Goal: Task Accomplishment & Management: Use online tool/utility

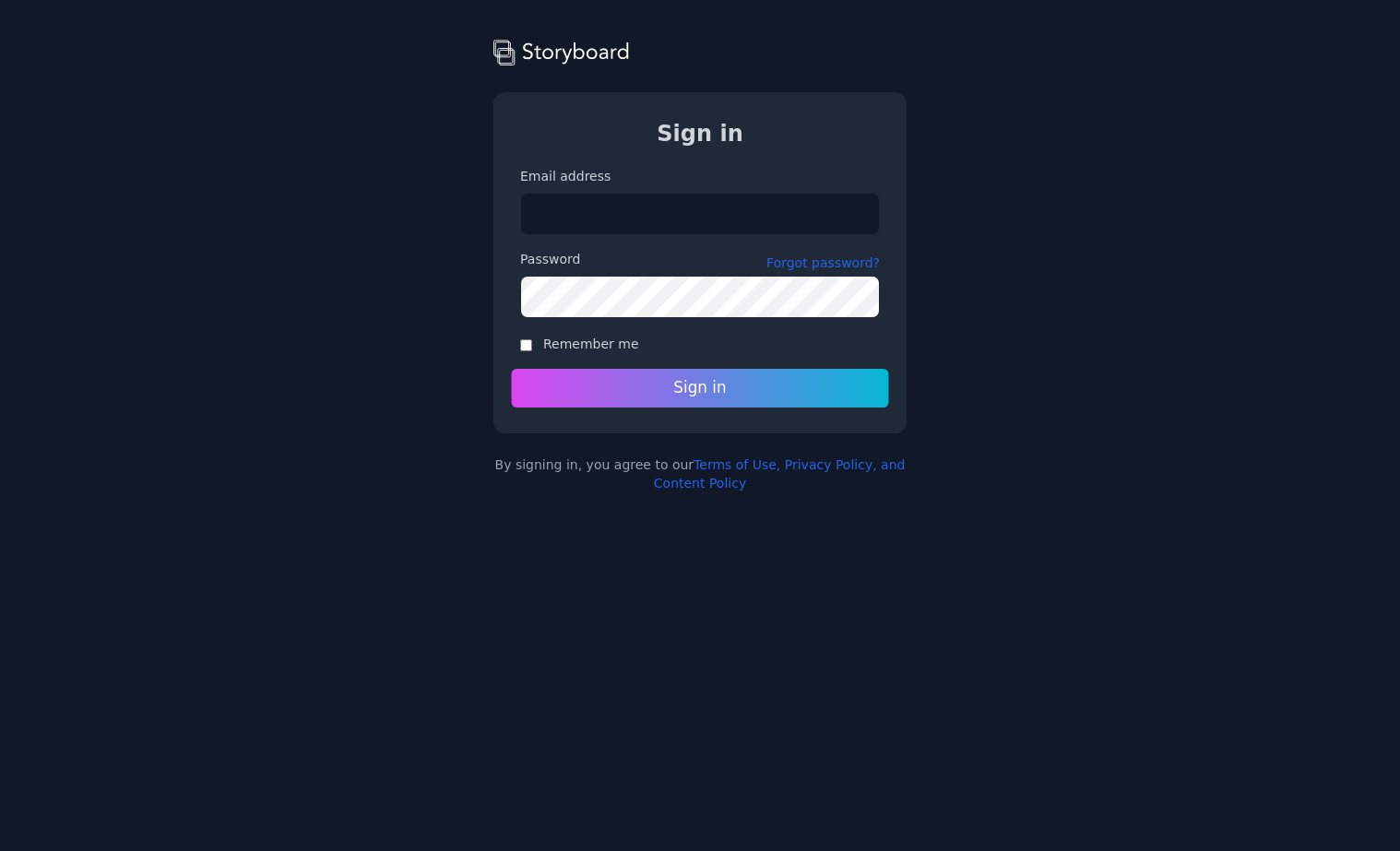
type input "**********"
click at [638, 380] on button "Sign in" at bounding box center [699, 388] width 378 height 39
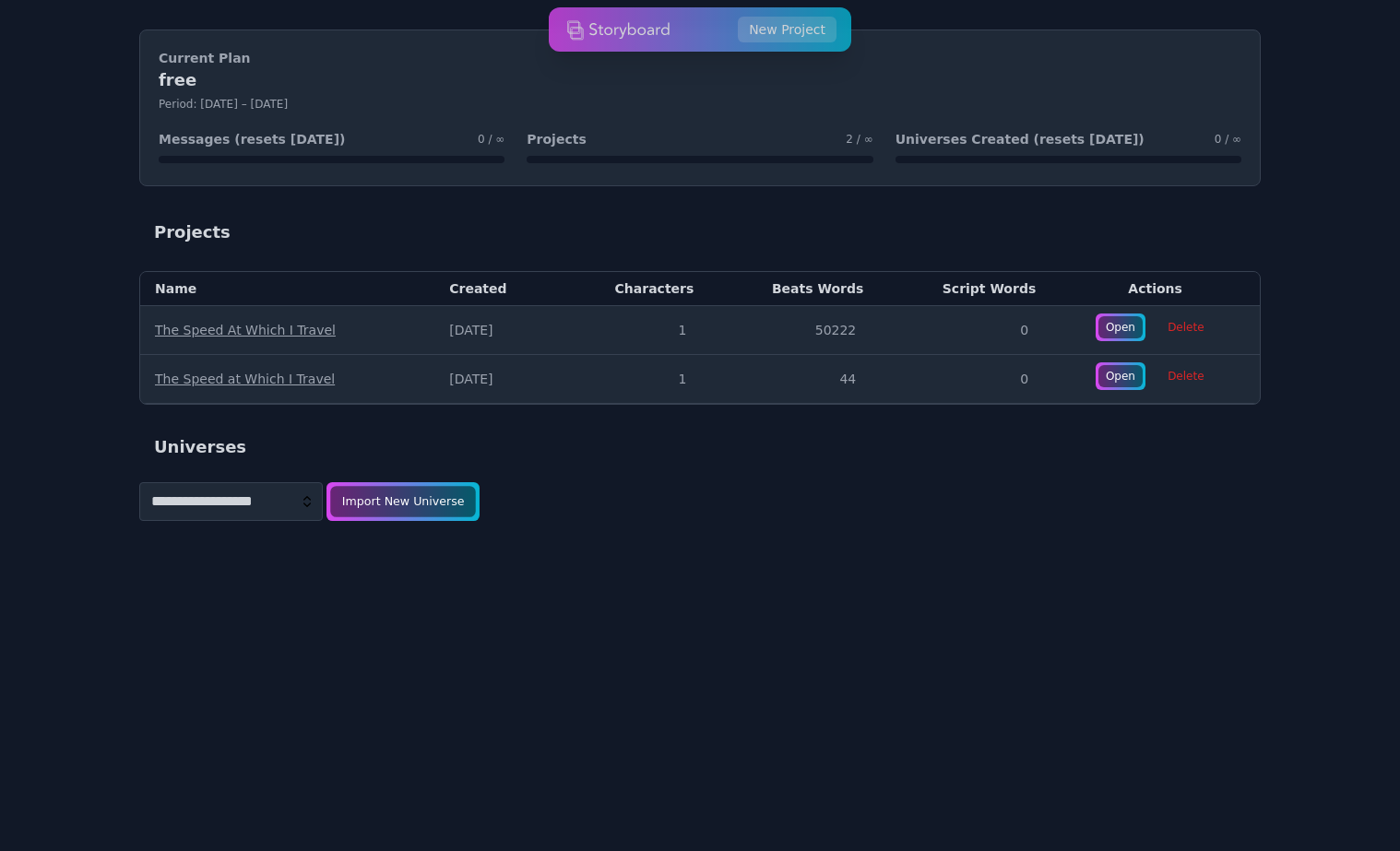
click at [381, 497] on div "Import New Universe" at bounding box center [404, 501] width 146 height 31
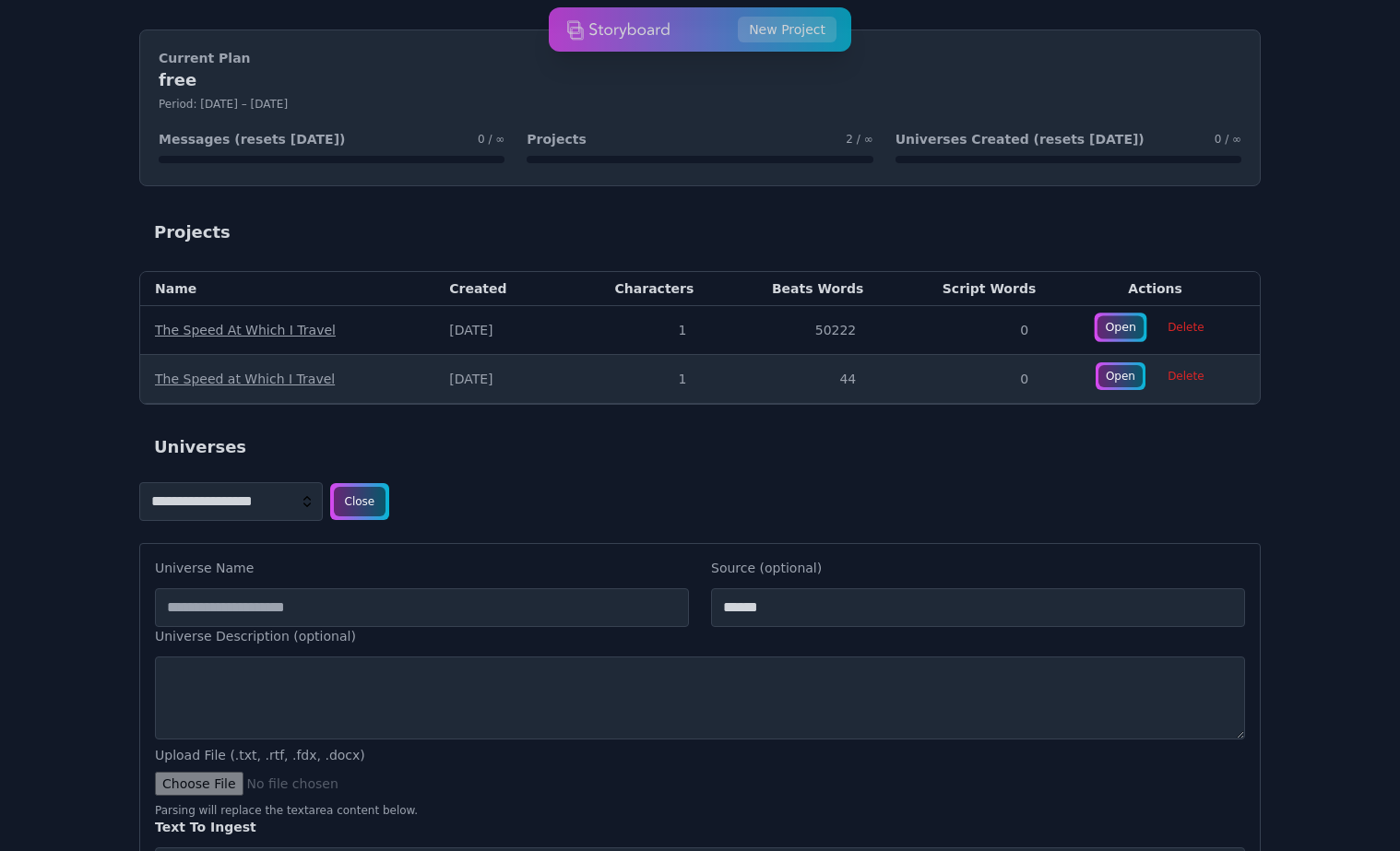
click at [1115, 326] on div "Open" at bounding box center [1120, 328] width 46 height 23
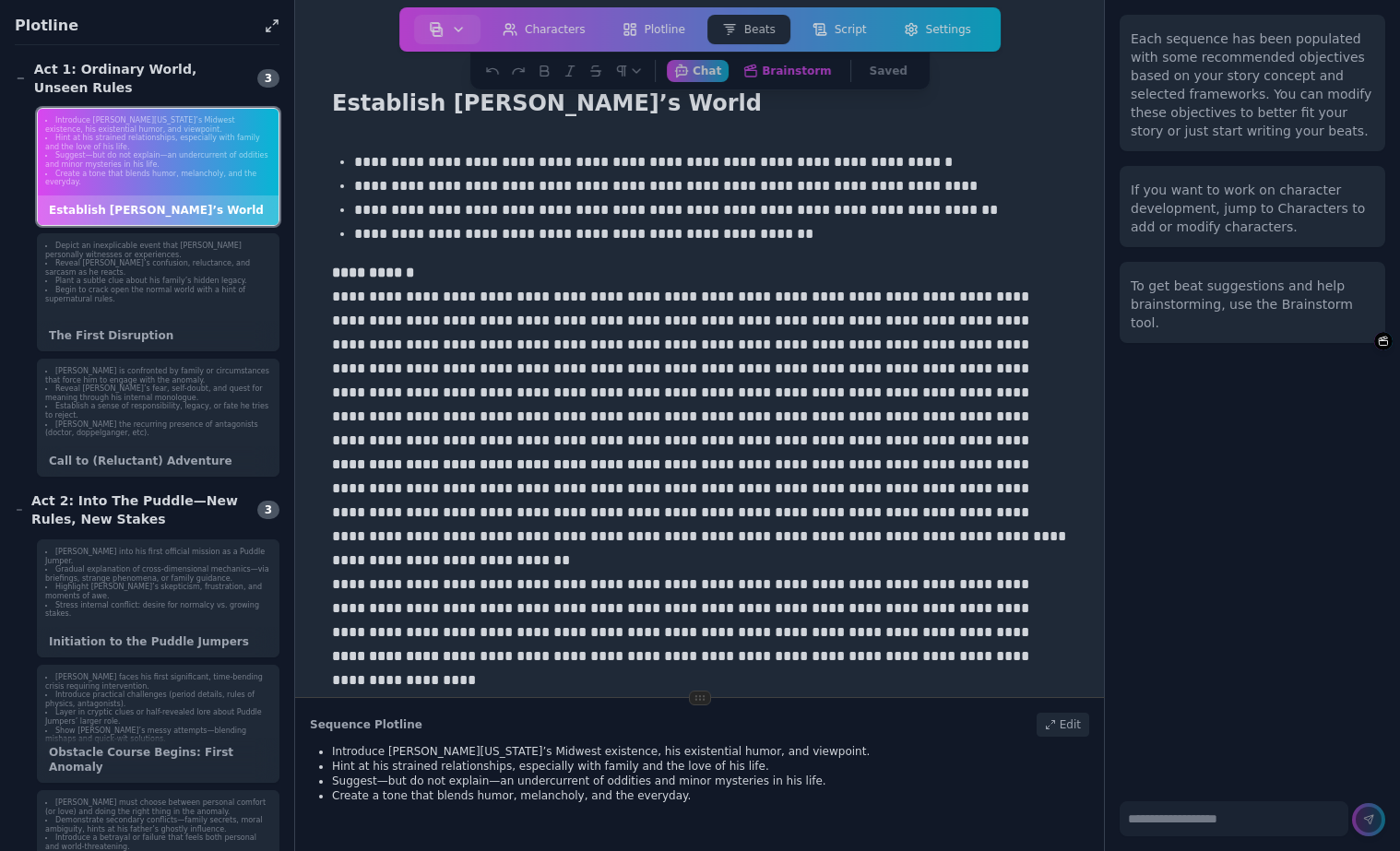
scroll to position [203, 0]
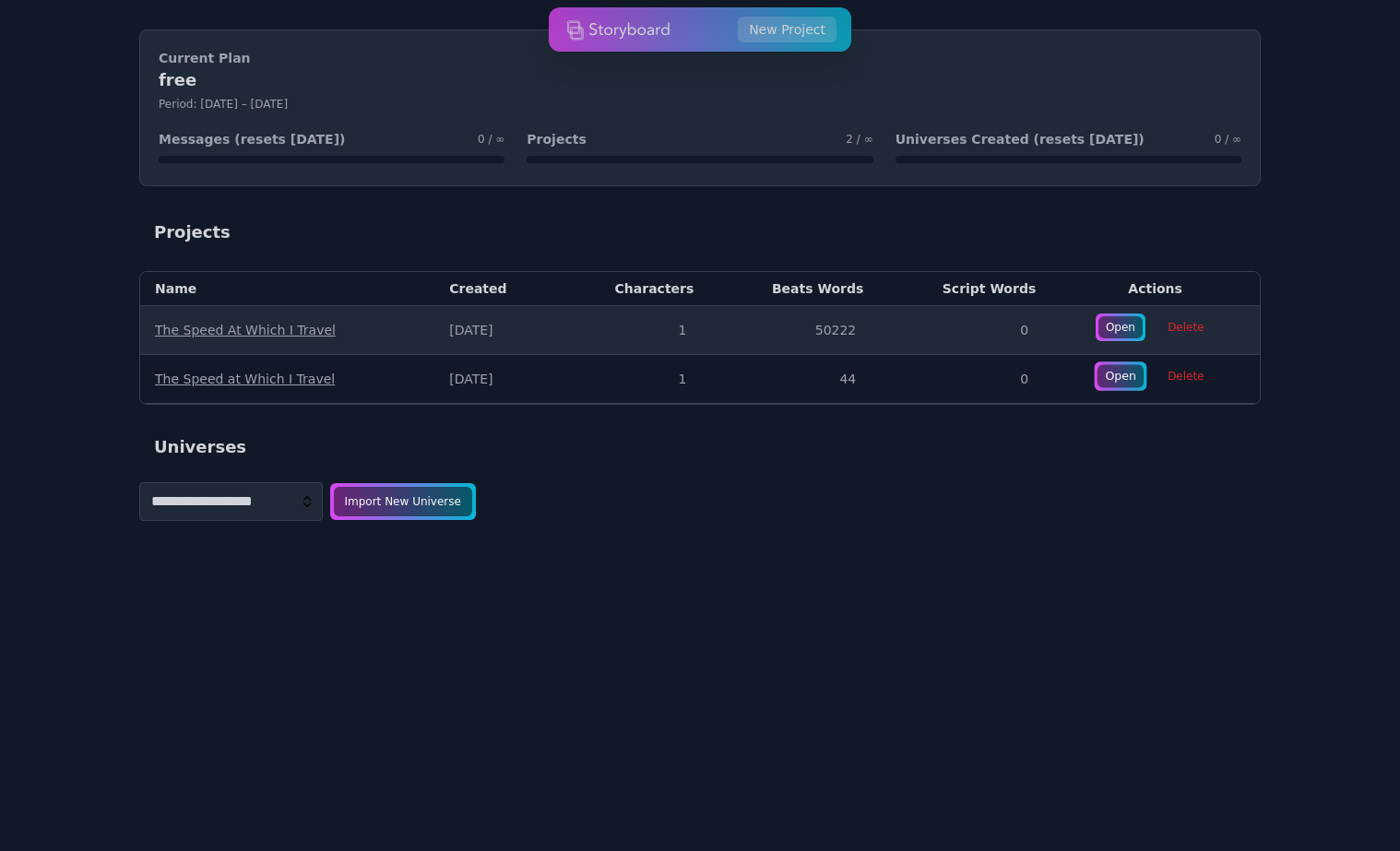
click at [1112, 375] on div "Open" at bounding box center [1120, 376] width 46 height 23
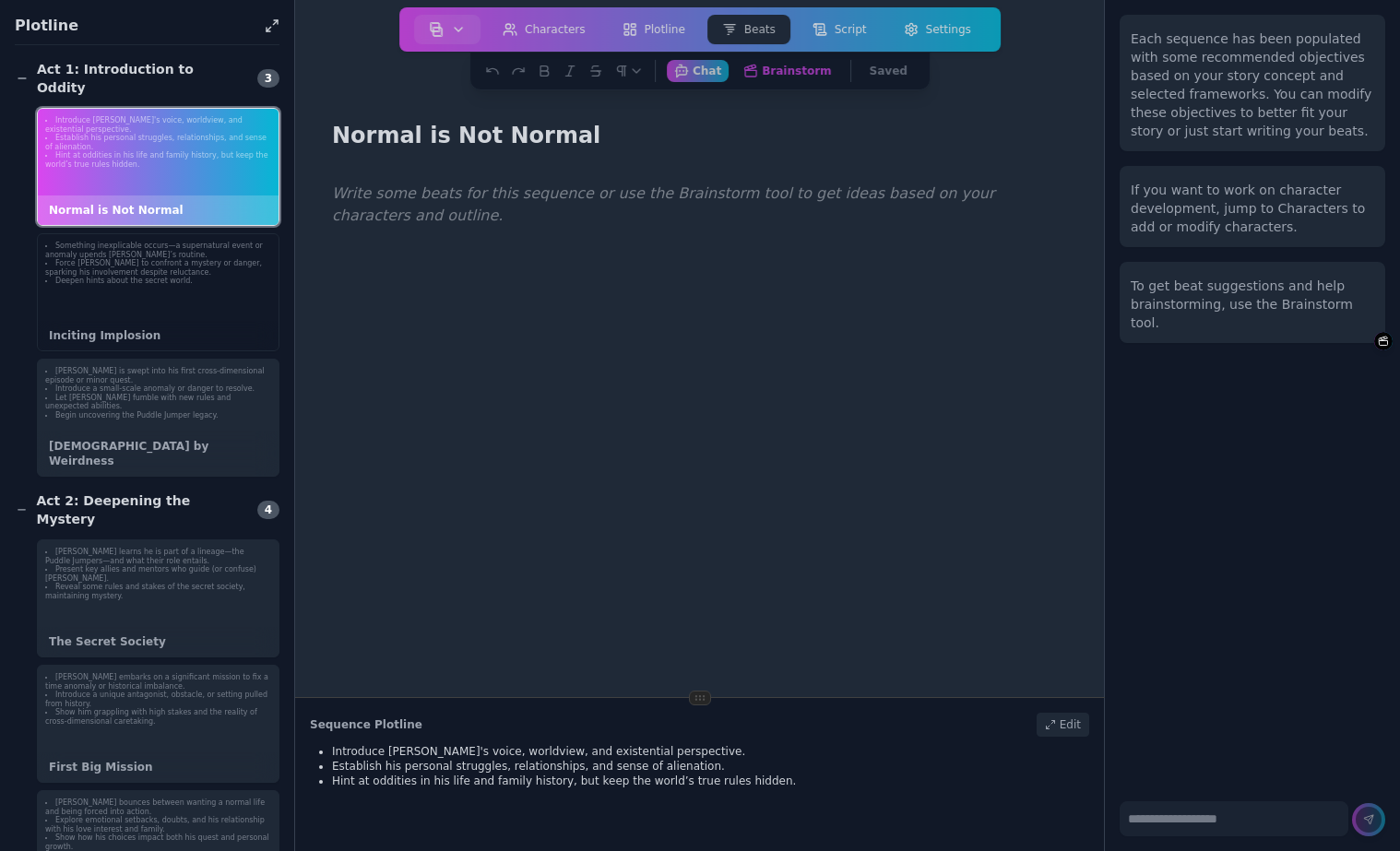
click at [174, 259] on li "Force Gary to confront a mystery or danger, sparking his involvement despite re…" at bounding box center [158, 268] width 226 height 18
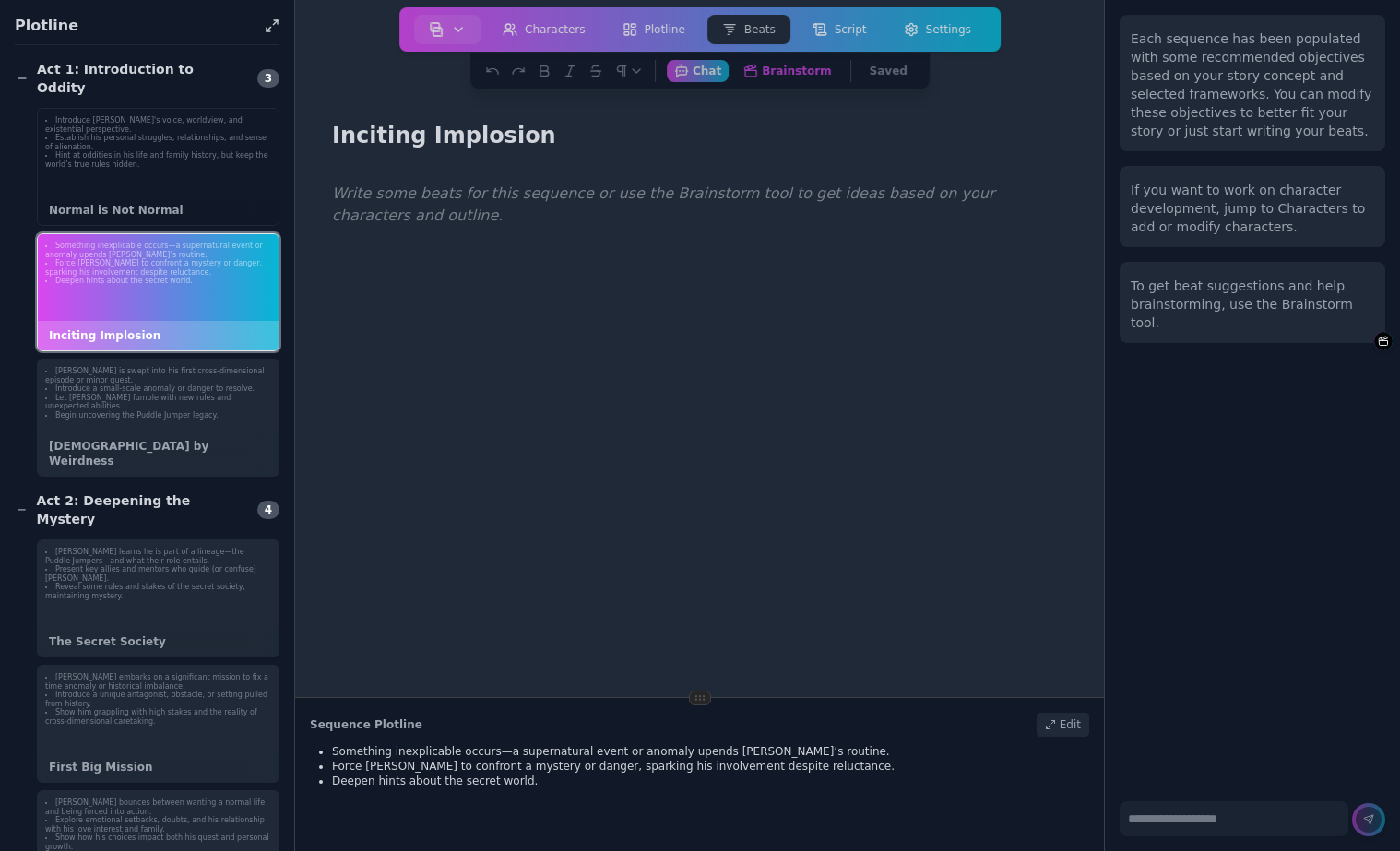
click at [206, 162] on div "Introduce Gary's voice, worldview, and existential perspective. Establish his p…" at bounding box center [158, 143] width 241 height 68
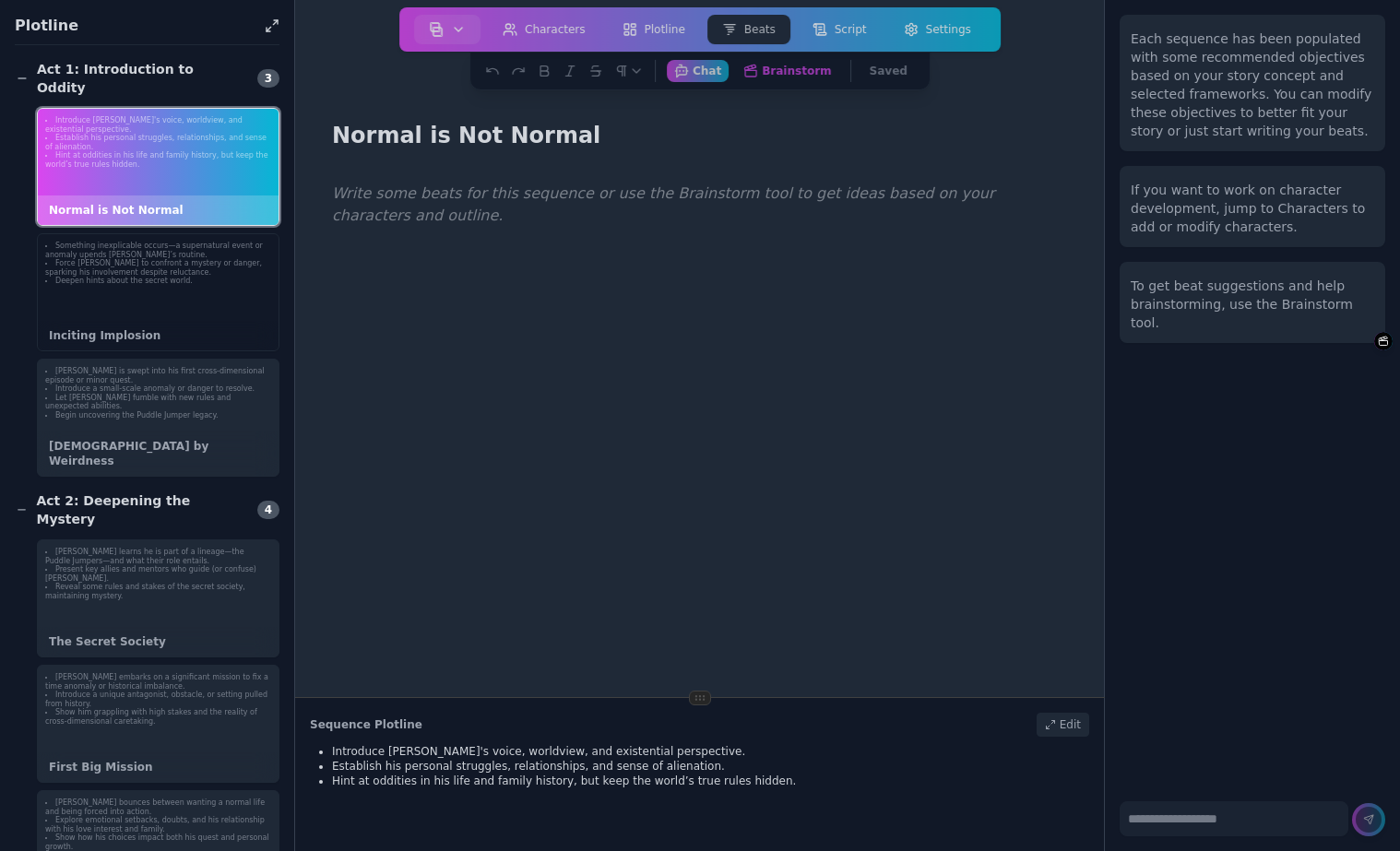
click at [168, 303] on div "Something inexplicable occurs—a supernatural event or anomaly upends Gary’s rou…" at bounding box center [158, 293] width 243 height 118
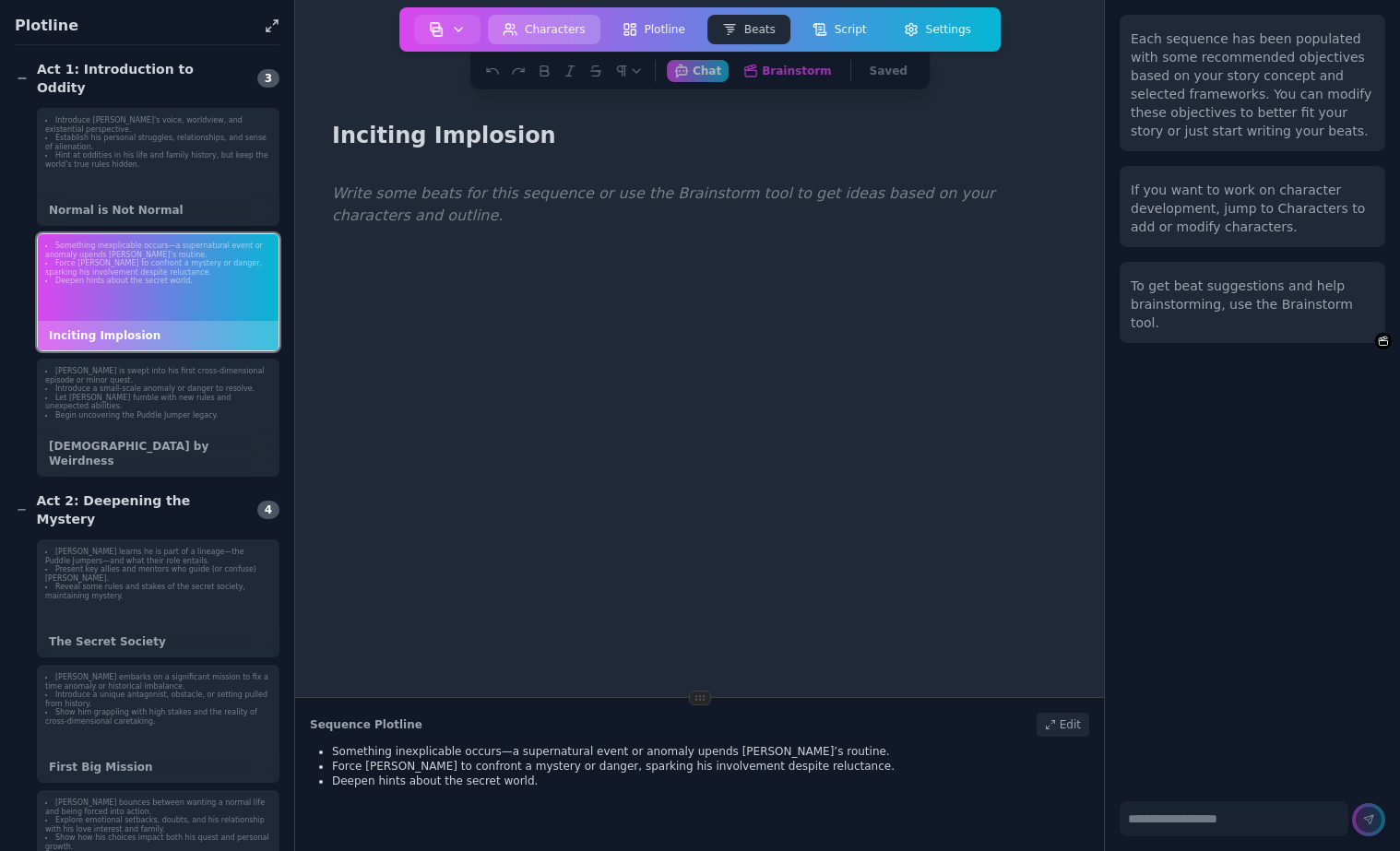
click at [535, 24] on button "Characters" at bounding box center [544, 30] width 113 height 30
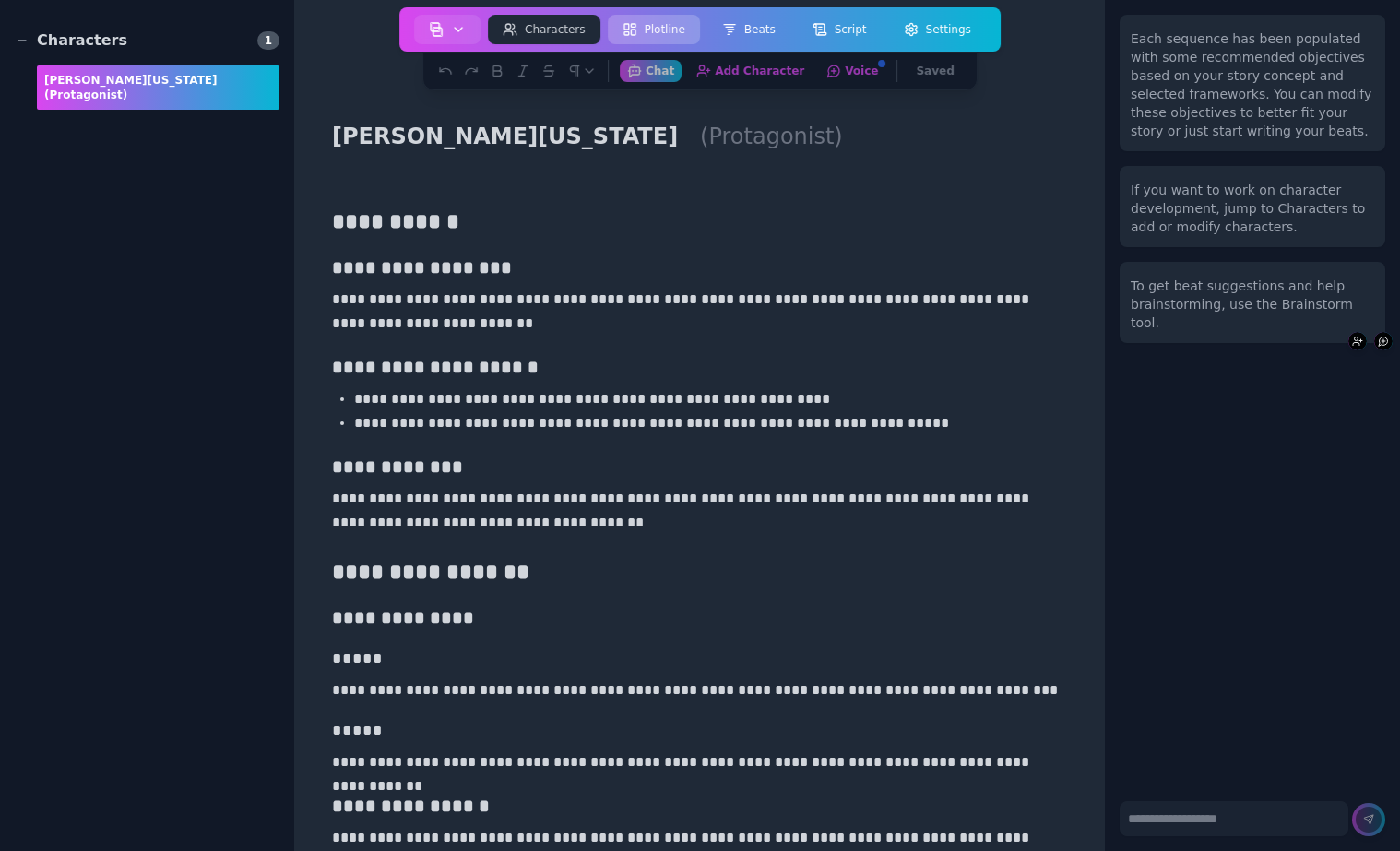
click at [661, 27] on button "Plotline" at bounding box center [654, 30] width 92 height 30
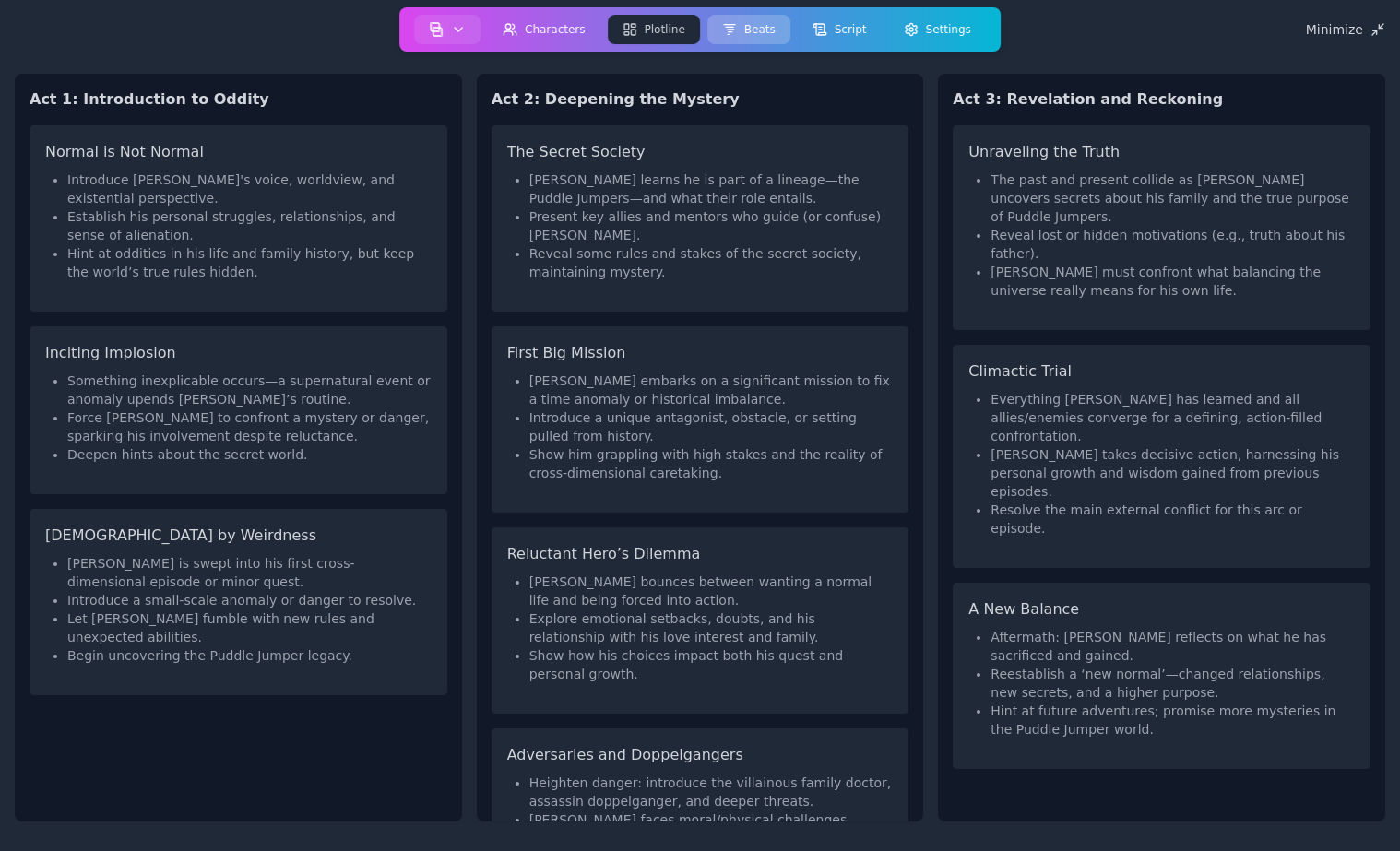
click at [750, 22] on button "Beats" at bounding box center [749, 30] width 83 height 30
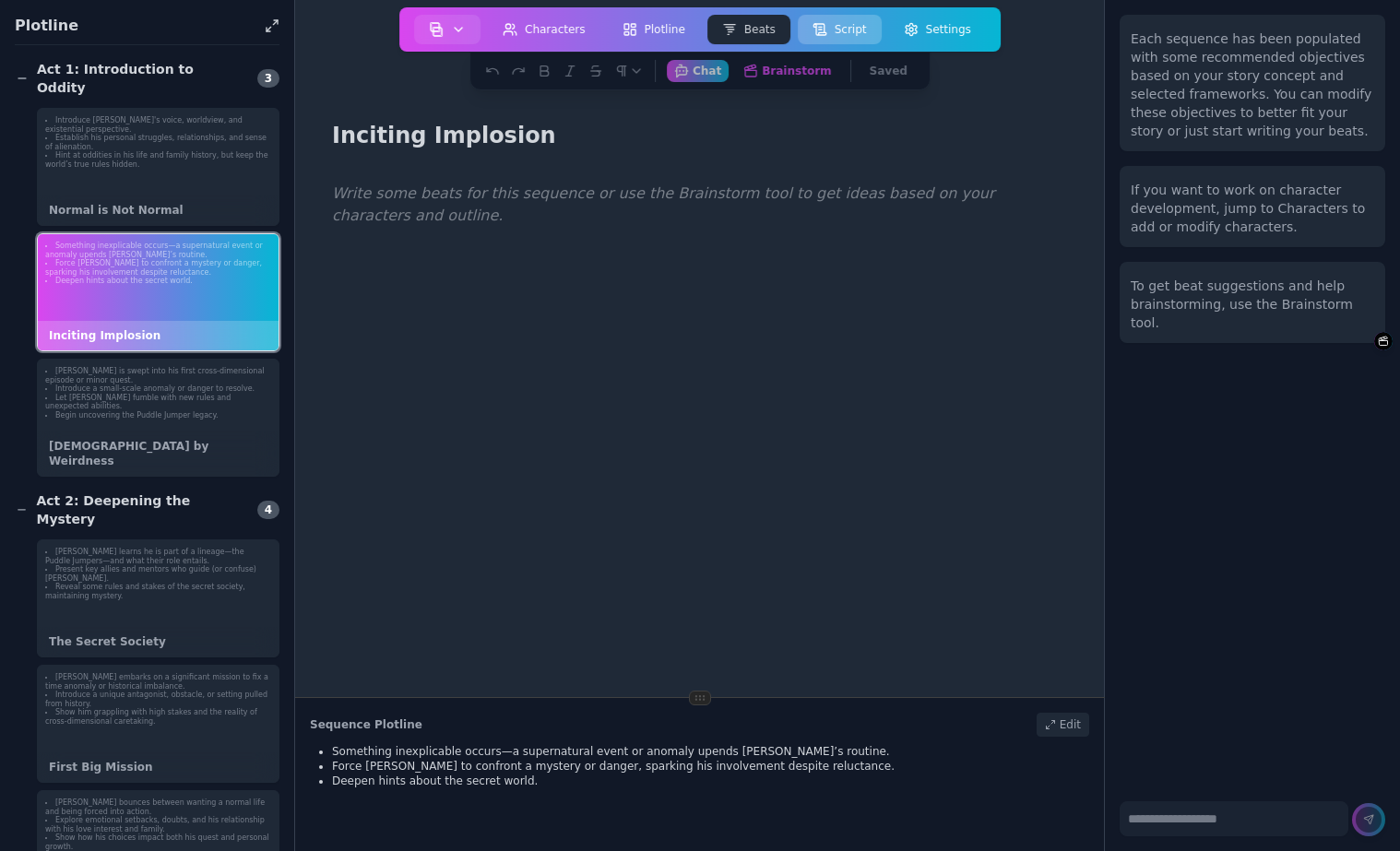
click at [839, 27] on button "Script" at bounding box center [839, 30] width 84 height 30
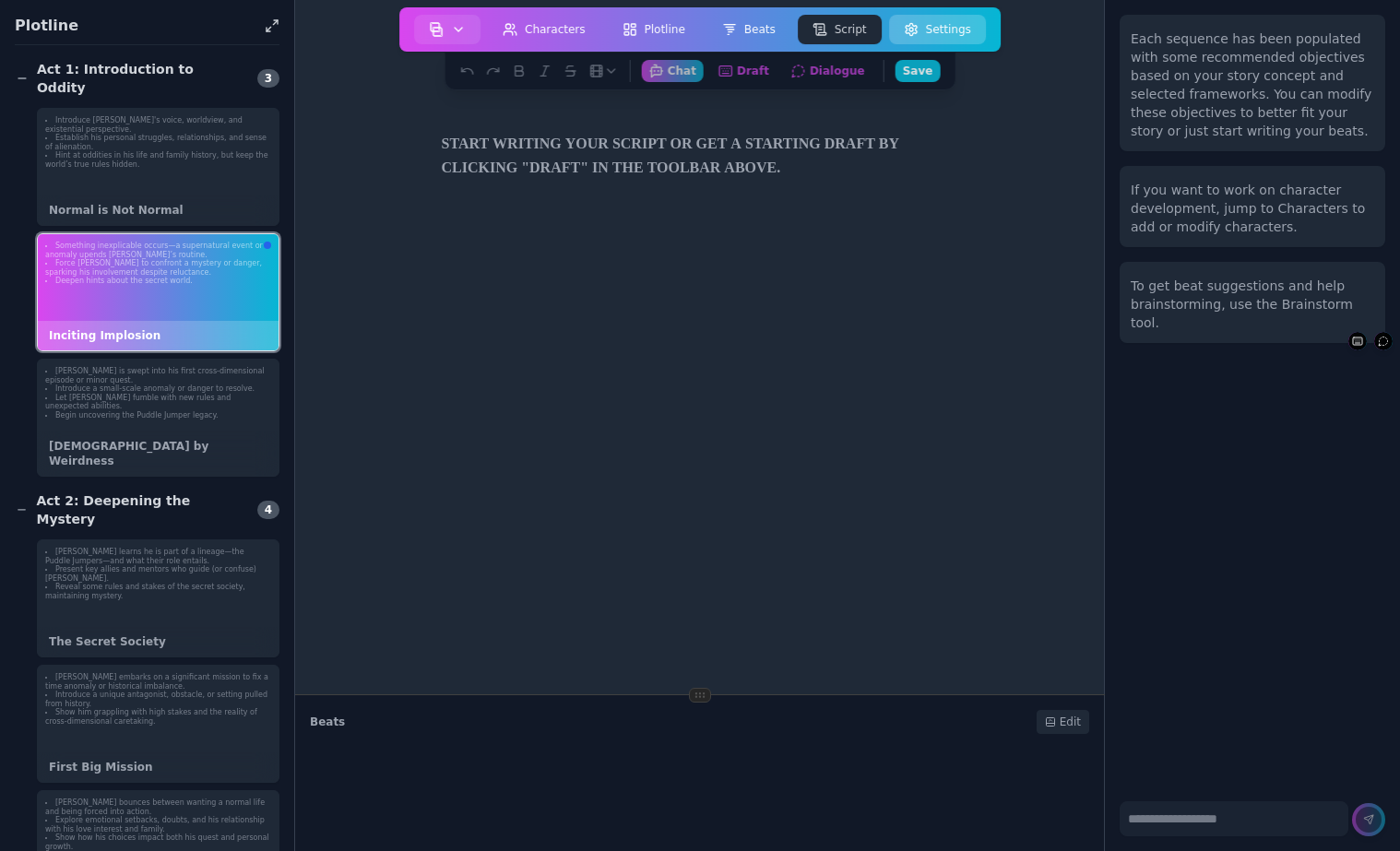
click at [947, 22] on button "Settings" at bounding box center [937, 30] width 97 height 30
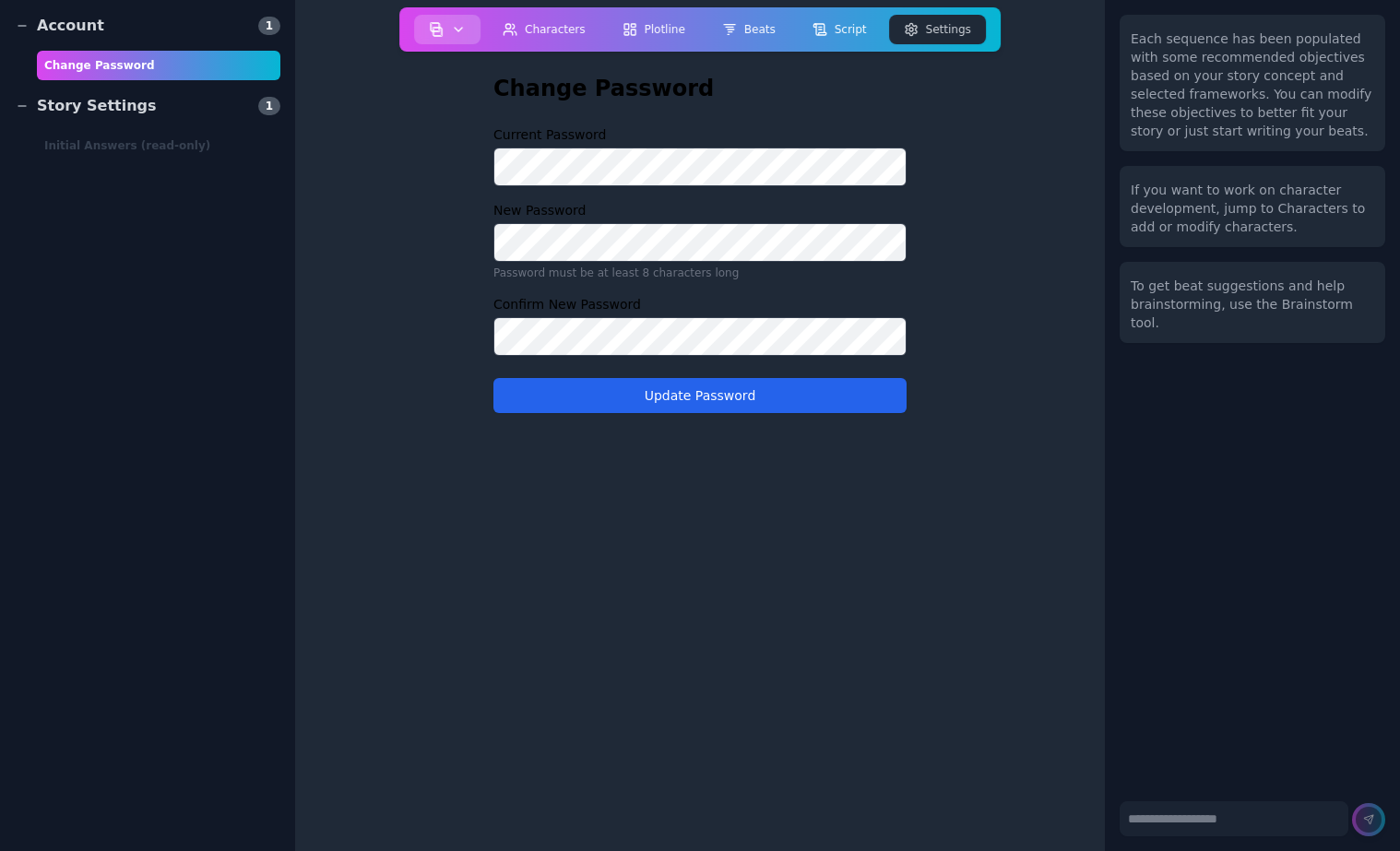
click at [440, 31] on img "button" at bounding box center [436, 30] width 15 height 15
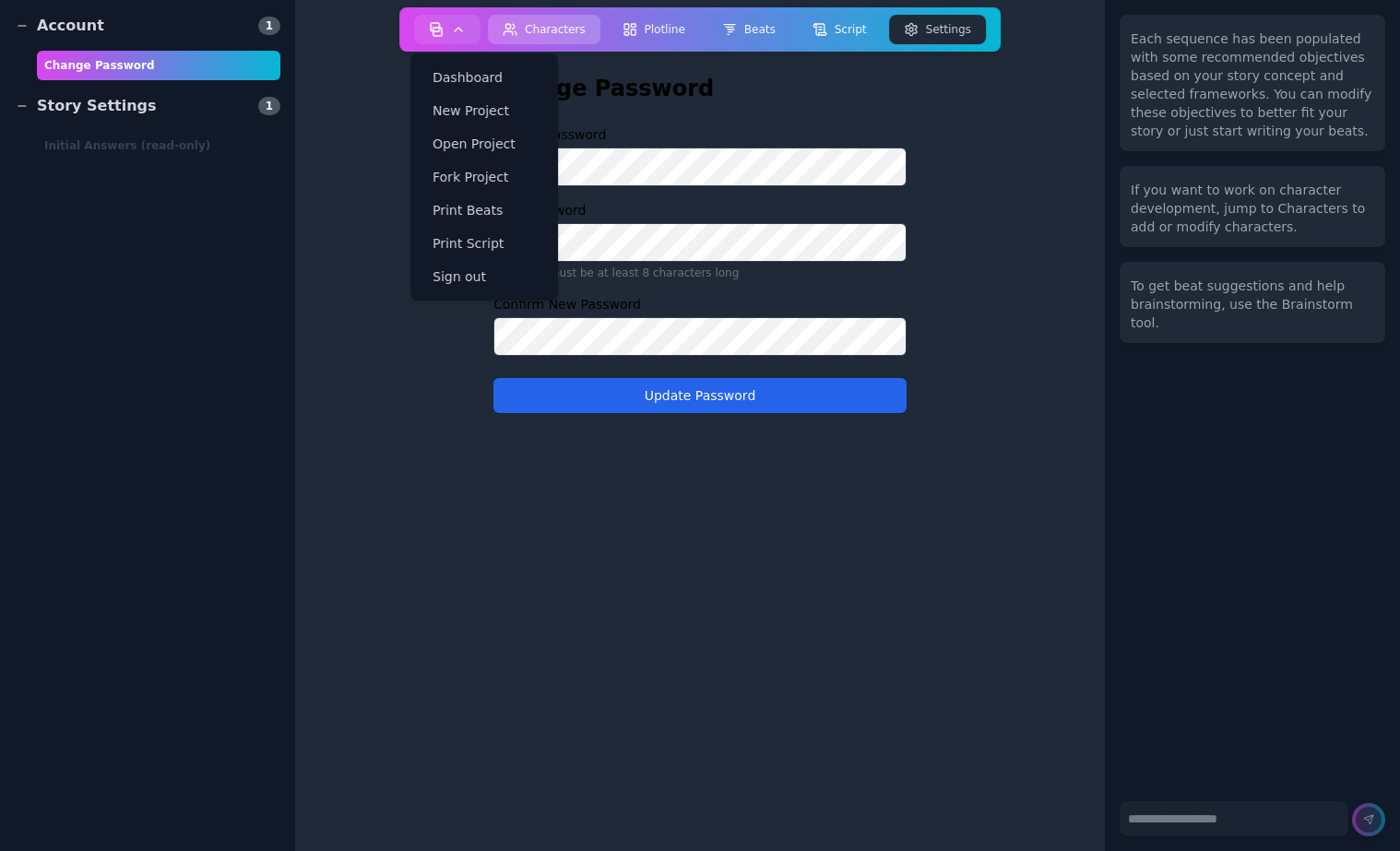
click at [575, 33] on button "Characters" at bounding box center [544, 30] width 113 height 30
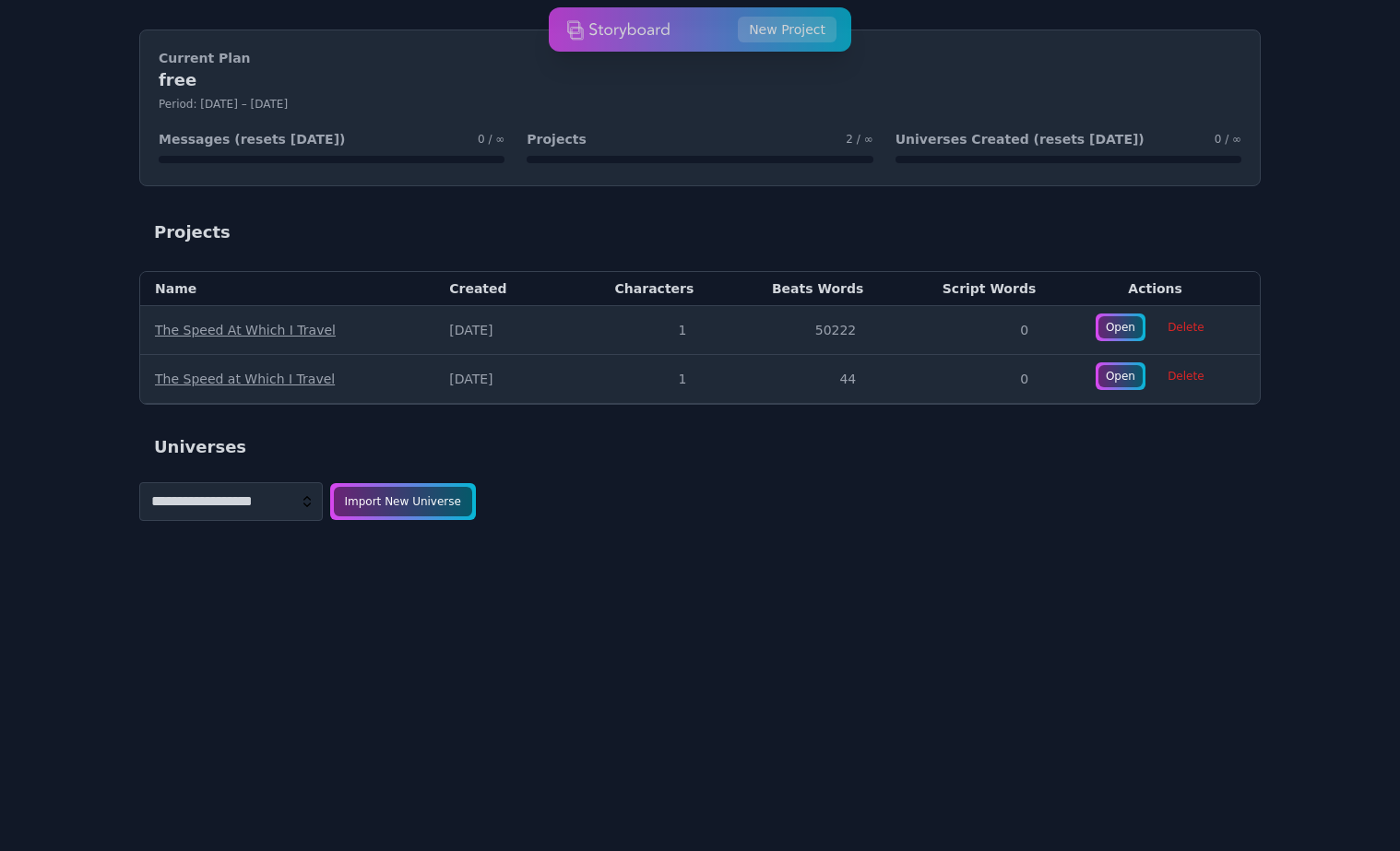
click at [306, 506] on select "**********" at bounding box center [231, 501] width 184 height 39
click at [139, 482] on select "**********" at bounding box center [231, 501] width 184 height 39
click at [256, 502] on select "**********" at bounding box center [231, 501] width 184 height 39
click at [139, 482] on select "**********" at bounding box center [231, 501] width 184 height 39
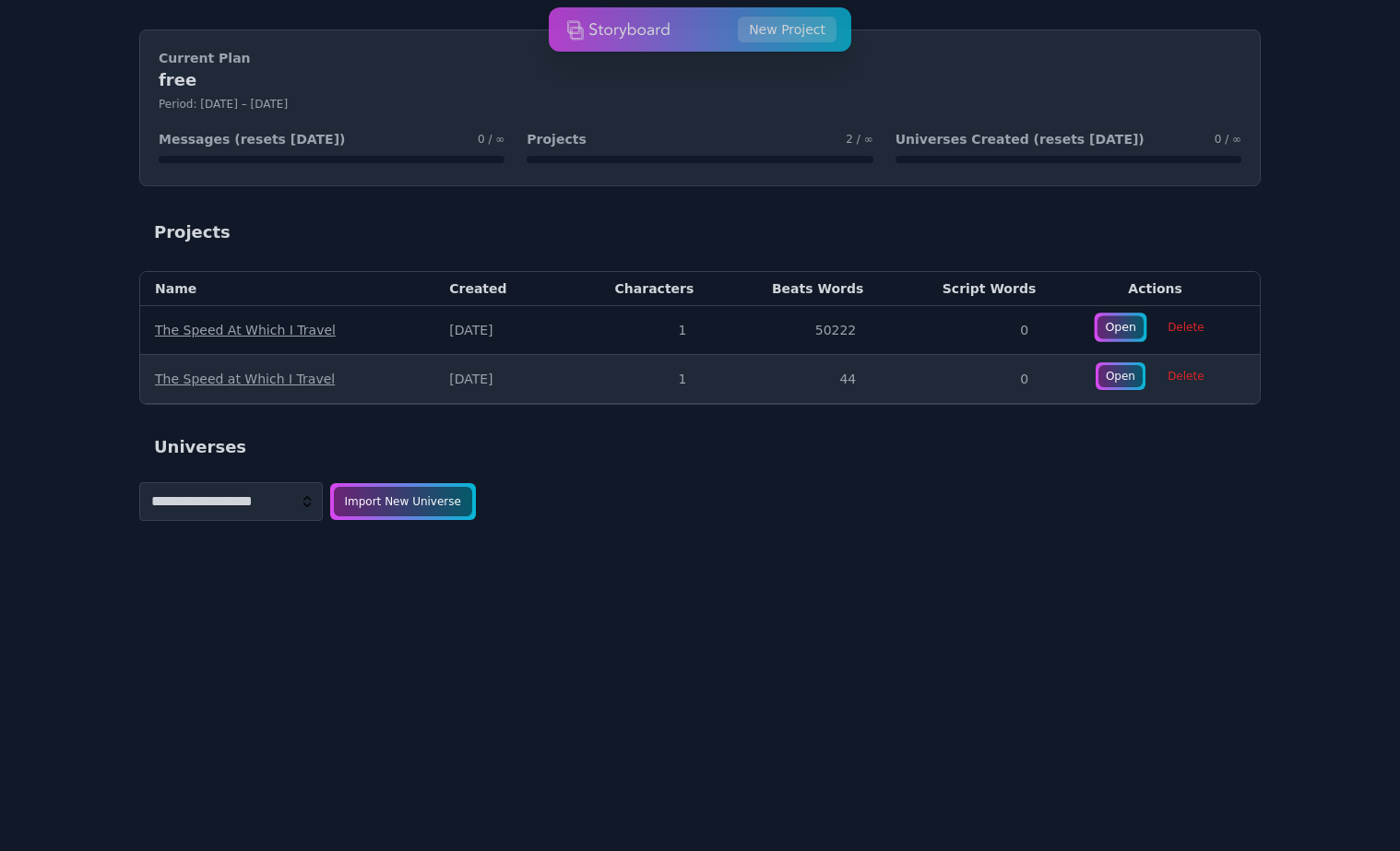
click at [1112, 324] on div "Open" at bounding box center [1120, 328] width 46 height 23
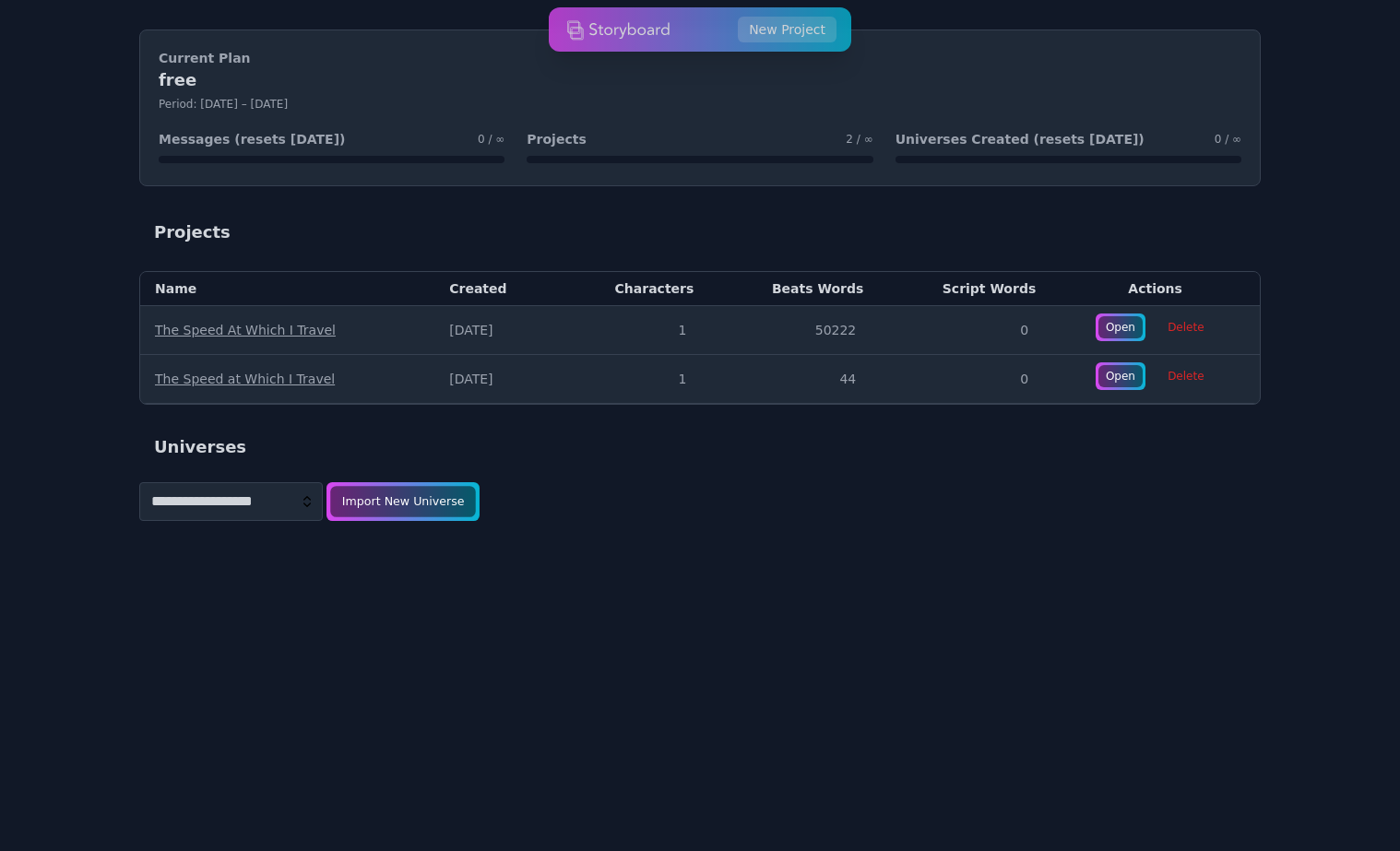
click at [418, 505] on div "Import New Universe" at bounding box center [404, 501] width 146 height 31
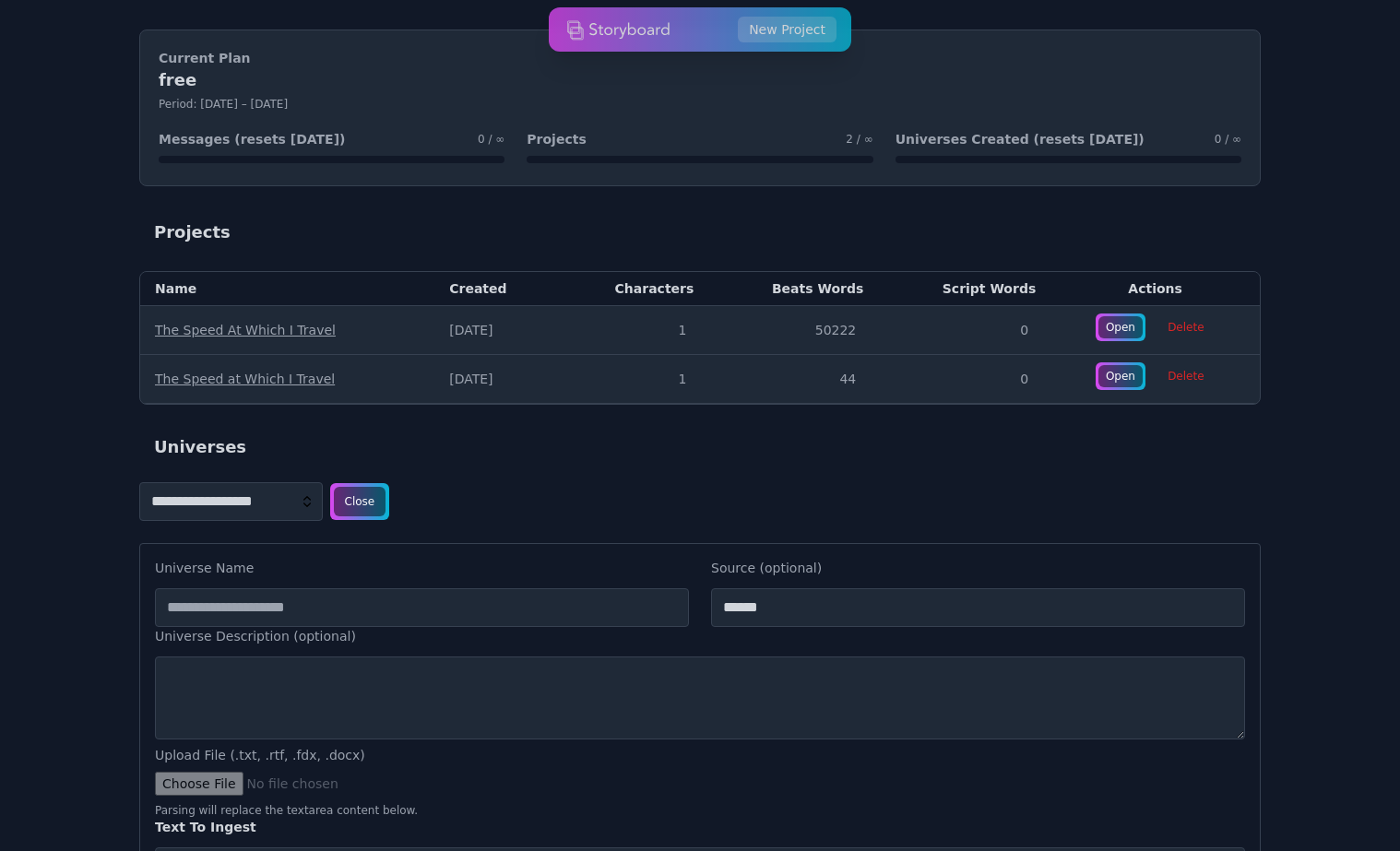
click at [267, 497] on select "**********" at bounding box center [231, 501] width 184 height 39
click at [350, 505] on div "Close" at bounding box center [360, 501] width 55 height 31
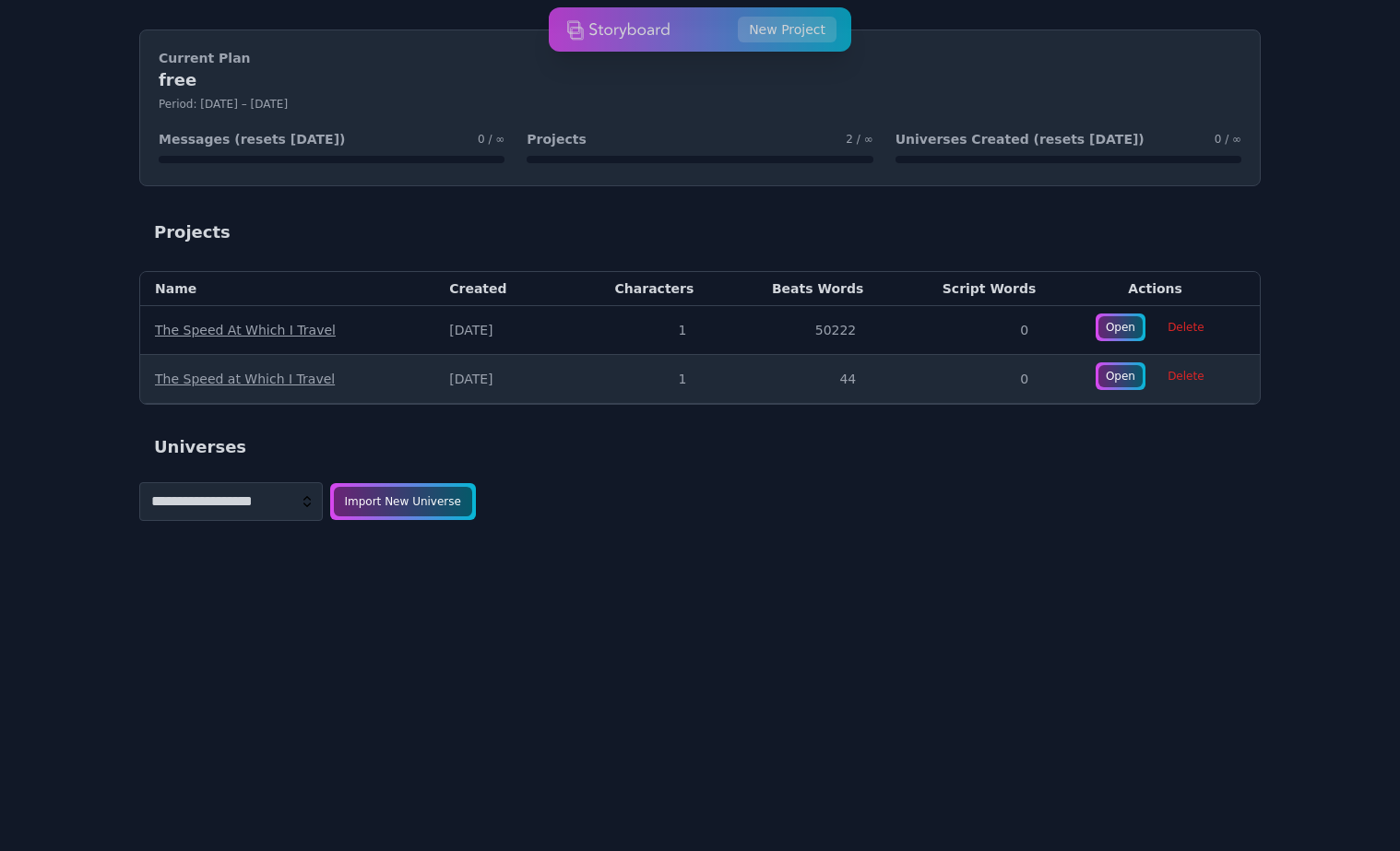
click at [261, 329] on link "The Speed At Which I Travel" at bounding box center [246, 330] width 181 height 15
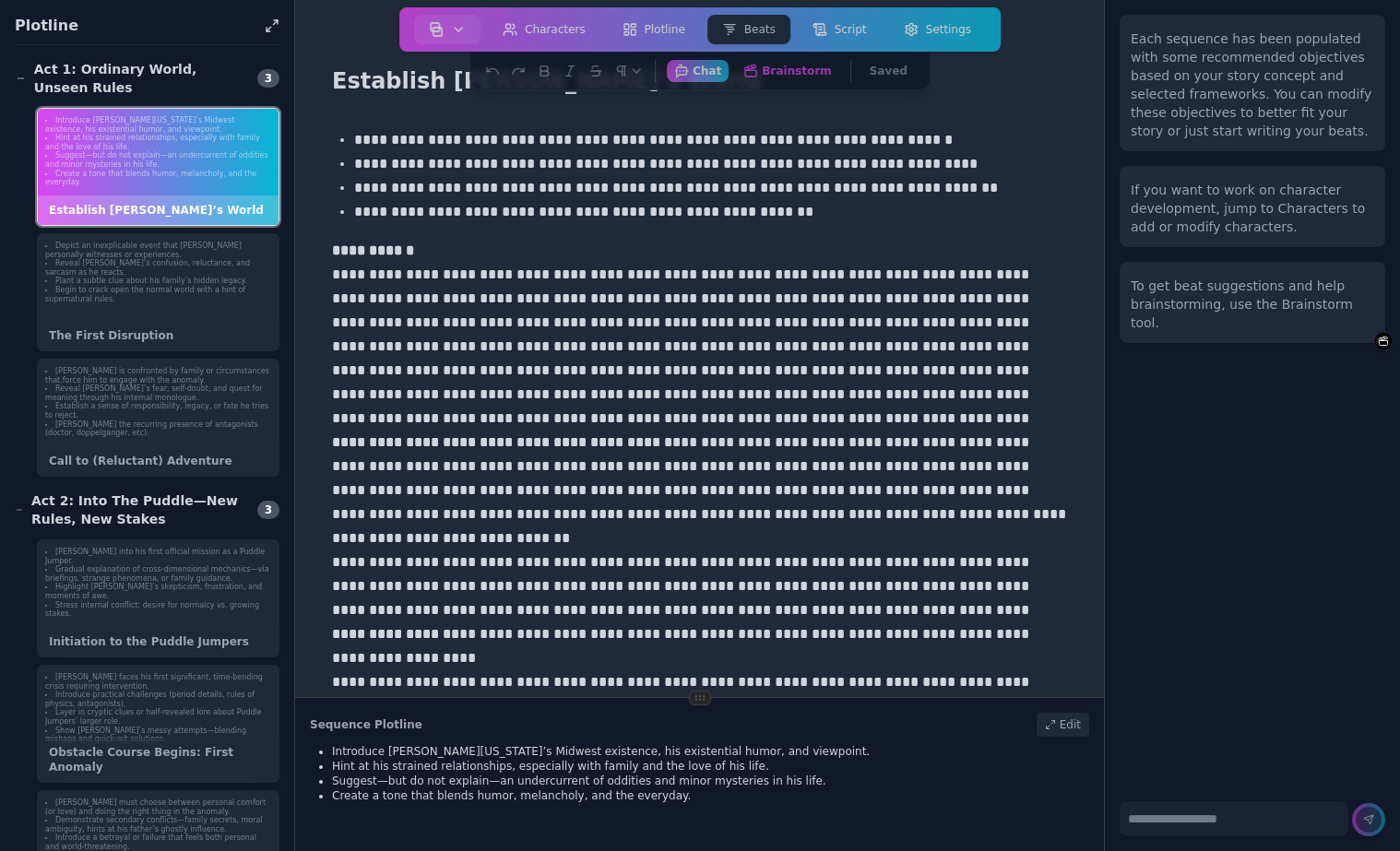
scroll to position [56, 0]
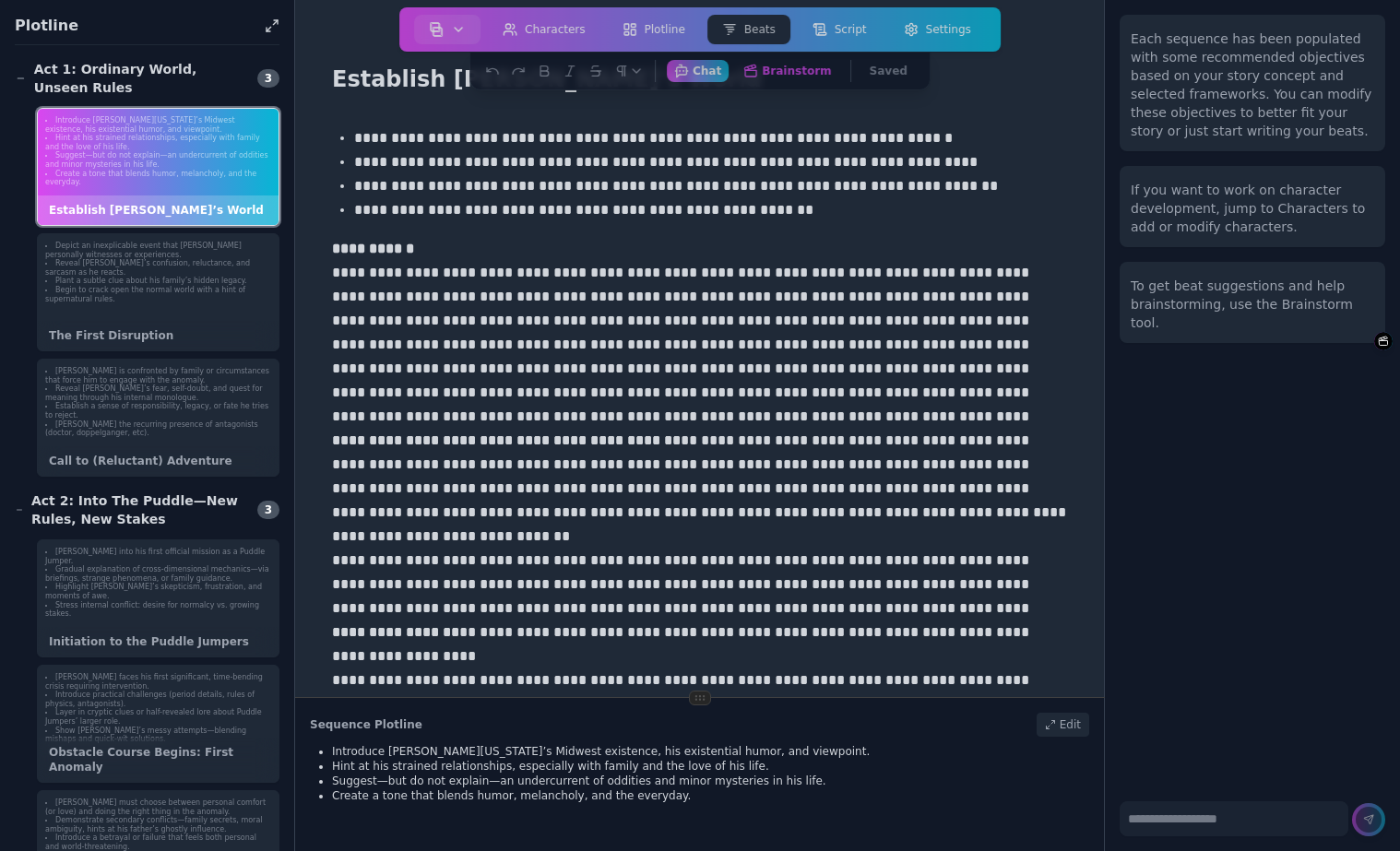
click at [151, 183] on li "Create a tone that blends humor, melancholy, and the everyday." at bounding box center [158, 178] width 226 height 18
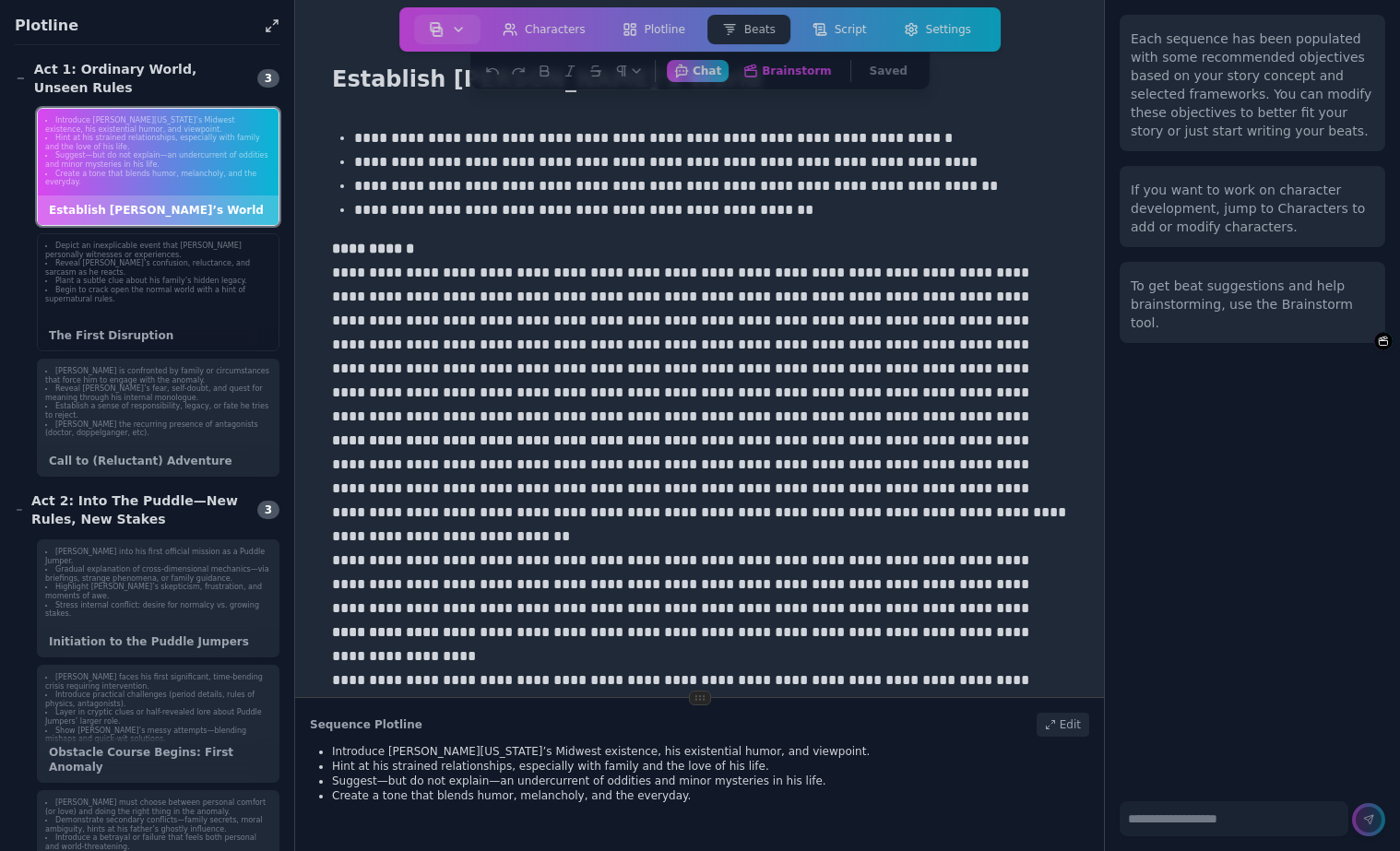
click at [143, 265] on li "Reveal [PERSON_NAME]’s confusion, reluctance, and sarcasm as he reacts." at bounding box center [158, 268] width 226 height 18
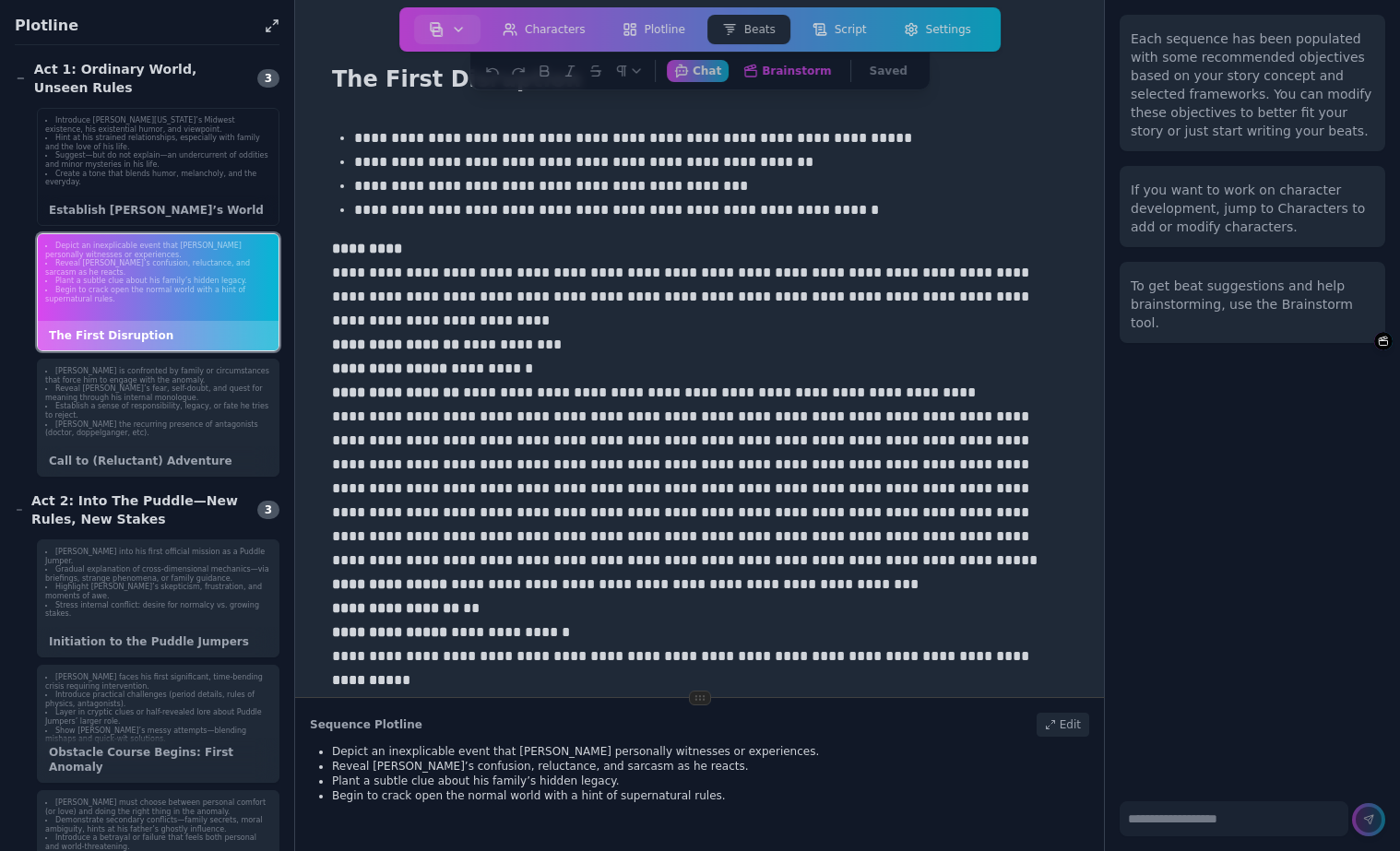
click at [155, 172] on li "Create a tone that blends humor, melancholy, and the everyday." at bounding box center [158, 178] width 226 height 18
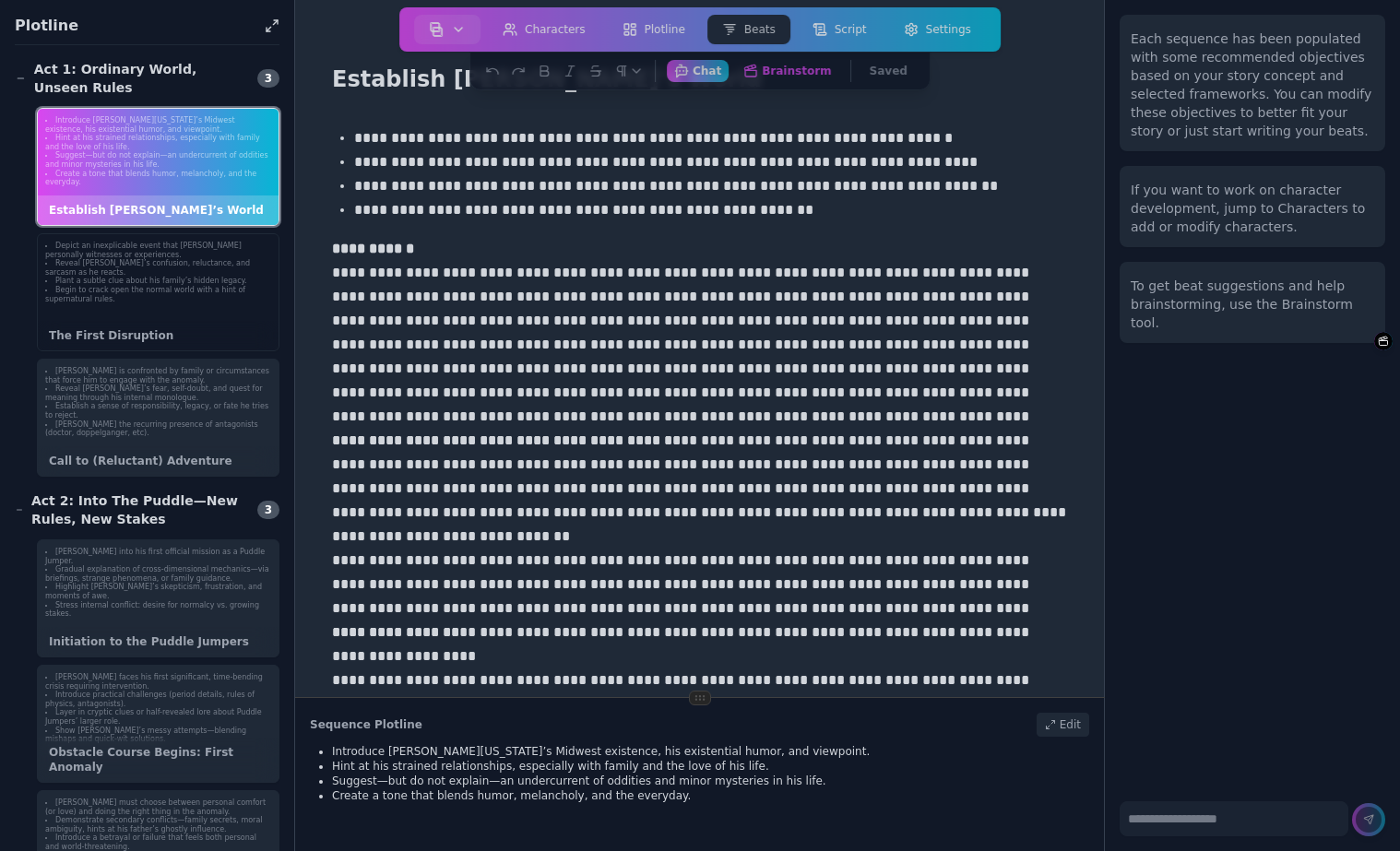
click at [162, 269] on li "Reveal [PERSON_NAME]’s confusion, reluctance, and sarcasm as he reacts." at bounding box center [158, 268] width 226 height 18
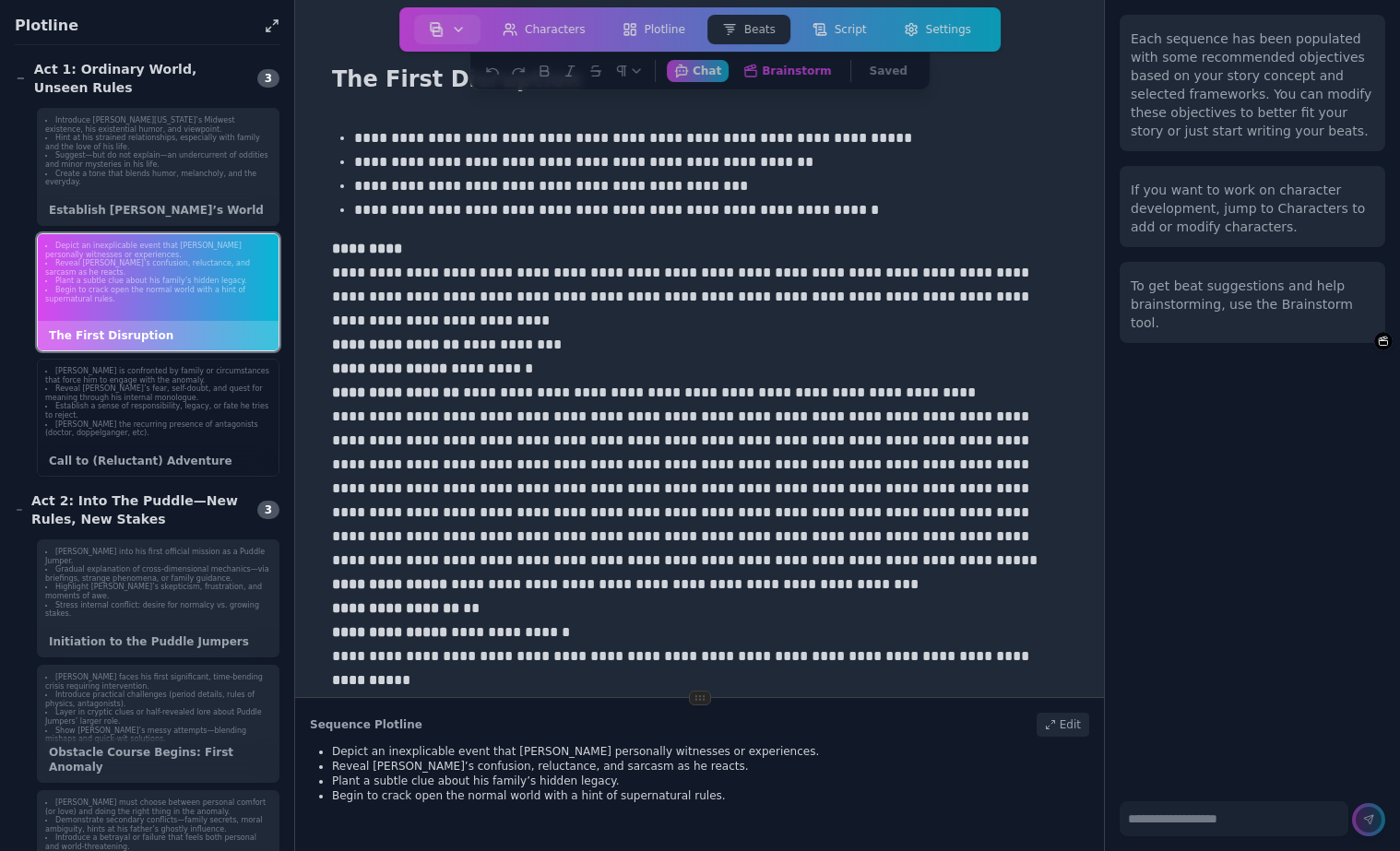
click at [134, 424] on li "[PERSON_NAME] the recurring presence of antagonists (doctor, doppelganger, etc)." at bounding box center [158, 428] width 226 height 18
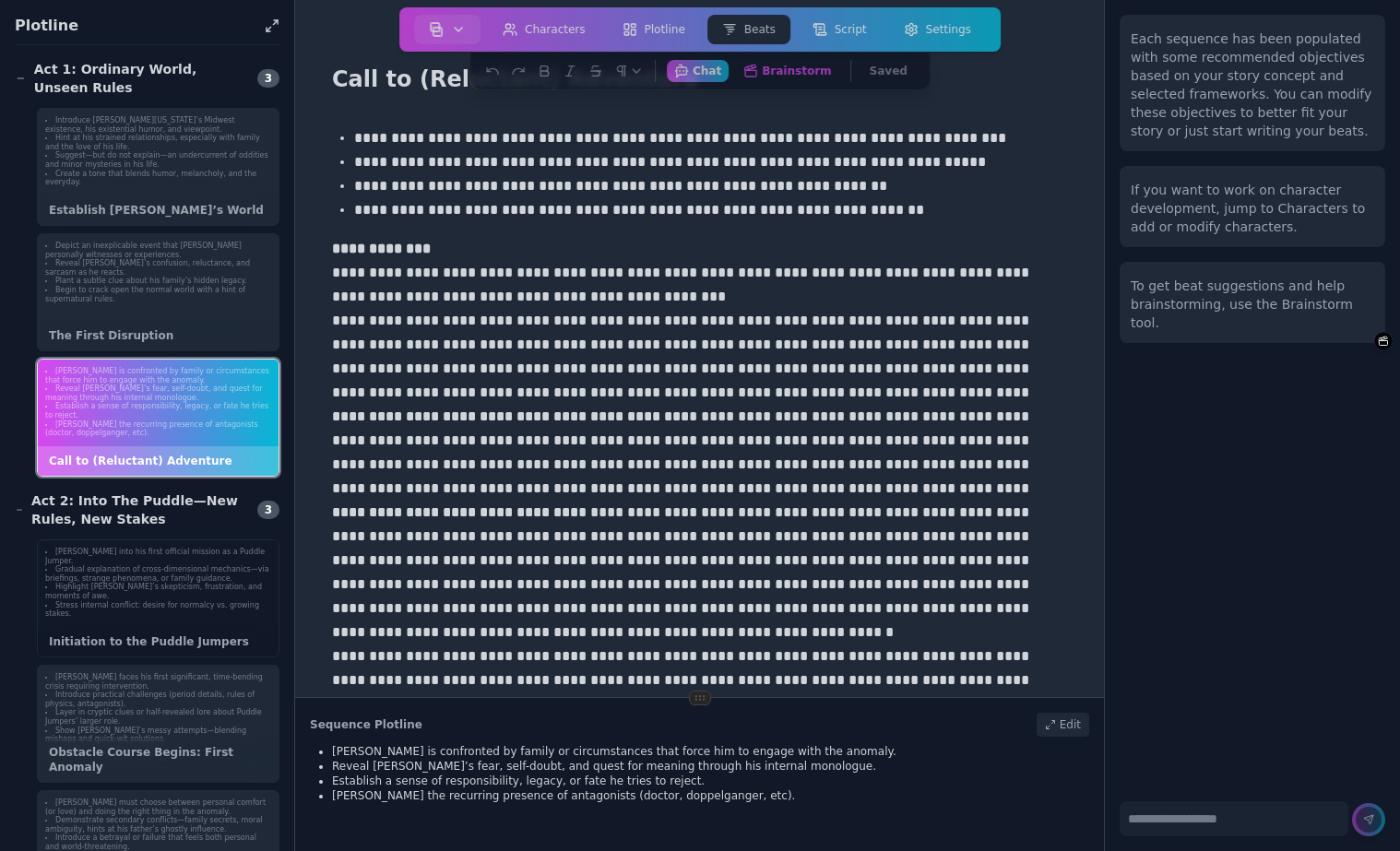
click at [169, 601] on li "Stress internal conflict: desire for normalcy vs. growing stakes." at bounding box center [158, 609] width 226 height 18
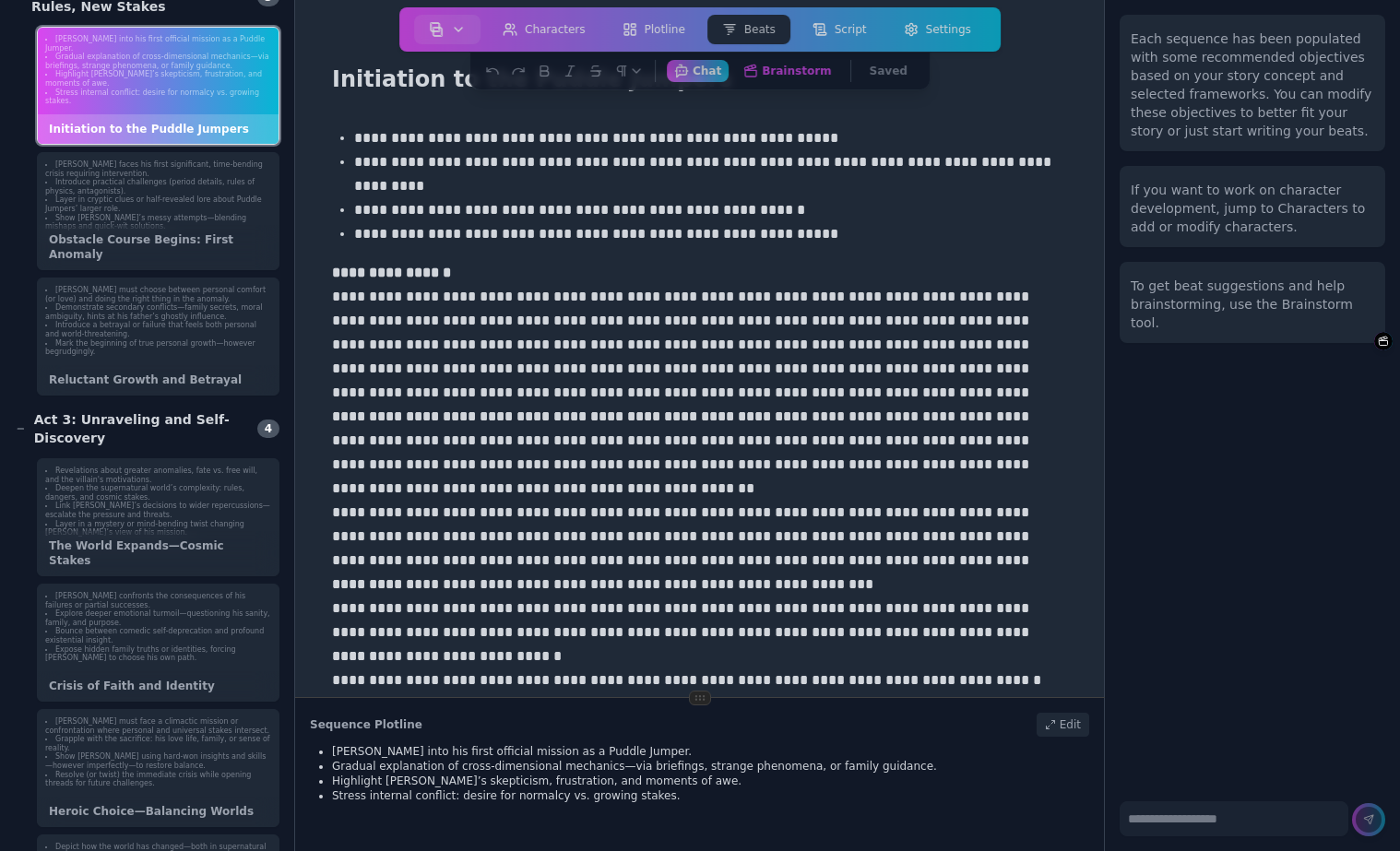
scroll to position [531, 0]
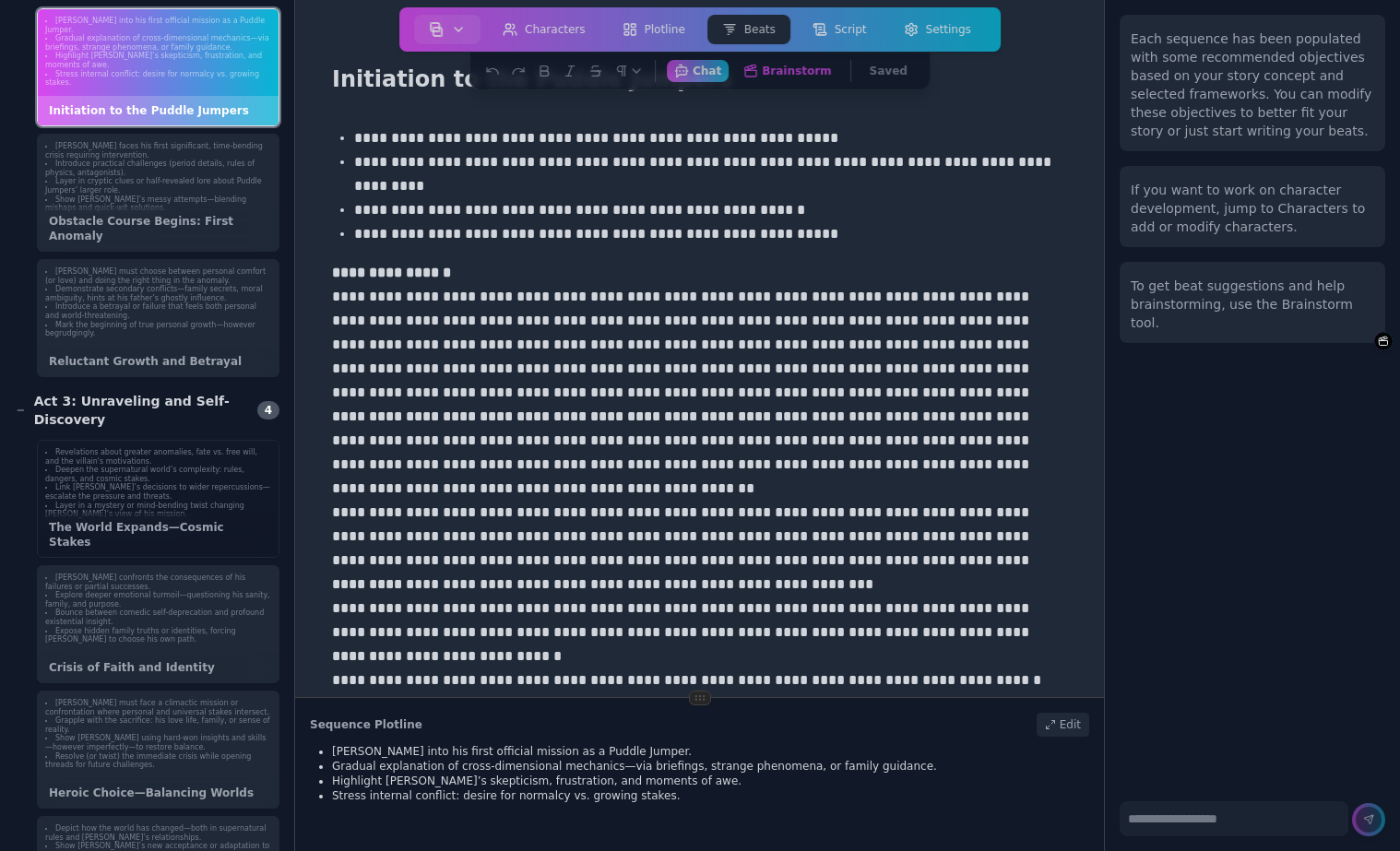
click at [154, 497] on li "Link [PERSON_NAME]’s decisions to wider repercussions—escalate the pressure and…" at bounding box center [158, 491] width 226 height 18
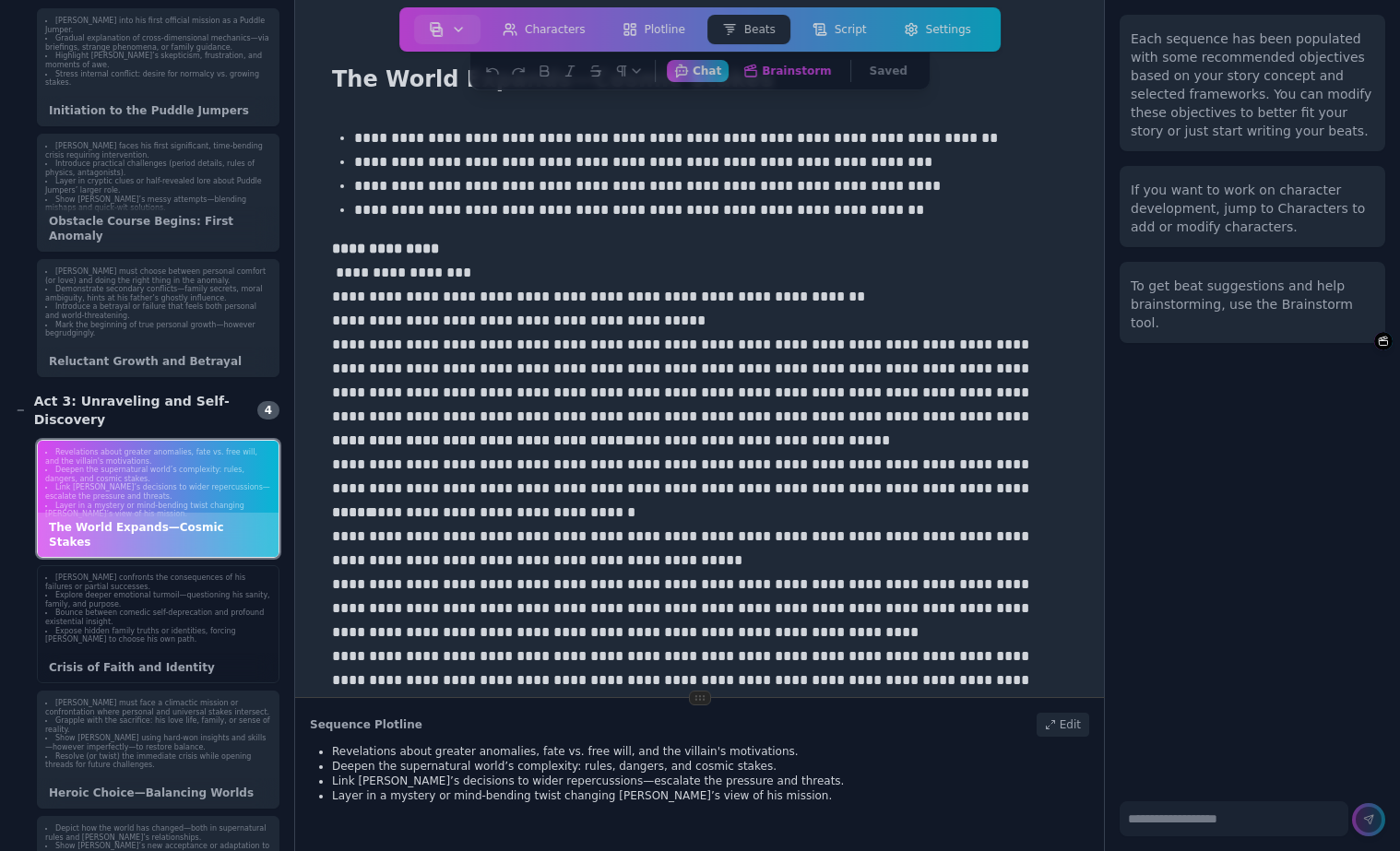
click at [130, 627] on li "Expose hidden family truths or identities, forcing Gary to choose his own path." at bounding box center [158, 635] width 226 height 18
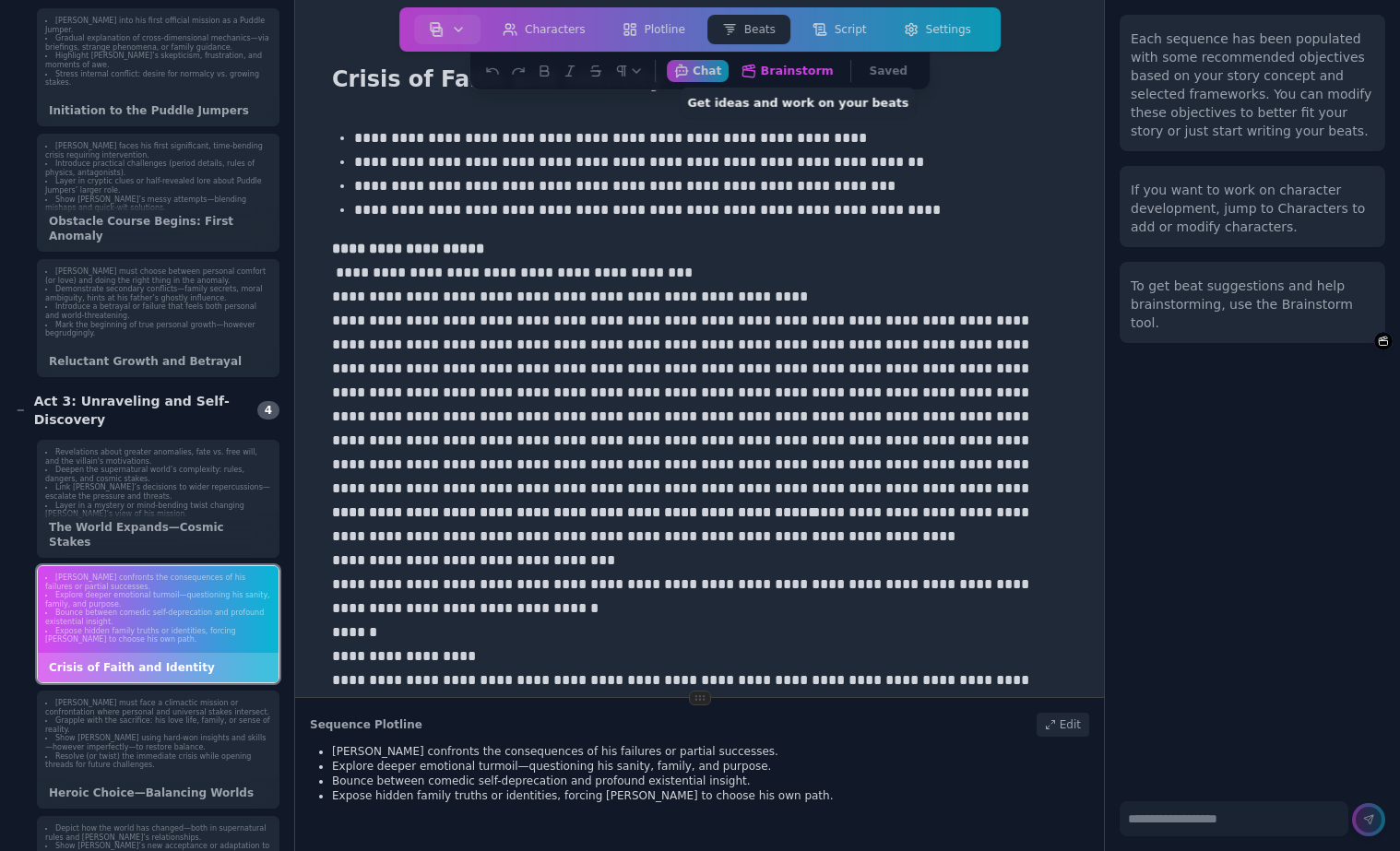
click at [778, 71] on button "Brainstorm Get ideas and work on your beats" at bounding box center [787, 70] width 108 height 23
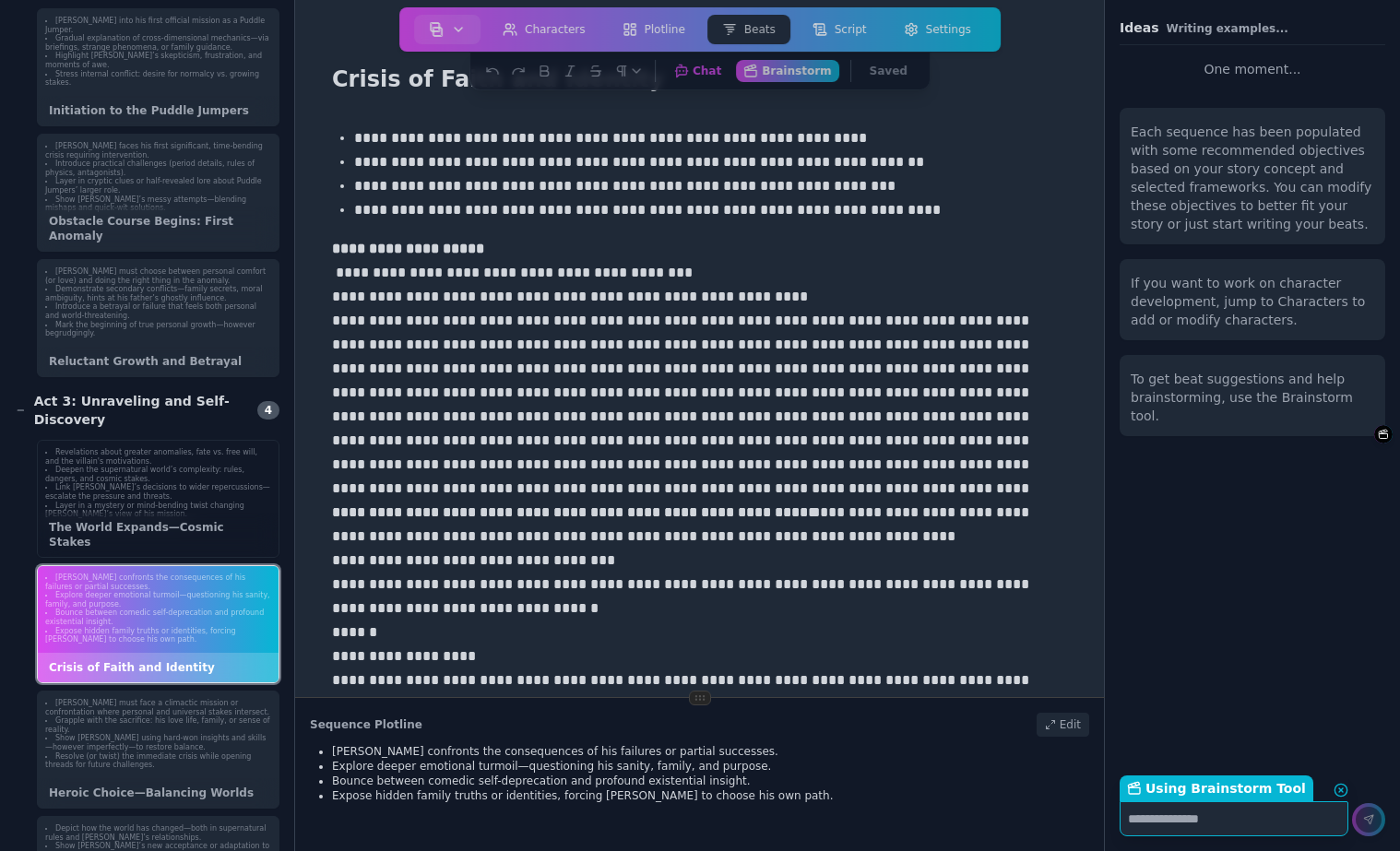
click at [129, 491] on li "Link Gary’s decisions to wider repercussions—escalate the pressure and threats." at bounding box center [158, 491] width 226 height 18
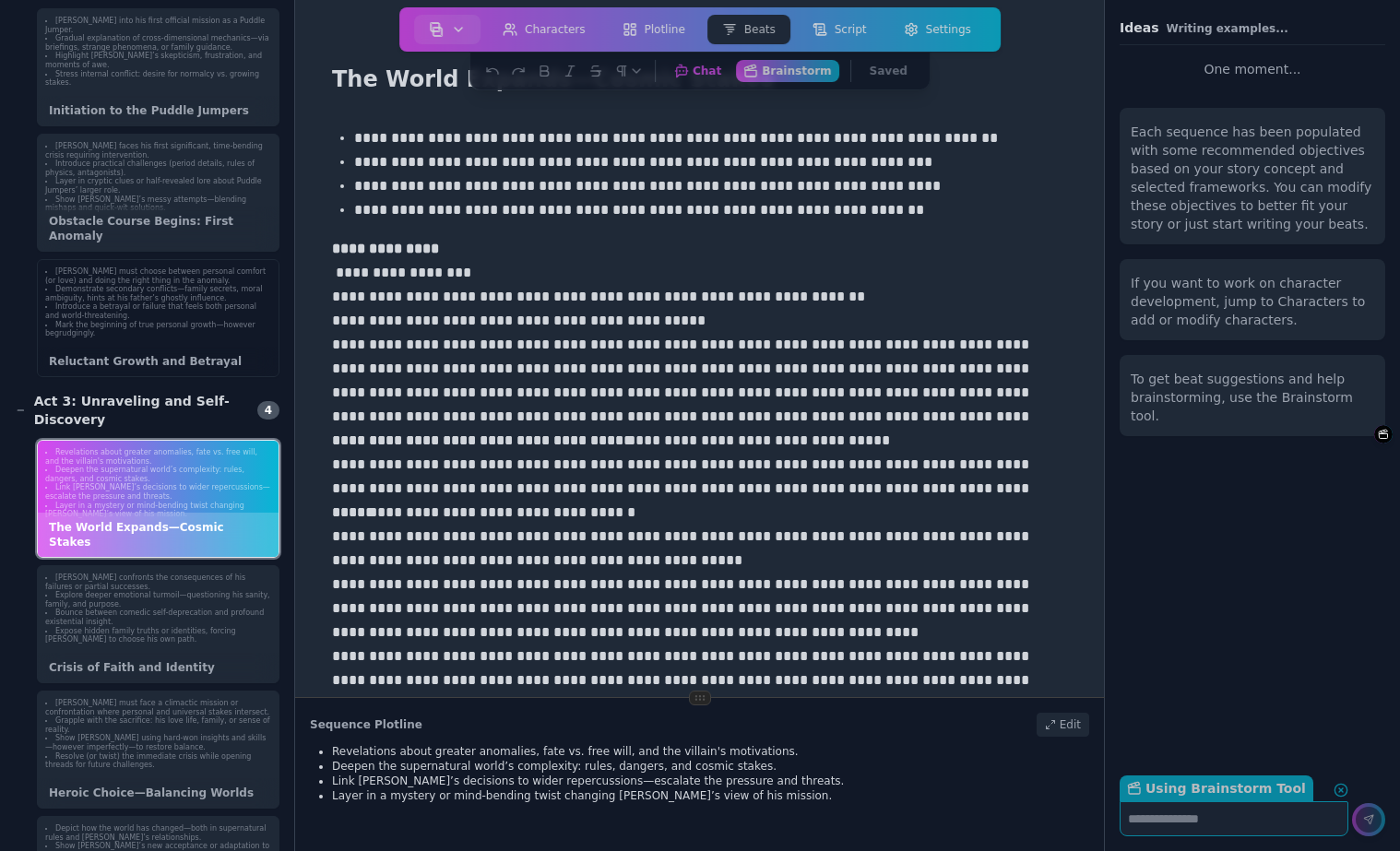
click at [130, 324] on li "Mark the beginning of true personal growth—however begrudgingly." at bounding box center [158, 330] width 226 height 18
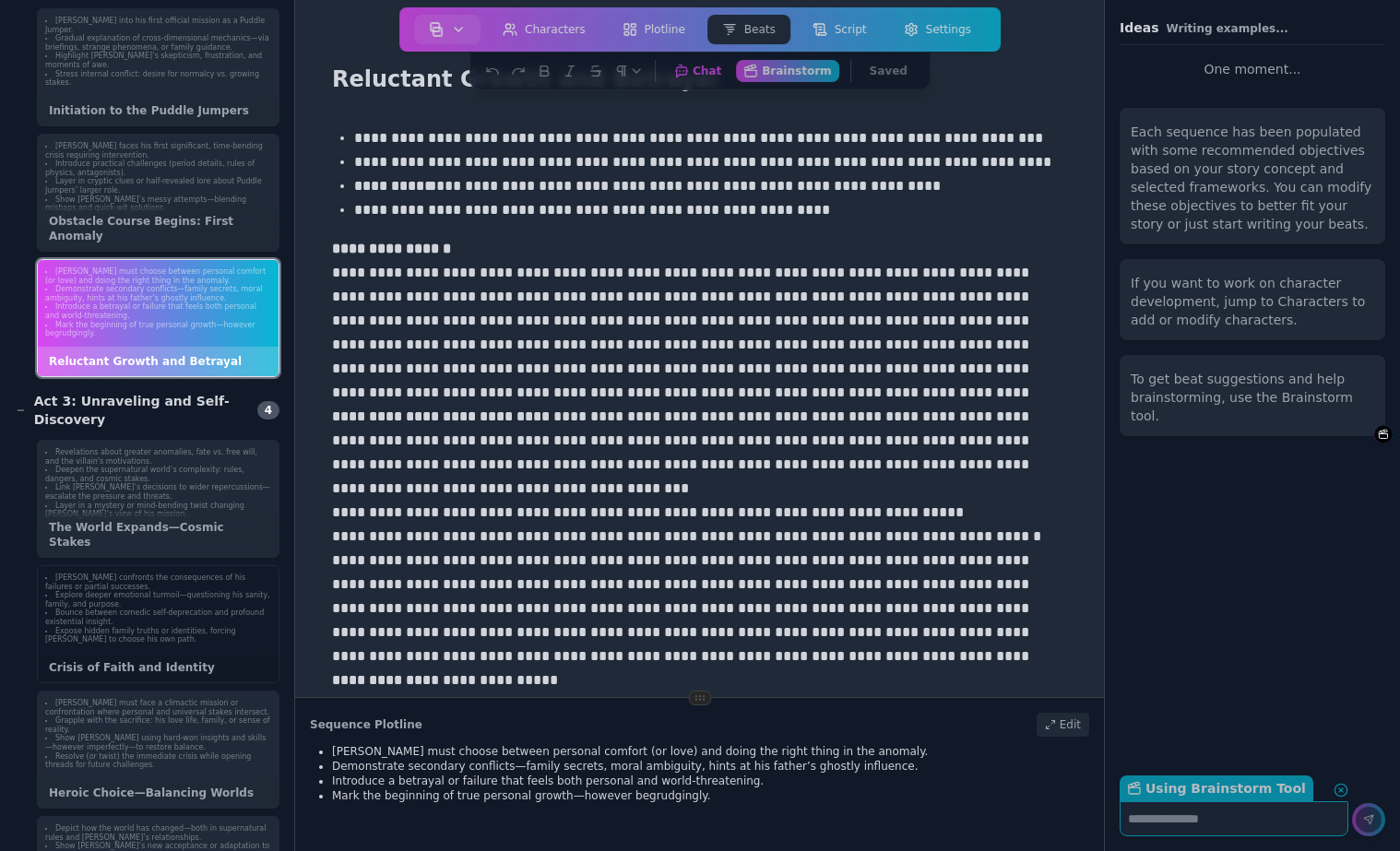
click at [117, 651] on div "Gary confronts the consequences of his failures or partial successes. Explore d…" at bounding box center [158, 608] width 241 height 86
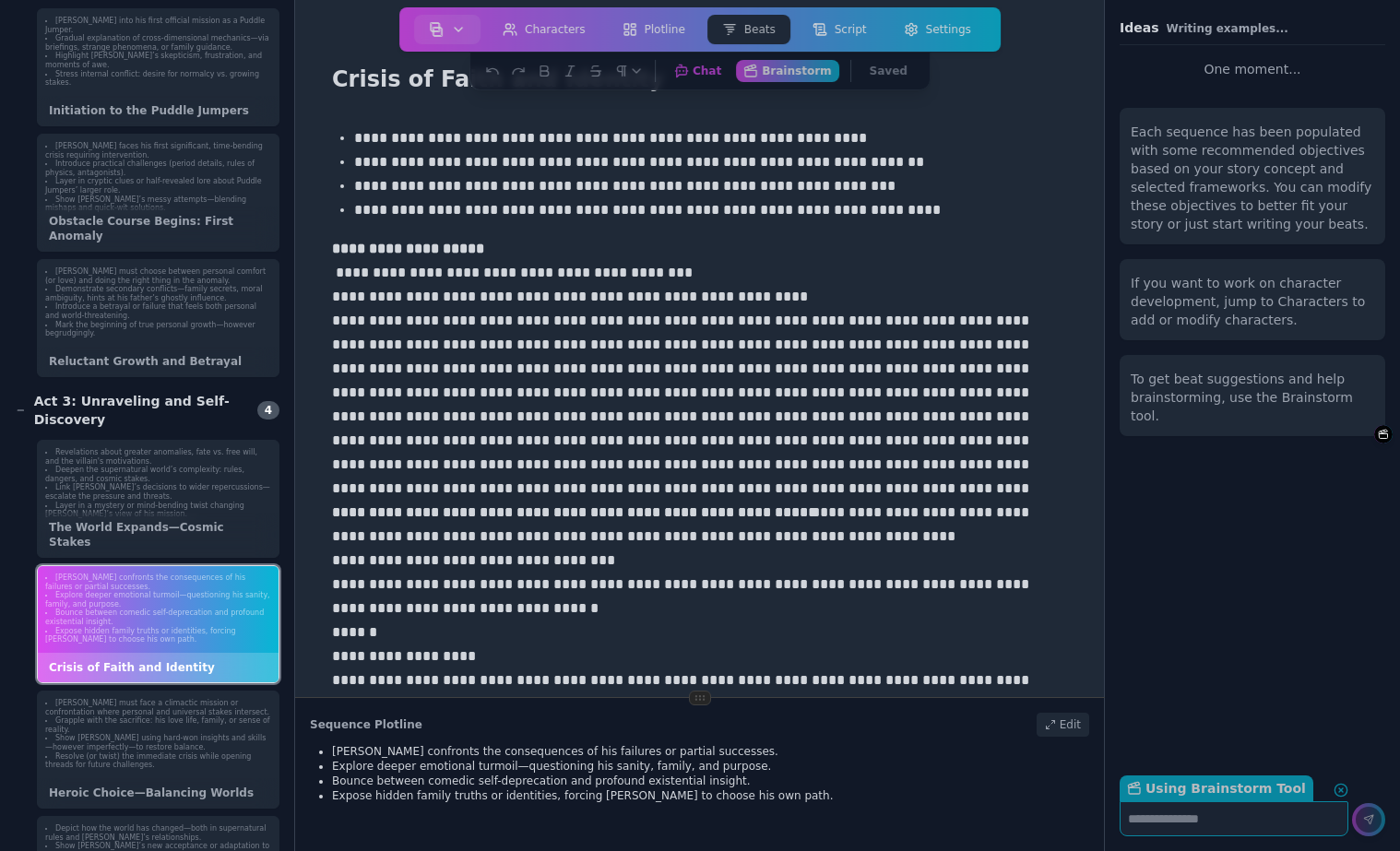
scroll to position [629, 0]
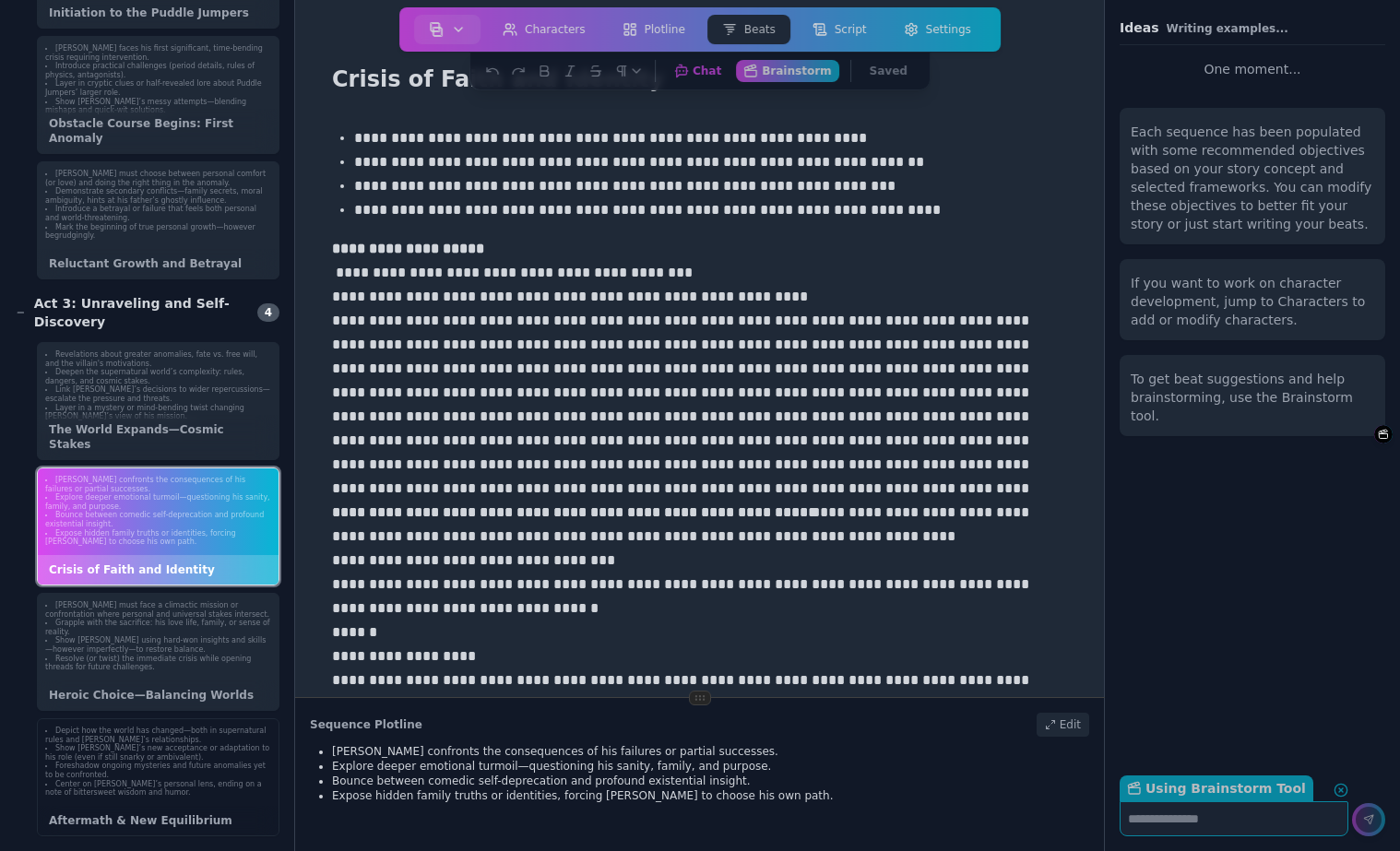
click at [147, 769] on li "Foreshadow ongoing mysteries and future anomalies yet to be confronted." at bounding box center [158, 770] width 226 height 18
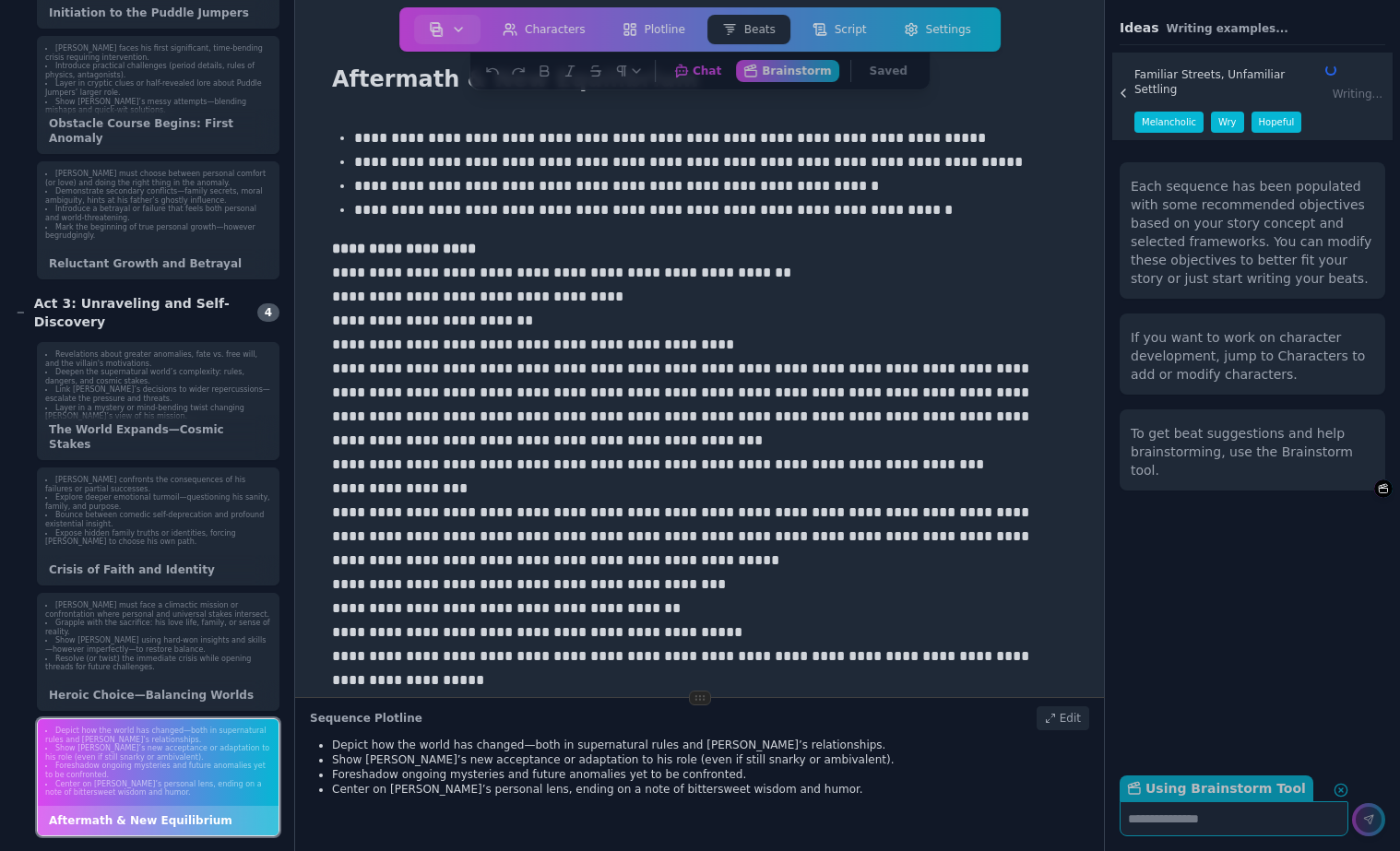
scroll to position [0, 0]
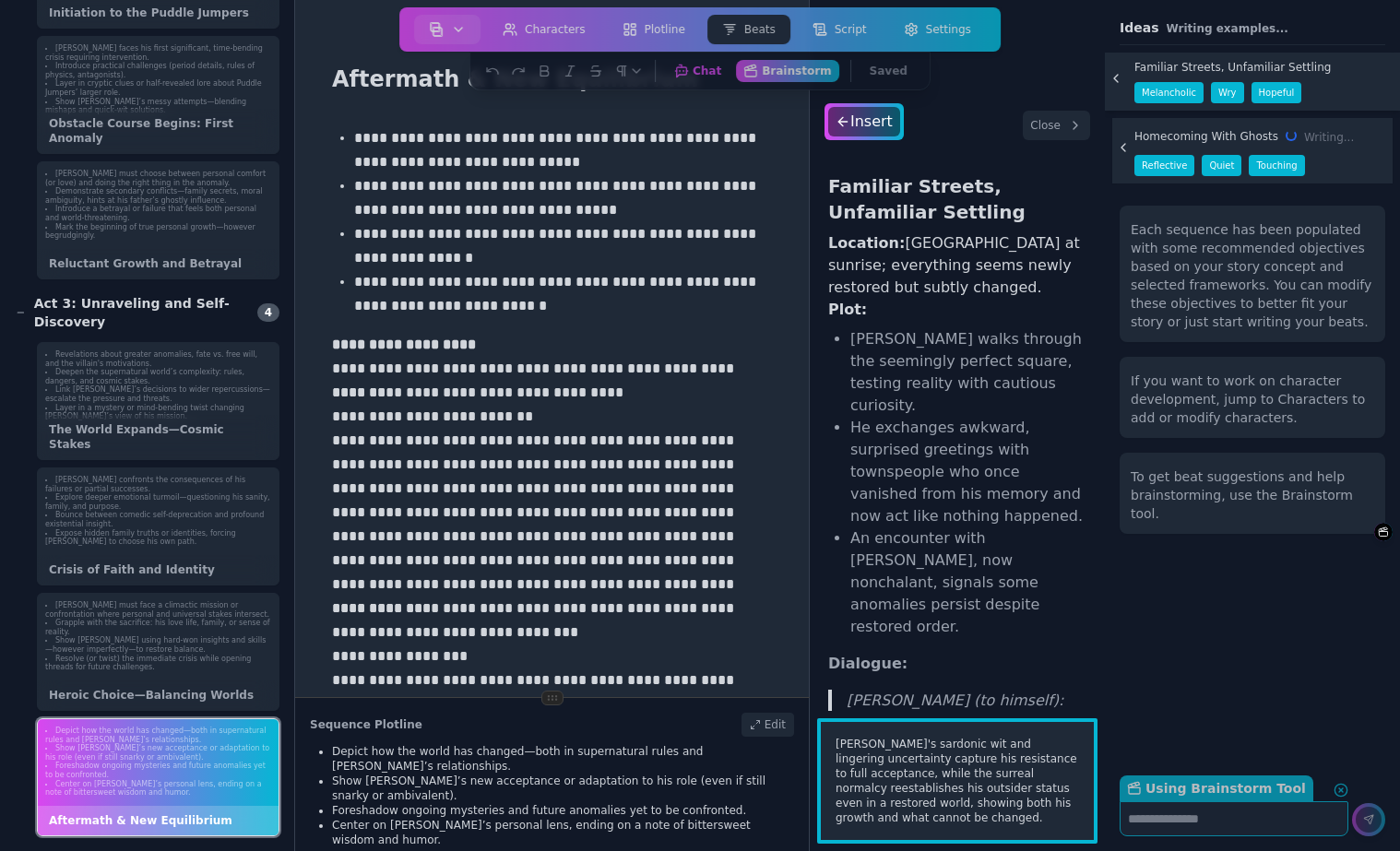
click at [947, 536] on li "An encounter with Dean Fessler, now nonchalant, signals some anomalies persist …" at bounding box center [969, 582] width 236 height 111
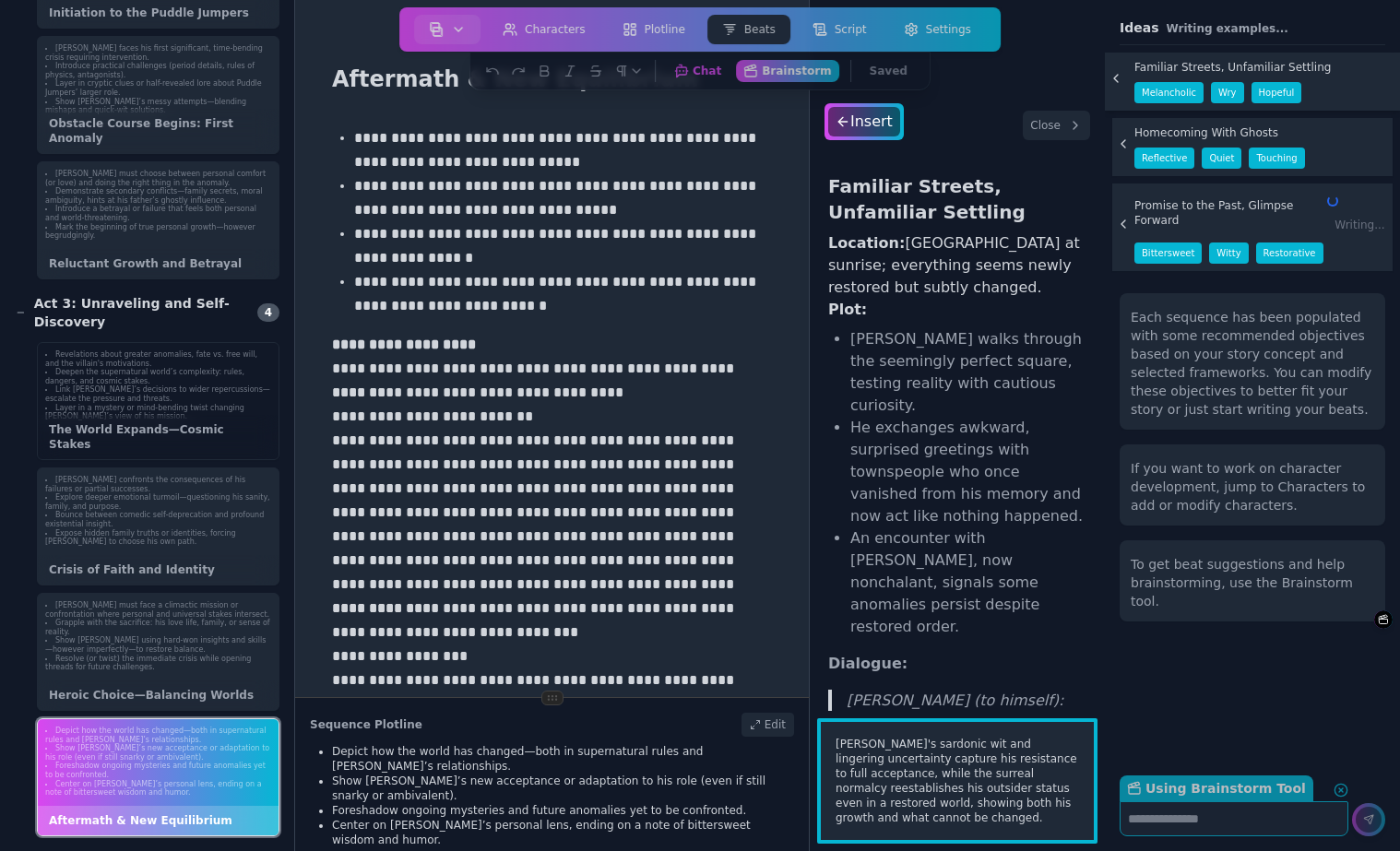
click at [175, 420] on li "Layer in a mystery or mind-bending twist changing Gary’s view of his mission." at bounding box center [158, 412] width 226 height 18
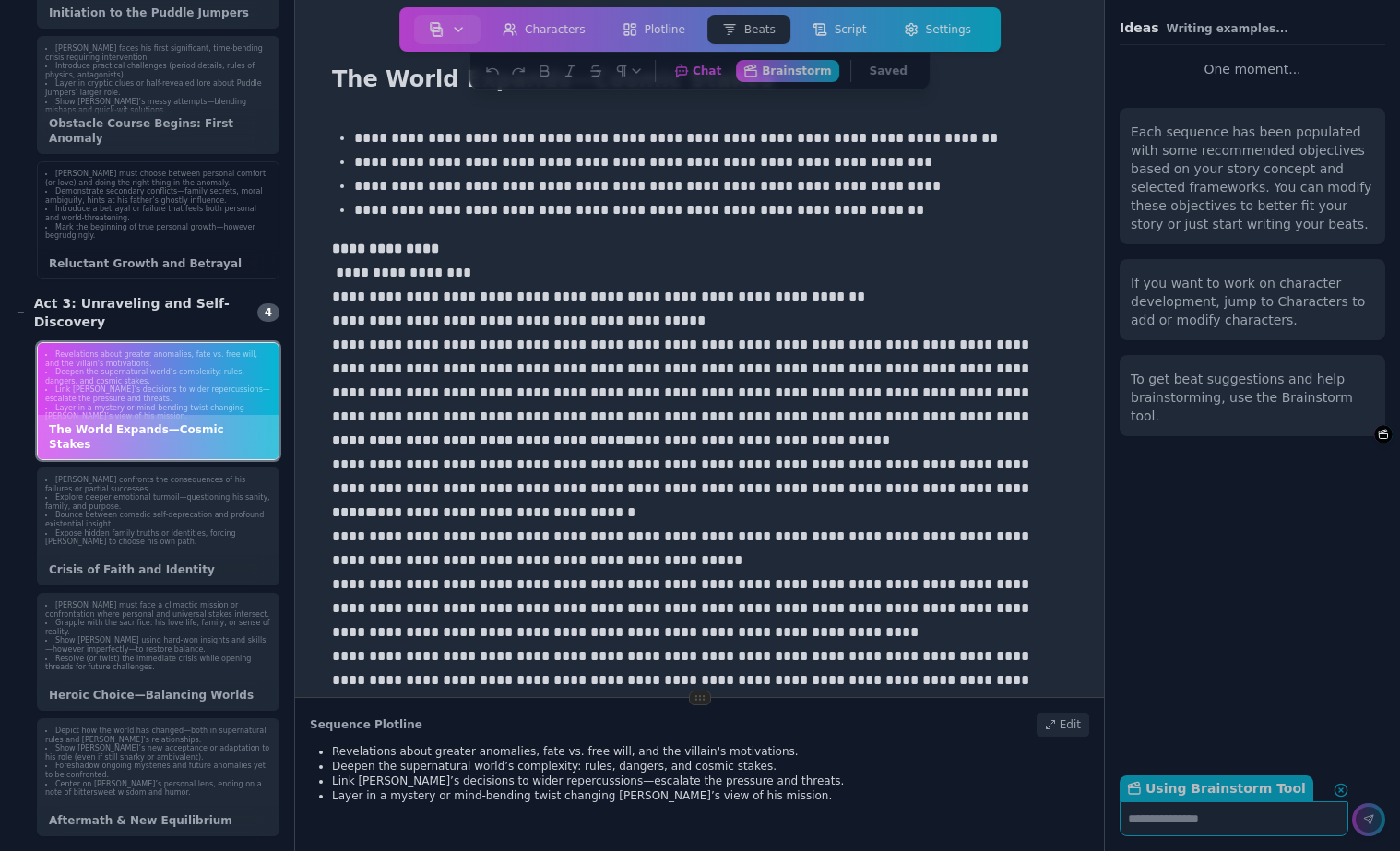
click at [155, 258] on div "Reluctant Growth and Betrayal" at bounding box center [158, 264] width 241 height 30
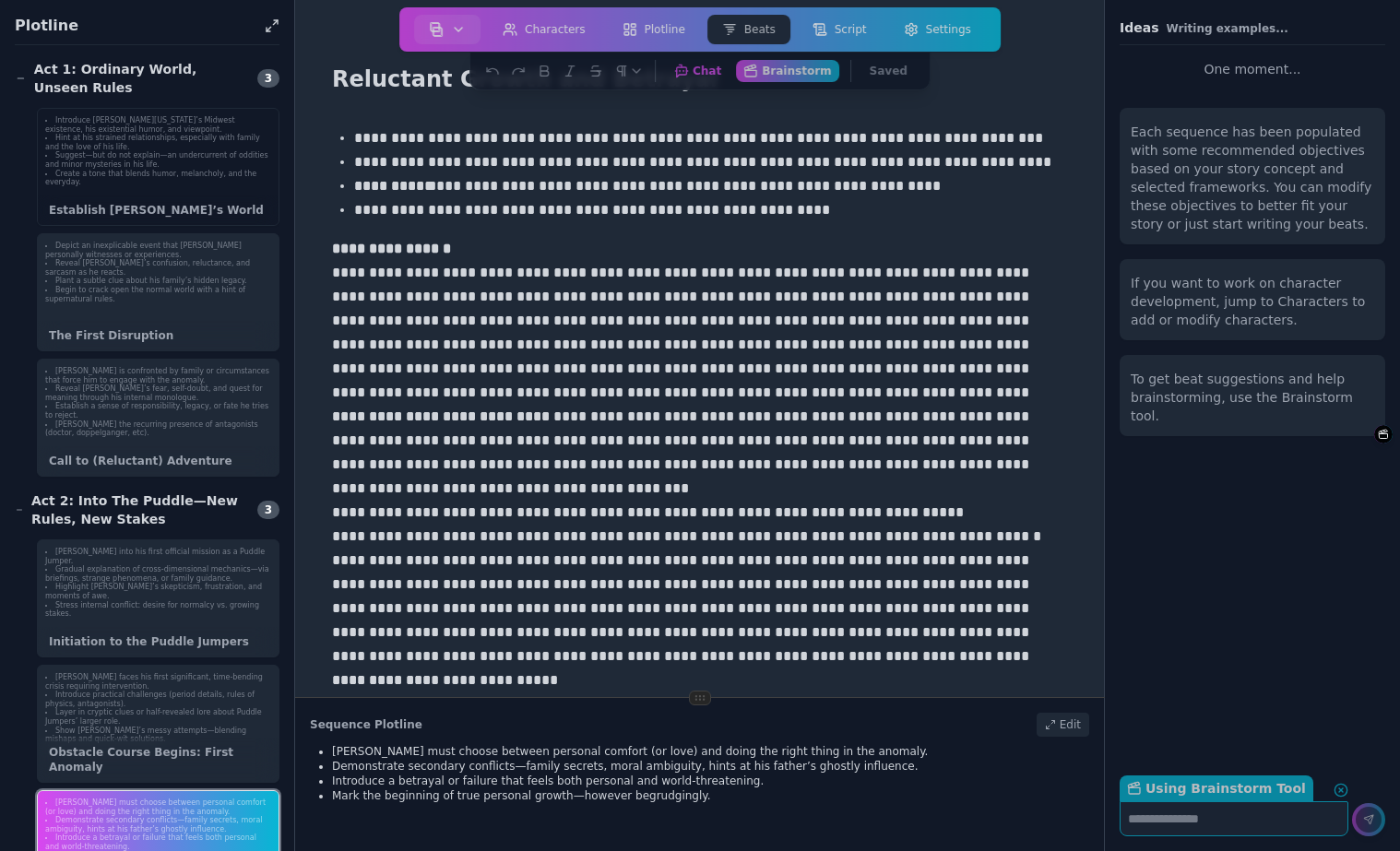
click at [139, 170] on li "Create a tone that blends humor, melancholy, and the everyday." at bounding box center [158, 178] width 226 height 18
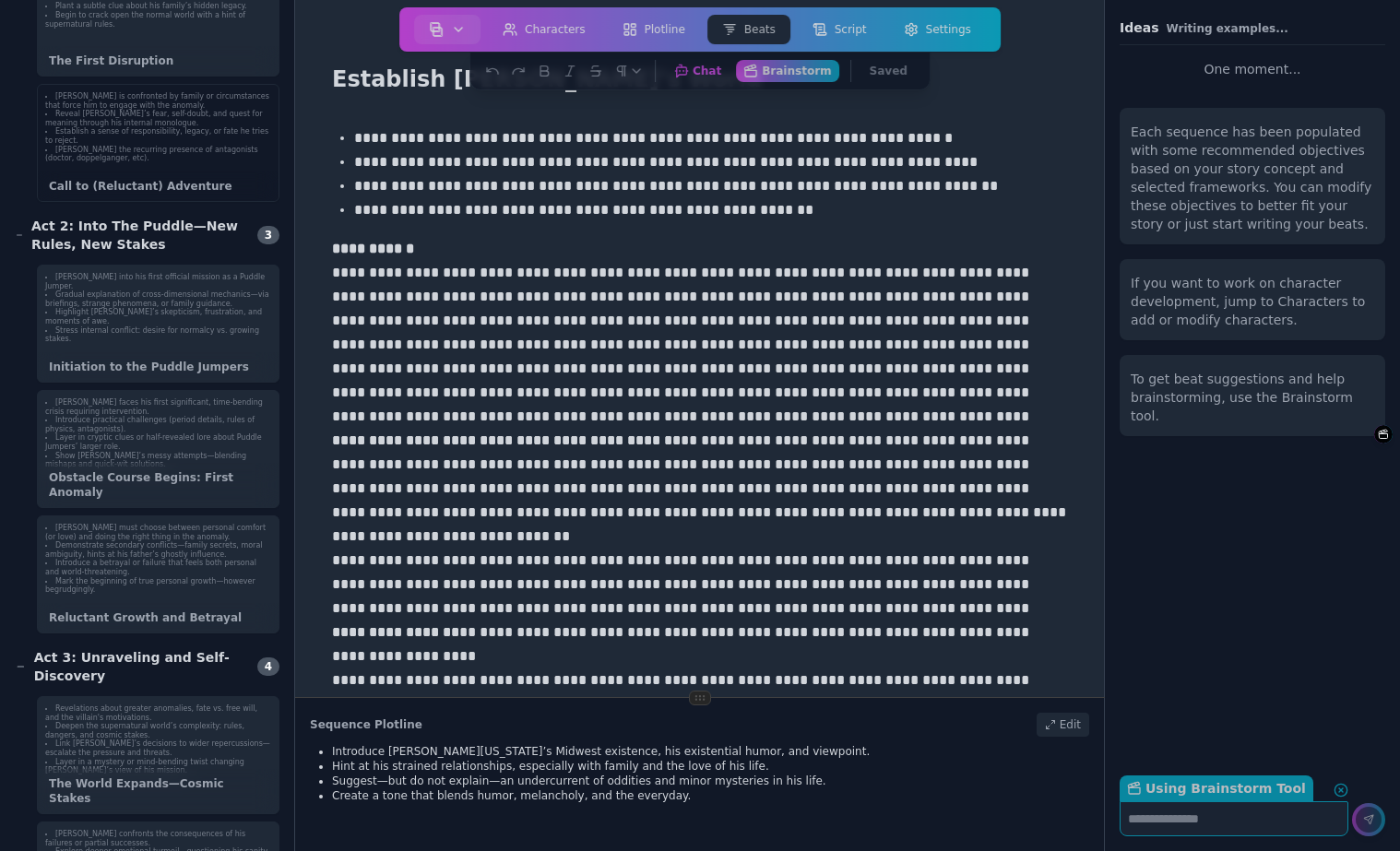
scroll to position [629, 0]
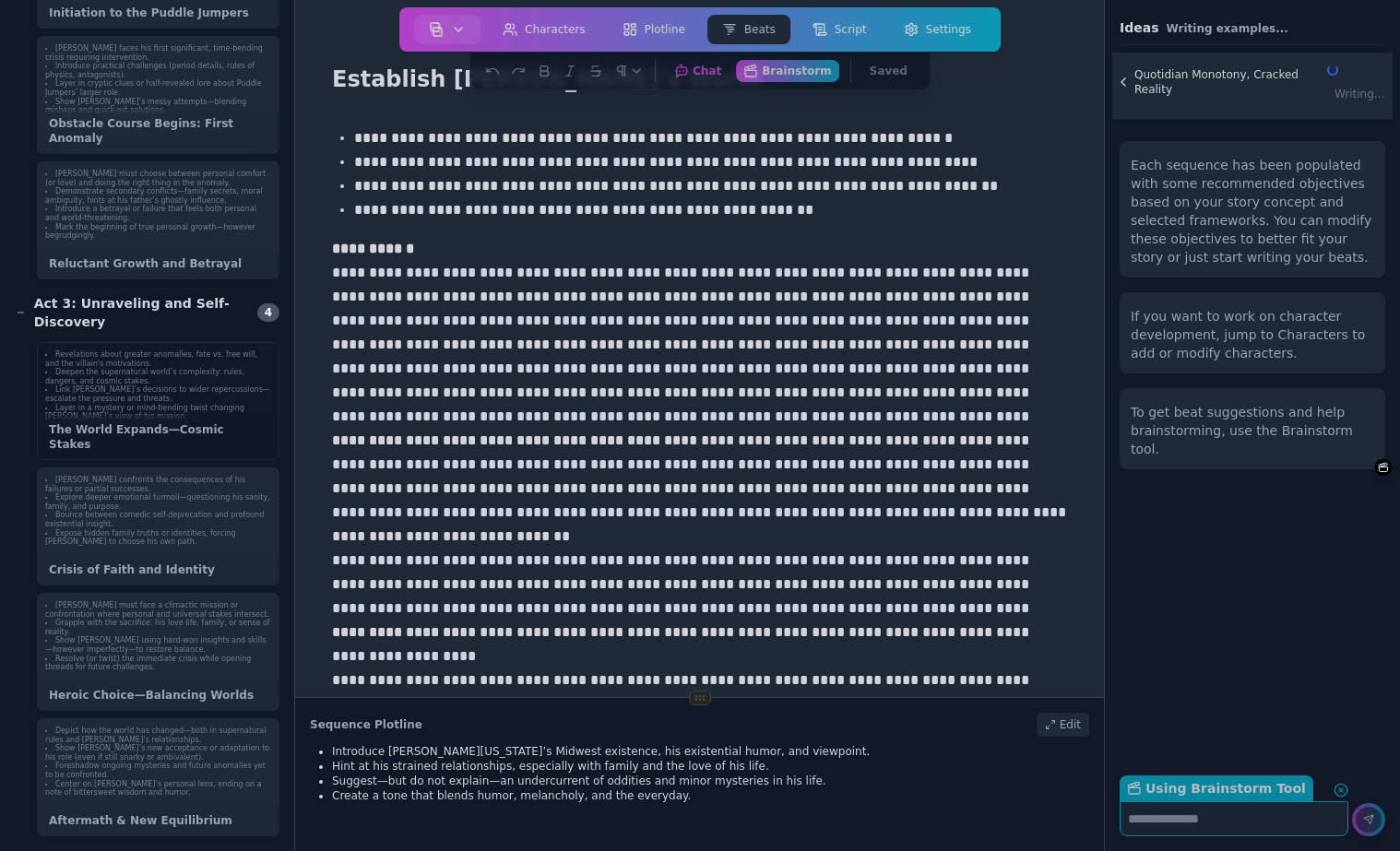
click at [124, 372] on li "Deepen the supernatural world’s complexity: rules, dangers, and cosmic stakes." at bounding box center [158, 376] width 226 height 18
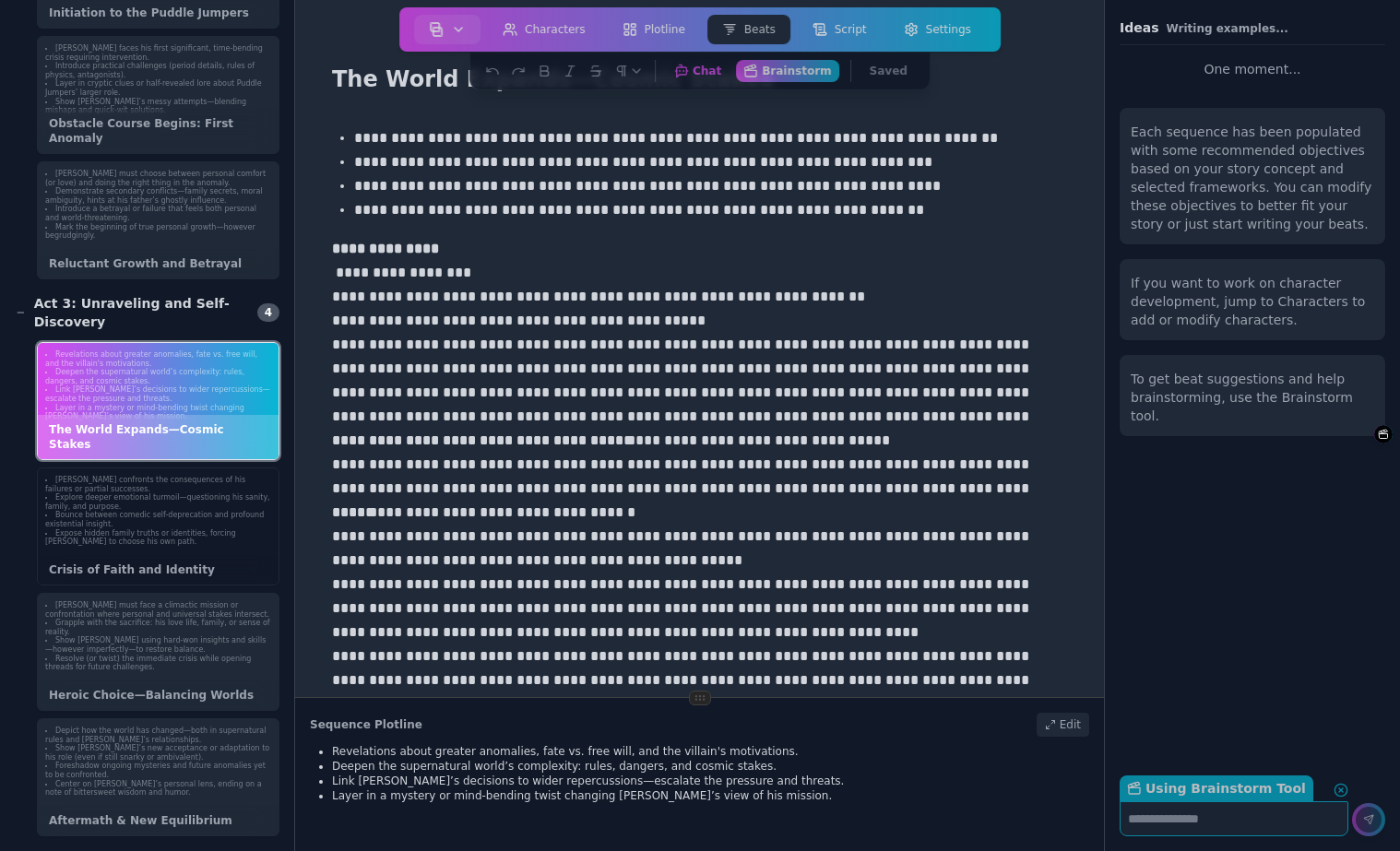
click at [133, 523] on li "Bounce between comedic self-deprecation and profound existential insight." at bounding box center [158, 519] width 226 height 18
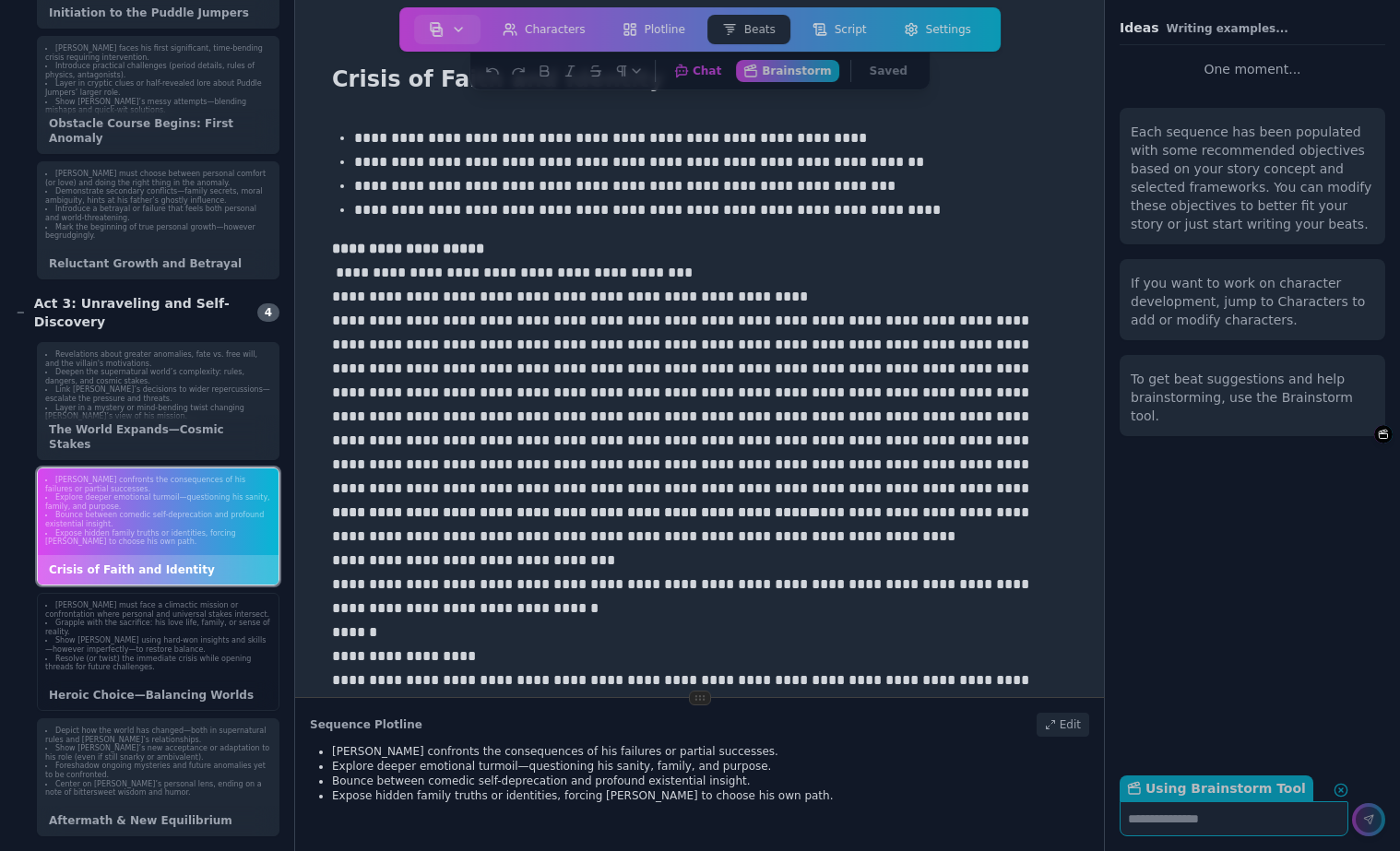
click at [151, 647] on li "Show Gary using hard-won insights and skills—however imperfectly—to restore bal…" at bounding box center [158, 644] width 226 height 18
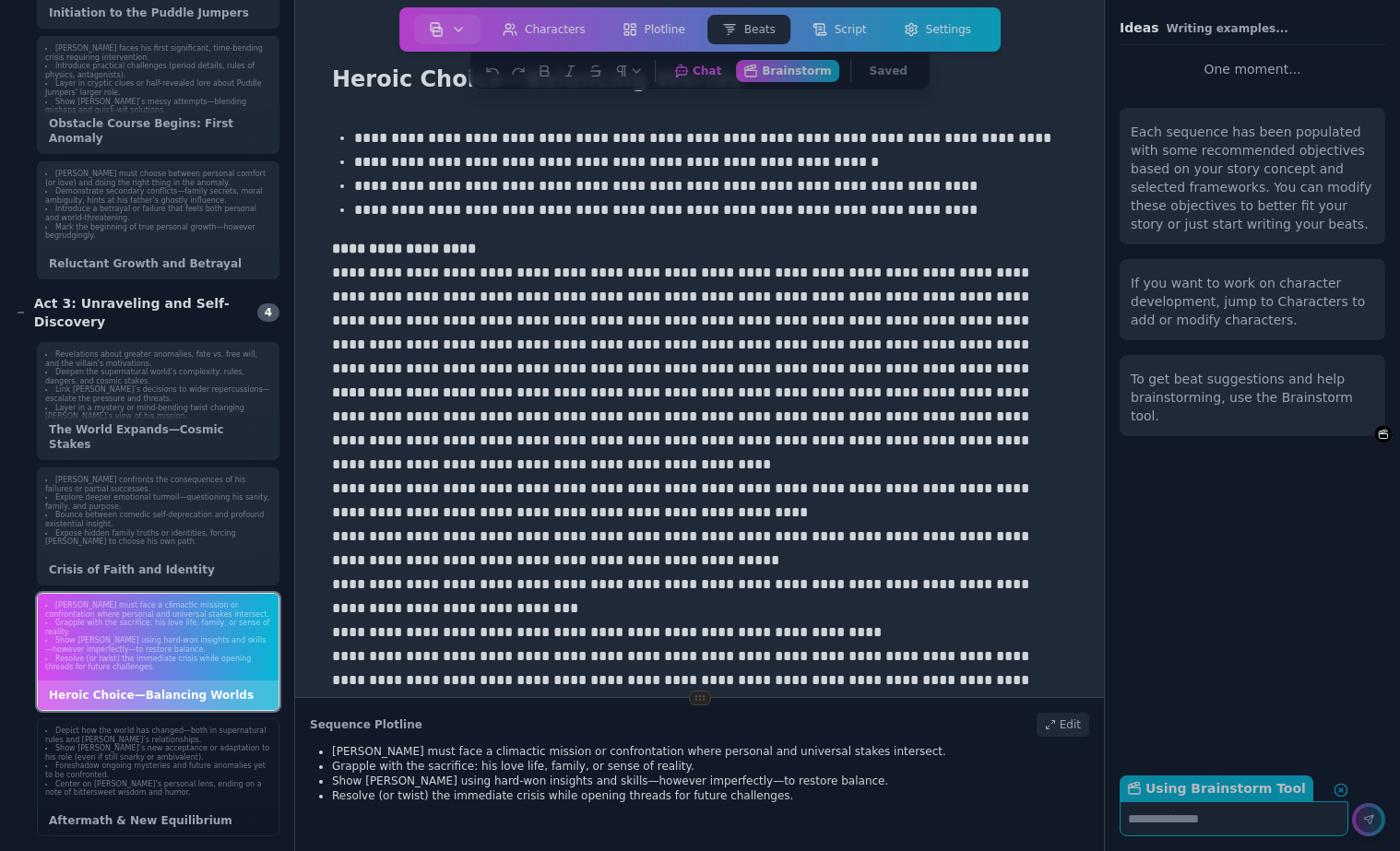
click at [163, 796] on li "Center on Gary’s personal lens, ending on a note of bittersweet wisdom and humo…" at bounding box center [158, 788] width 226 height 18
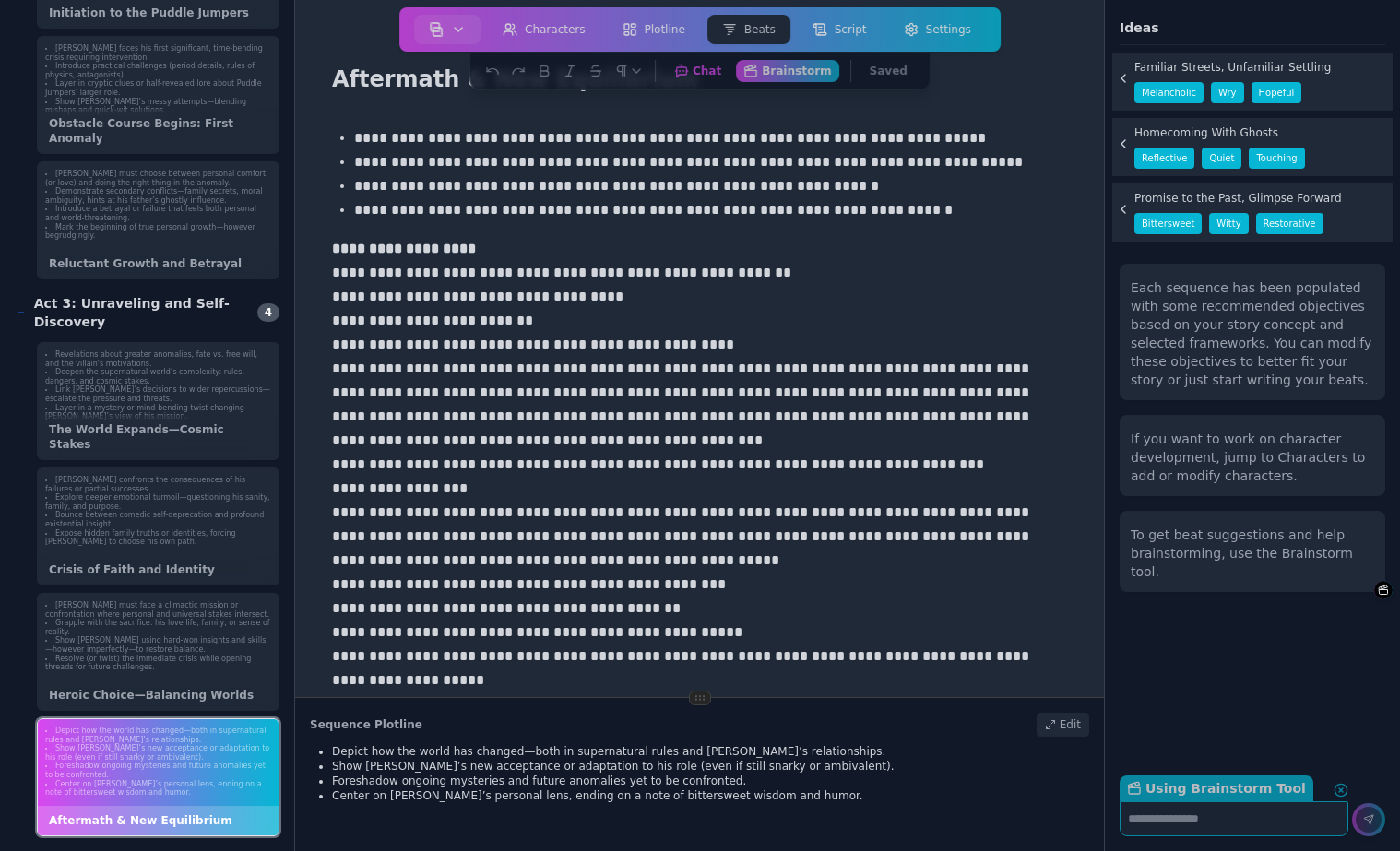
scroll to position [0, 0]
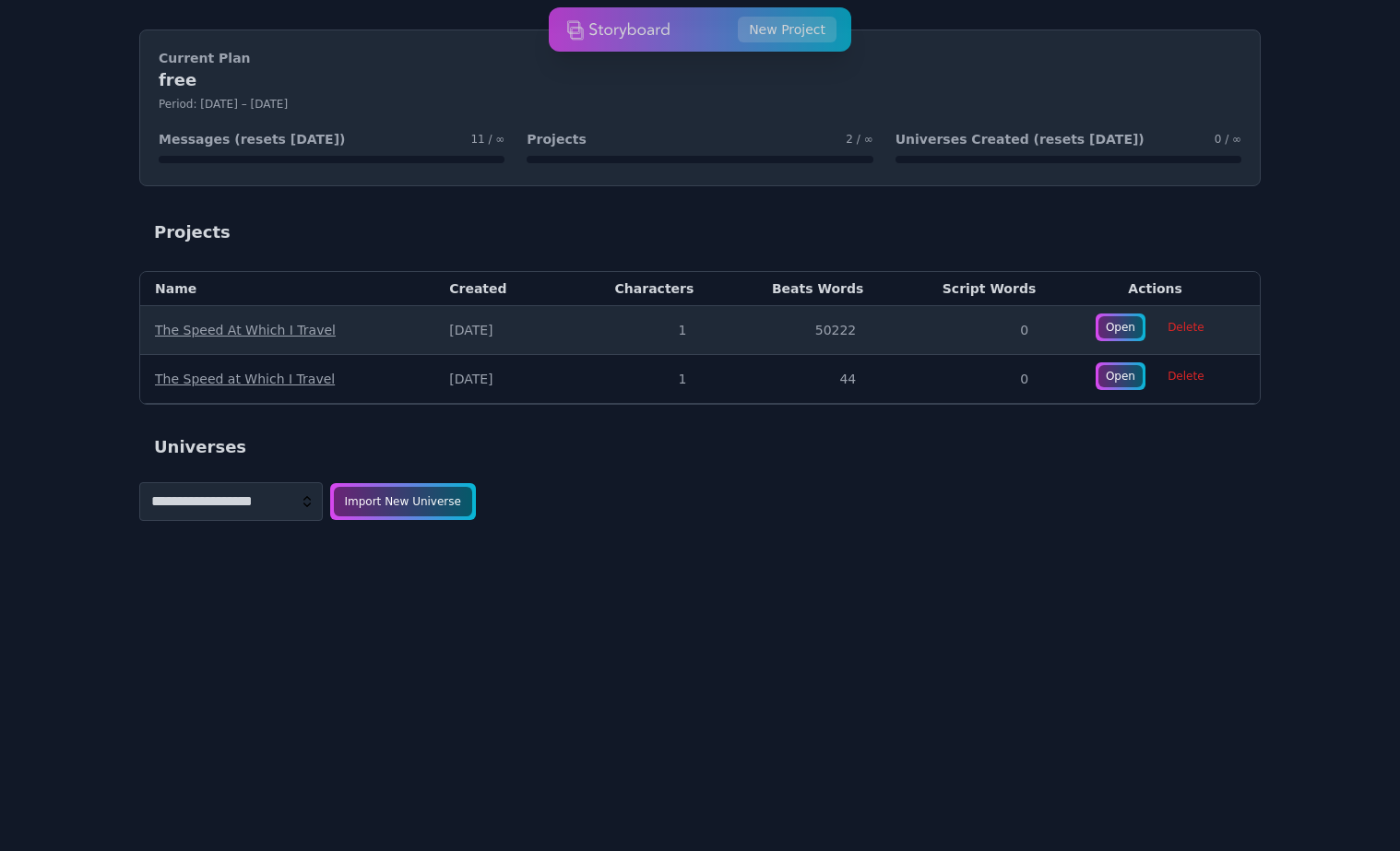
click at [289, 383] on link "The Speed at Which I Travel" at bounding box center [245, 378] width 180 height 15
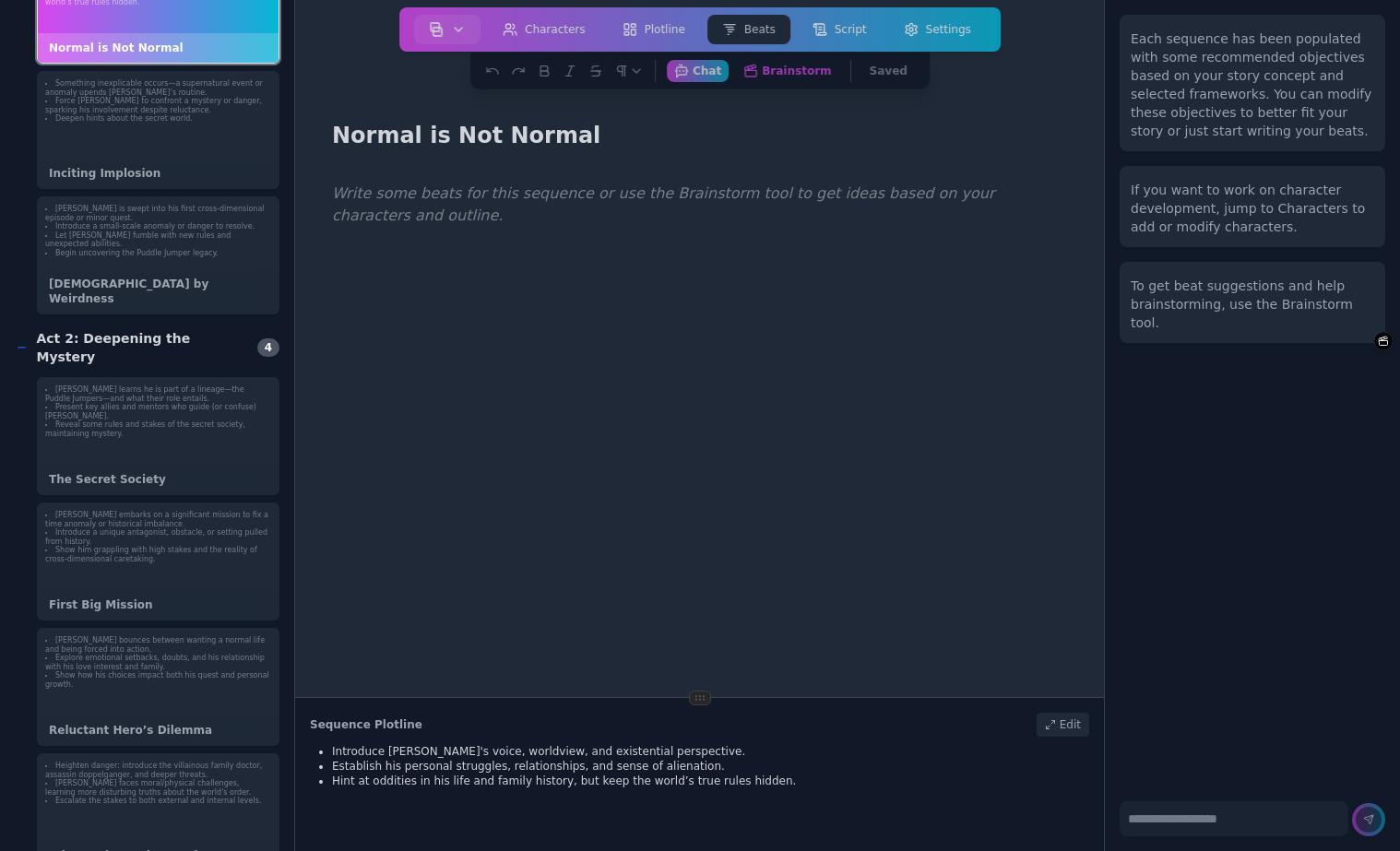
scroll to position [167, 0]
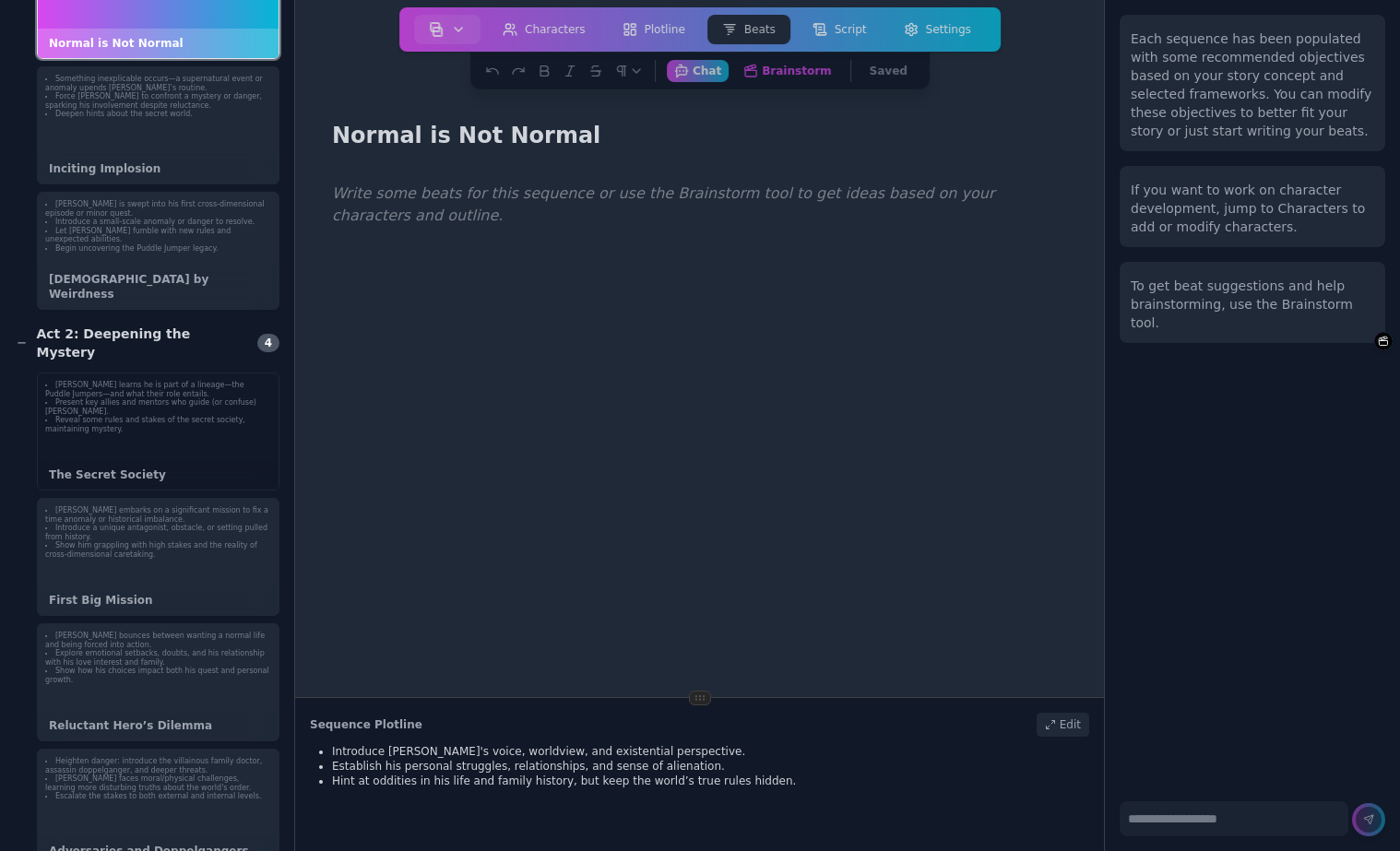
click at [174, 415] on li "Reveal some rules and stakes of the secret society, maintaining mystery." at bounding box center [158, 424] width 226 height 18
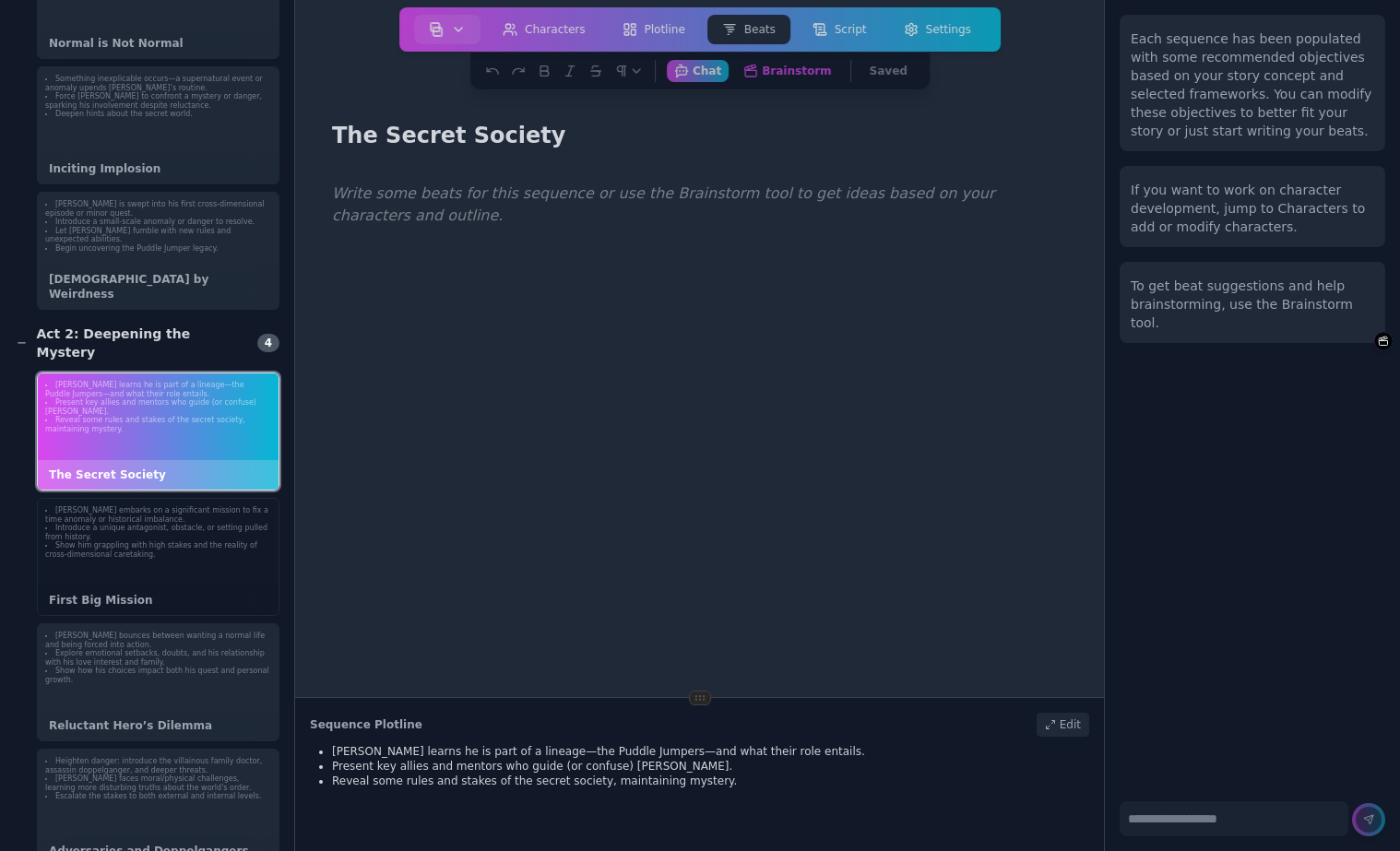
click at [174, 535] on div "[PERSON_NAME] embarks on a significant mission to fix a time anomaly or histori…" at bounding box center [158, 533] width 241 height 68
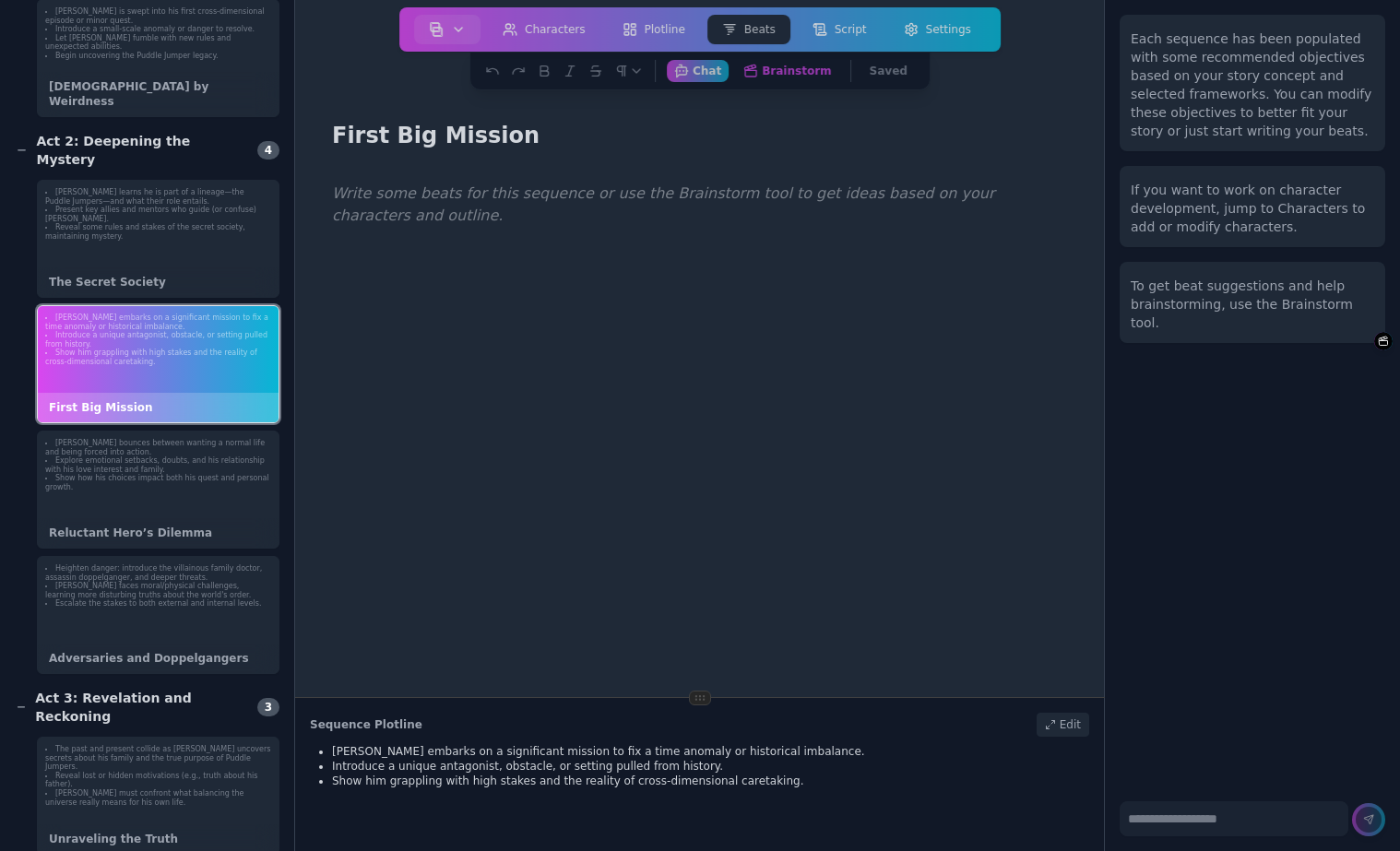
scroll to position [362, 0]
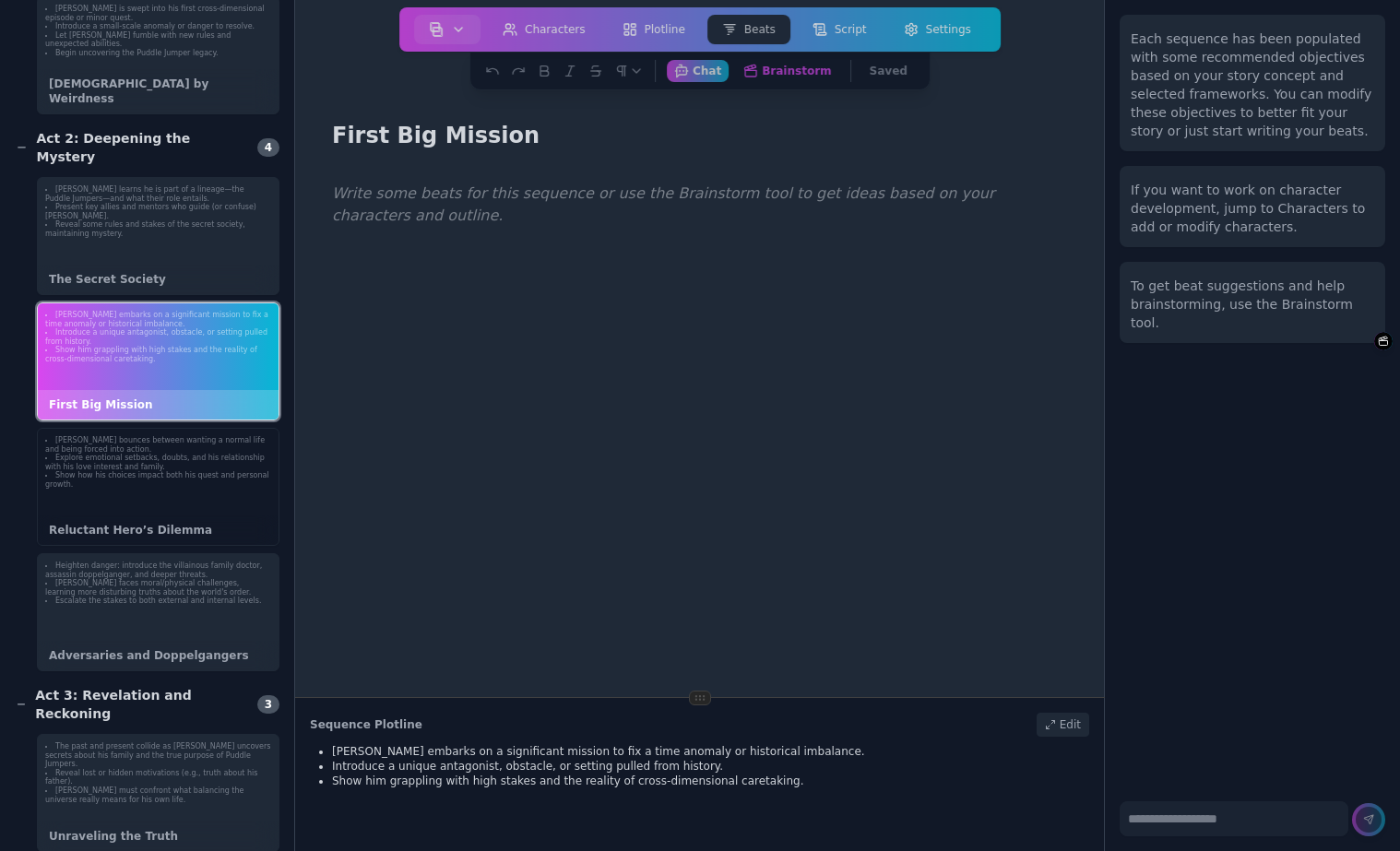
click at [157, 466] on div "[PERSON_NAME] bounces between wanting a normal life and being forced into actio…" at bounding box center [158, 486] width 243 height 118
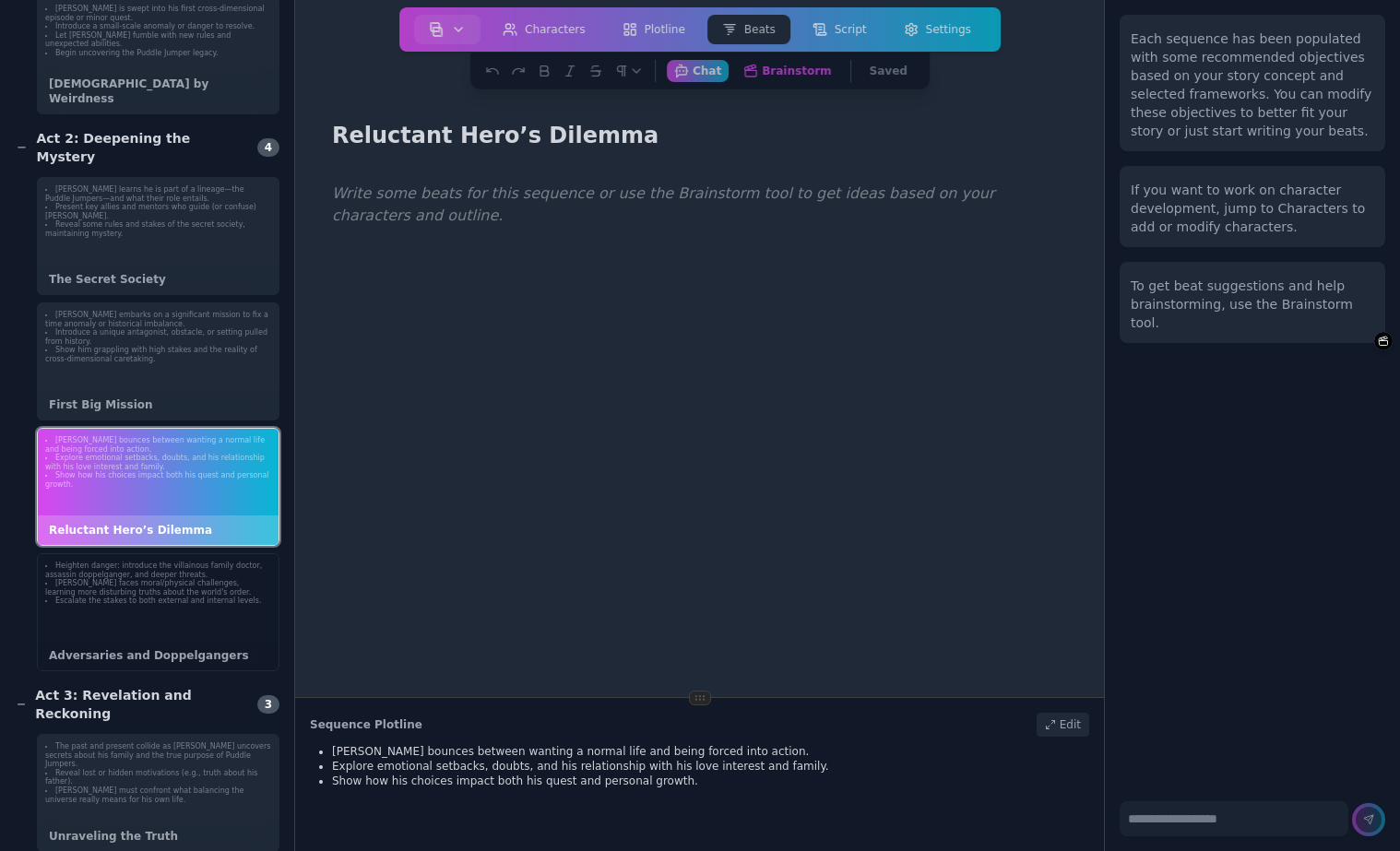
click at [166, 581] on div "Heighten danger: introduce the villainous family doctor, assassin doppelganger,…" at bounding box center [158, 583] width 241 height 59
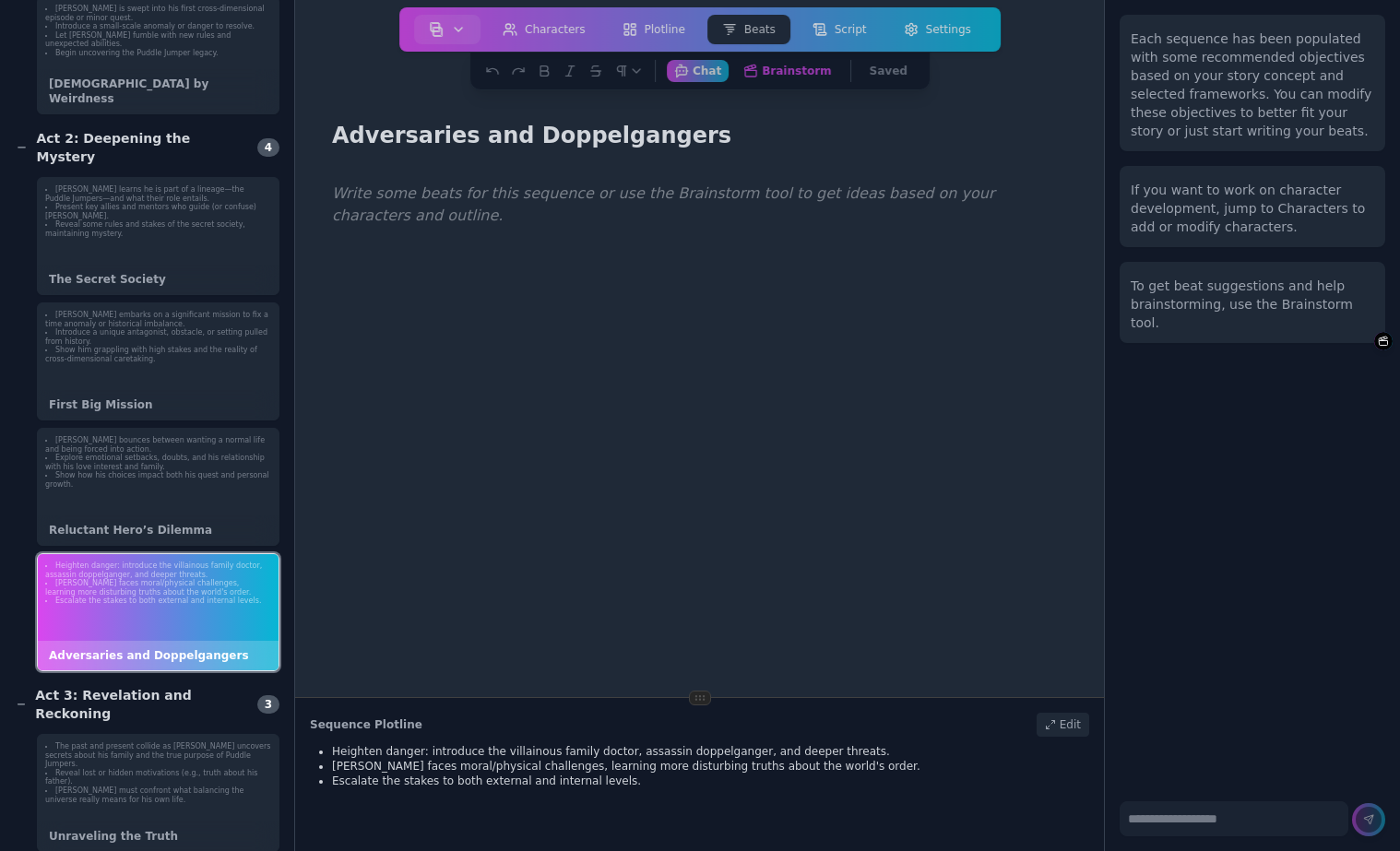
scroll to position [584, 0]
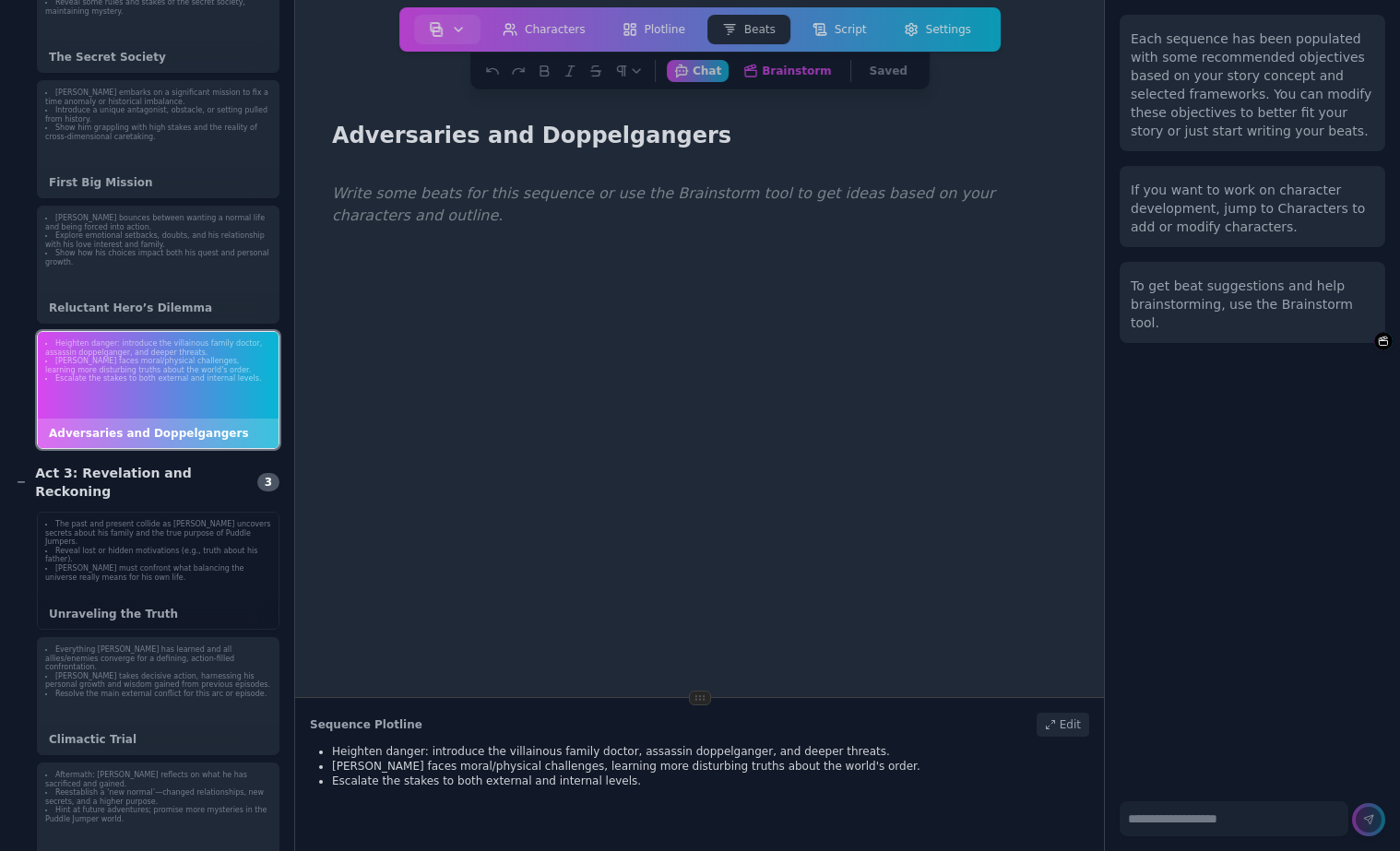
click at [148, 546] on li "Reveal lost or hidden motivations (e.g., truth about his father)." at bounding box center [158, 555] width 226 height 18
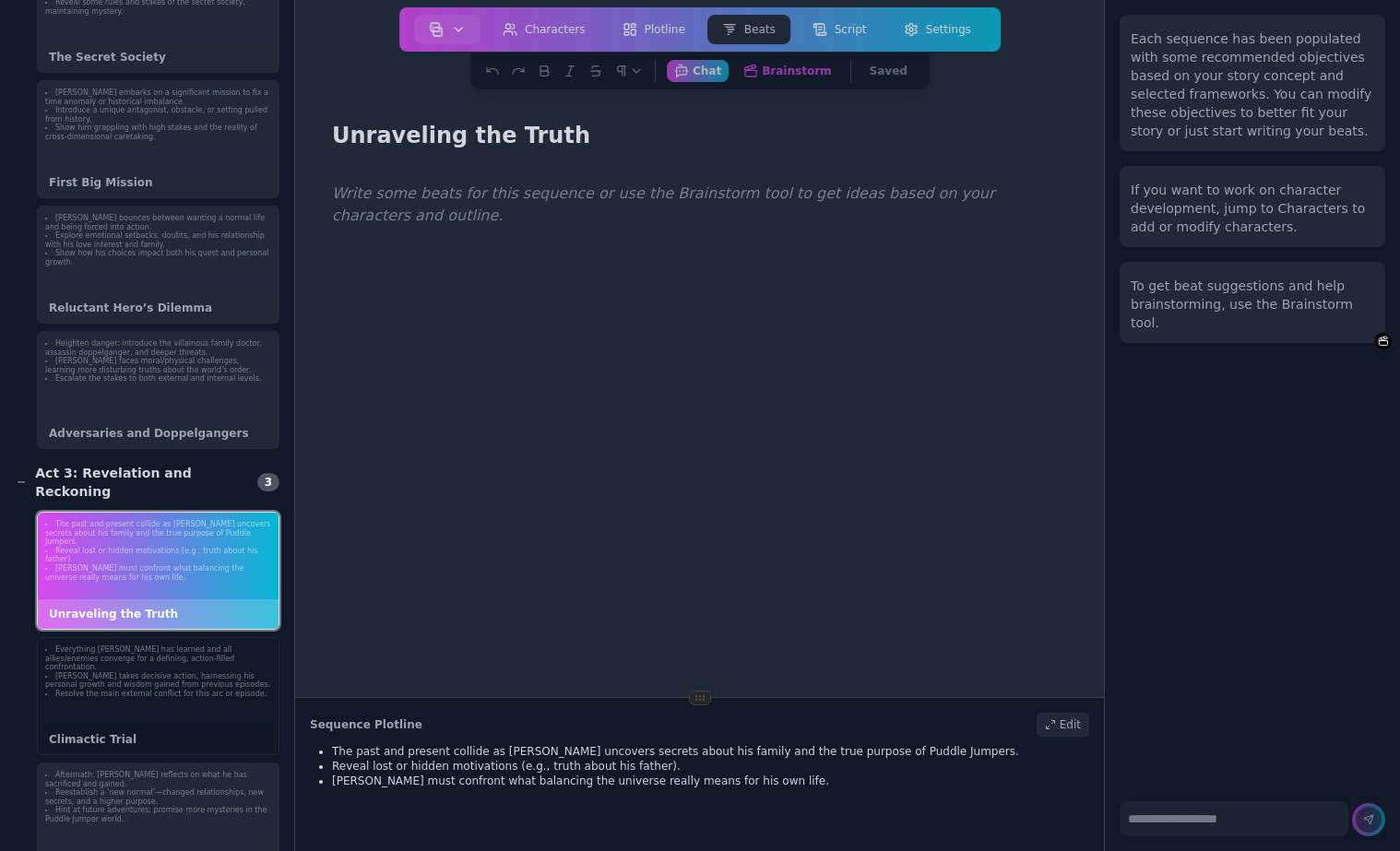
click at [162, 672] on li "[PERSON_NAME] takes decisive action, harnessing his personal growth and wisdom …" at bounding box center [158, 680] width 226 height 18
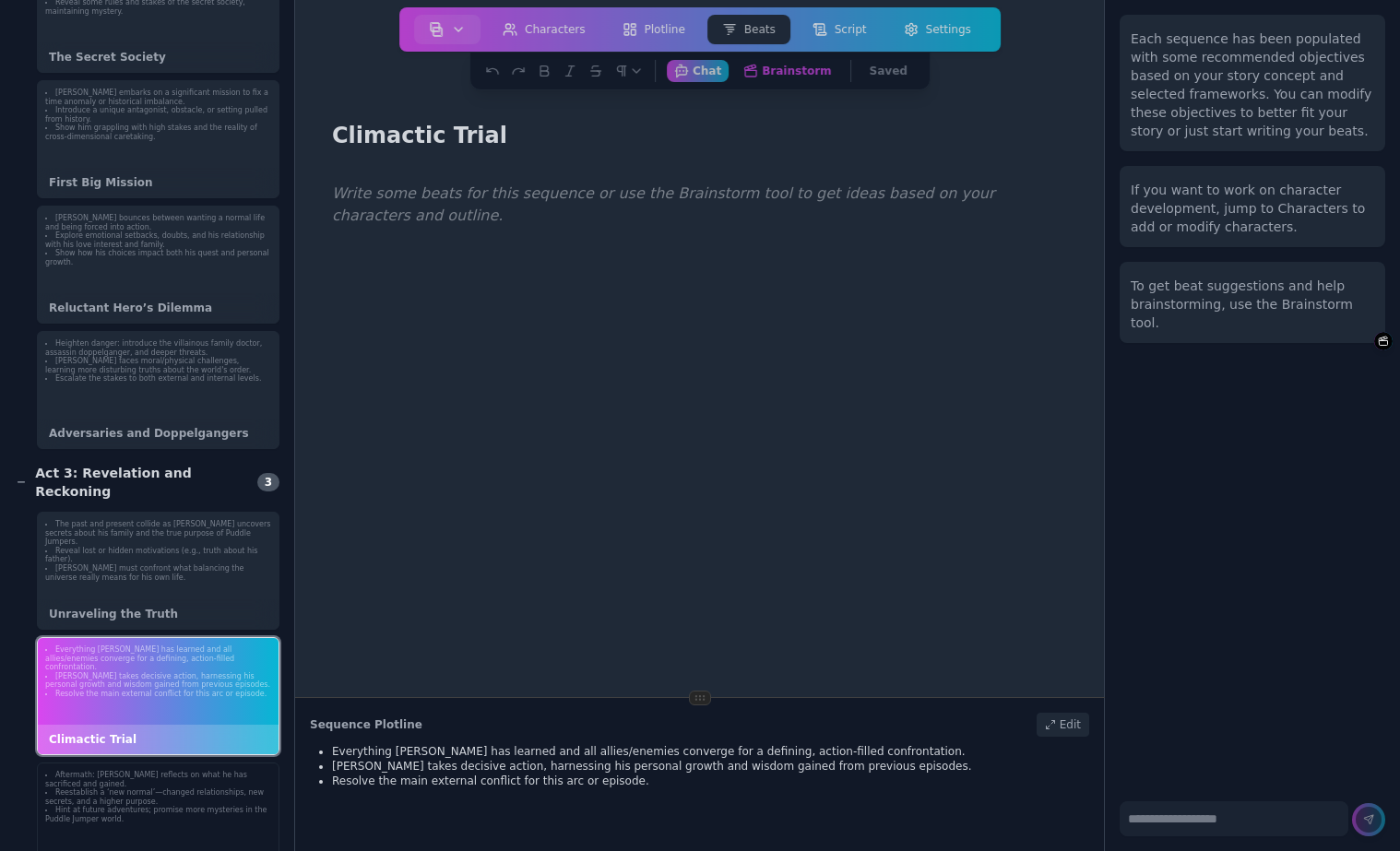
click at [154, 771] on li "Aftermath: [PERSON_NAME] reflects on what he has sacrificed and gained." at bounding box center [158, 779] width 226 height 18
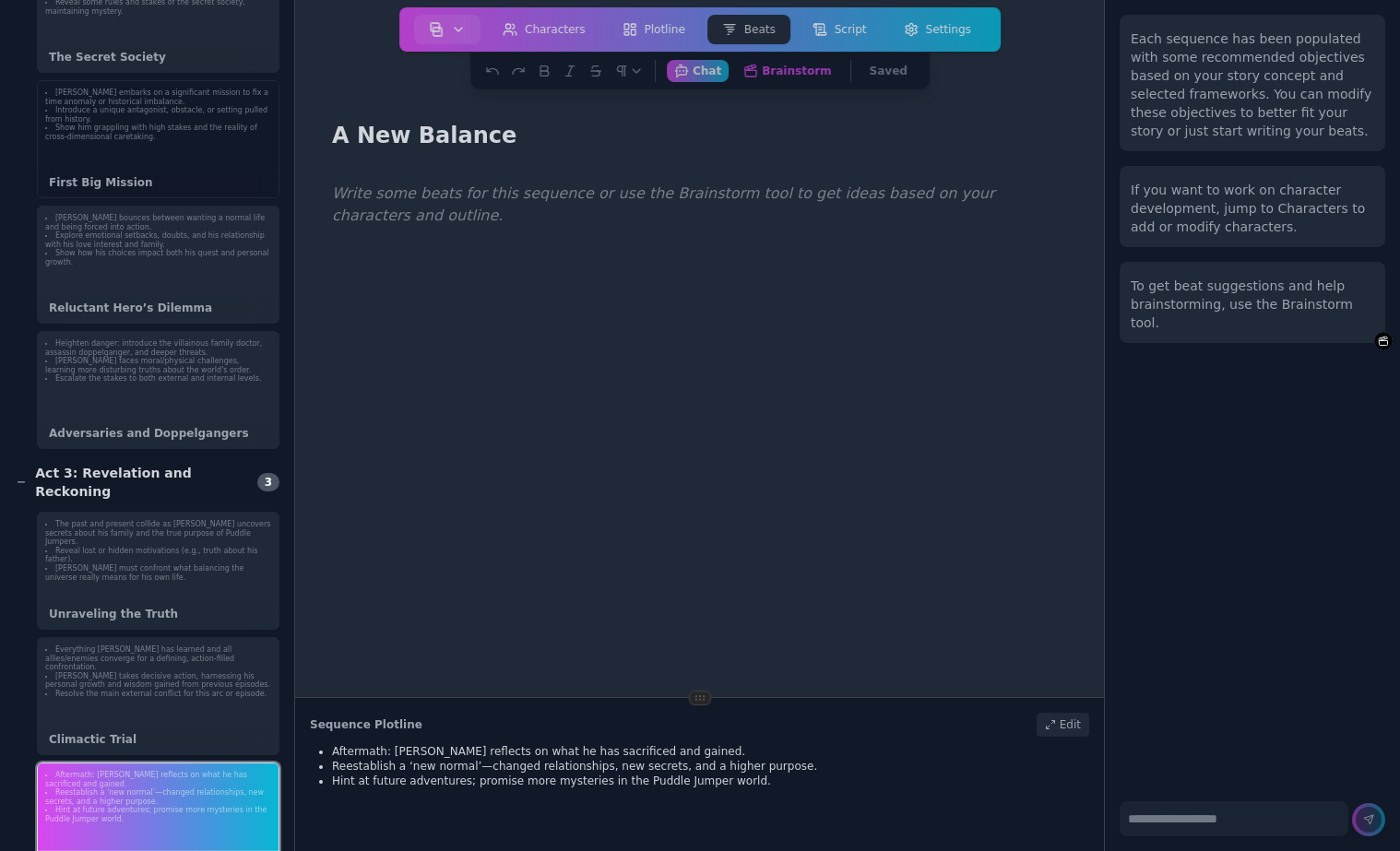
scroll to position [0, 0]
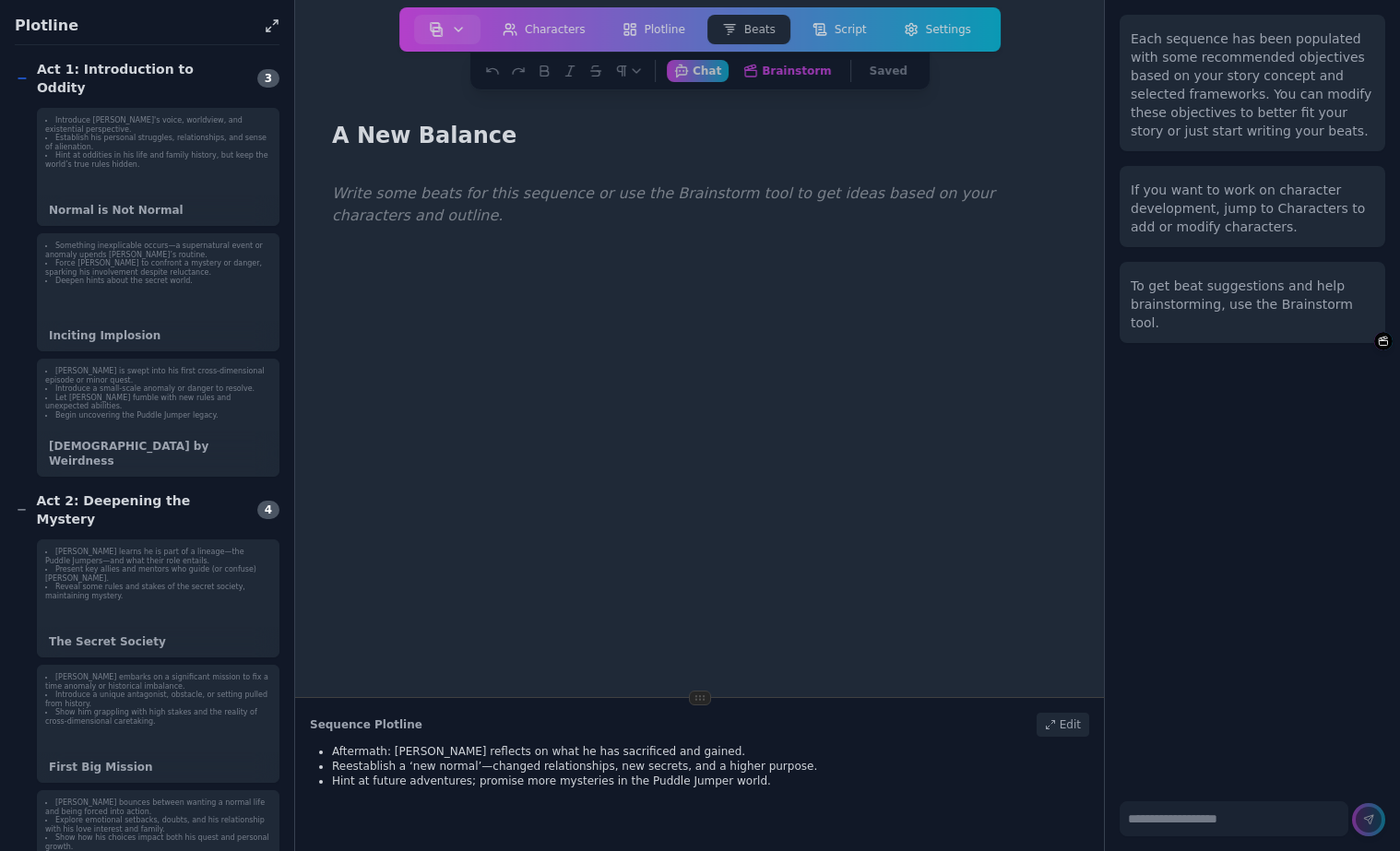
click at [270, 69] on span "3" at bounding box center [269, 78] width 22 height 18
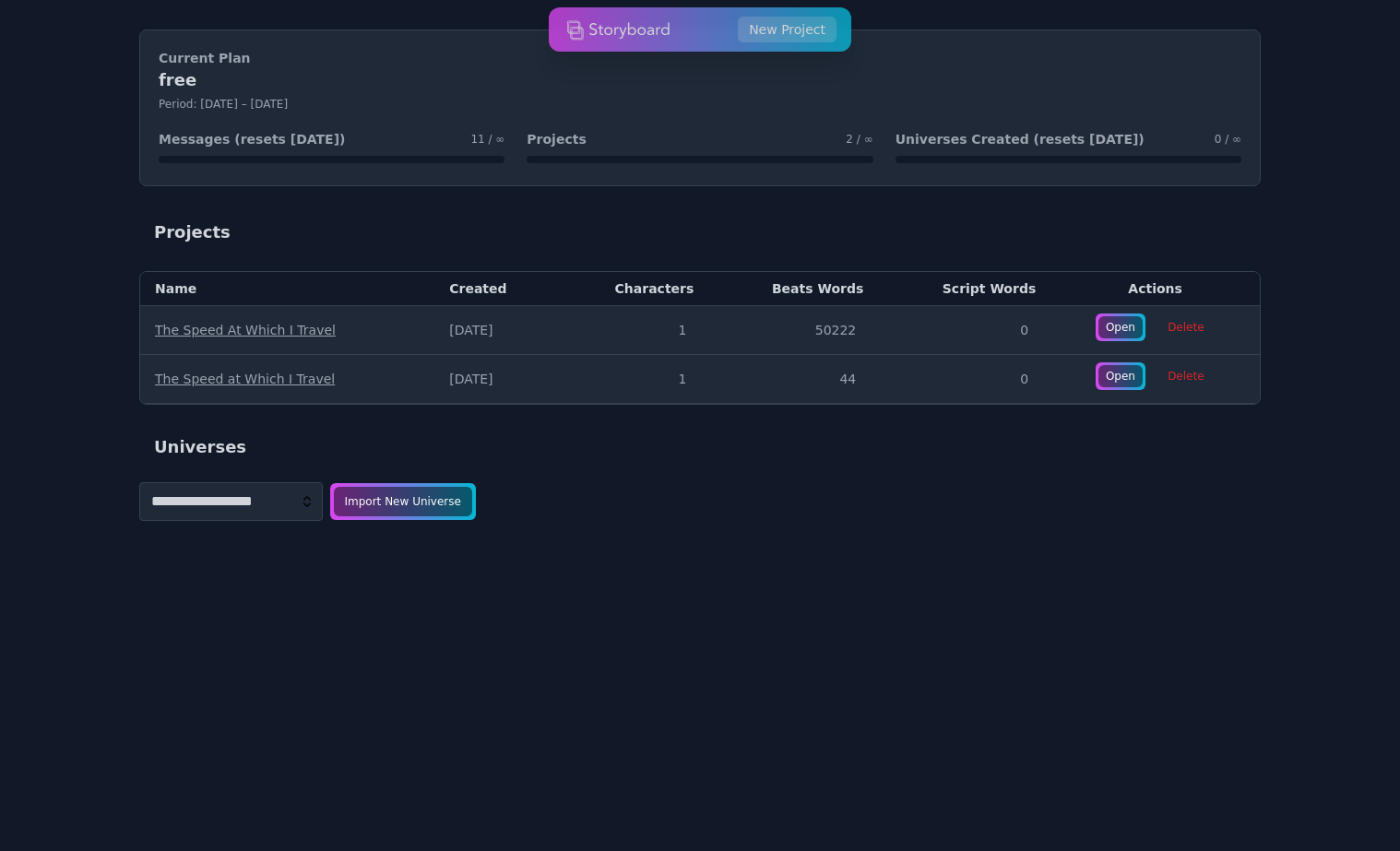
click at [312, 497] on select "**********" at bounding box center [231, 501] width 184 height 39
click at [626, 488] on div "**********" at bounding box center [700, 501] width 1121 height 39
click at [730, 512] on div "**********" at bounding box center [700, 501] width 1121 height 39
